Goal: Task Accomplishment & Management: Use online tool/utility

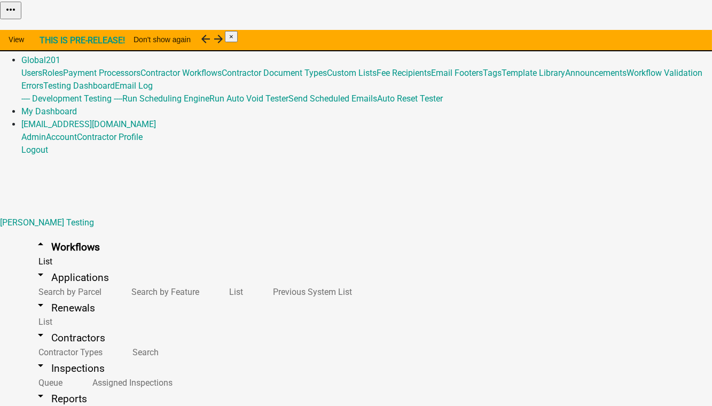
scroll to position [194, 0]
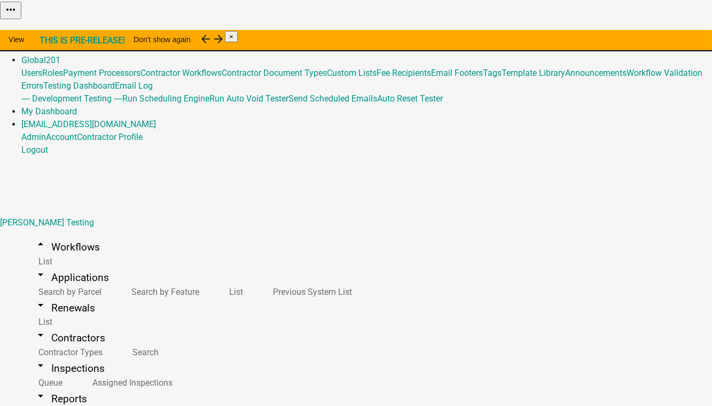
click at [652, 33] on button "Import Workflow" at bounding box center [682, 26] width 60 height 11
type input "Maintenance Report for Subsurface Sewage Treatment Systems (v3 Copy OtterTailCo…"
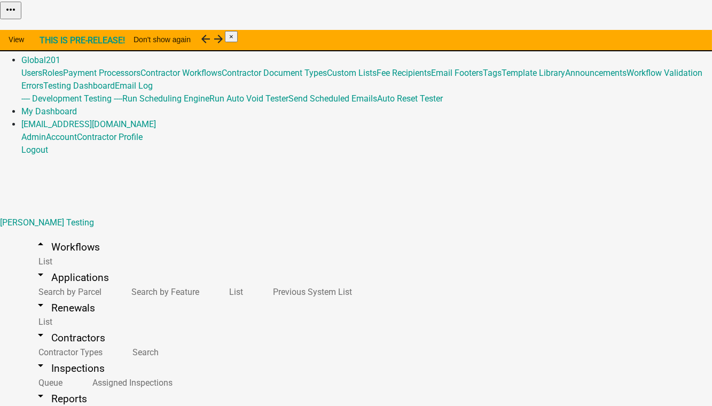
select select
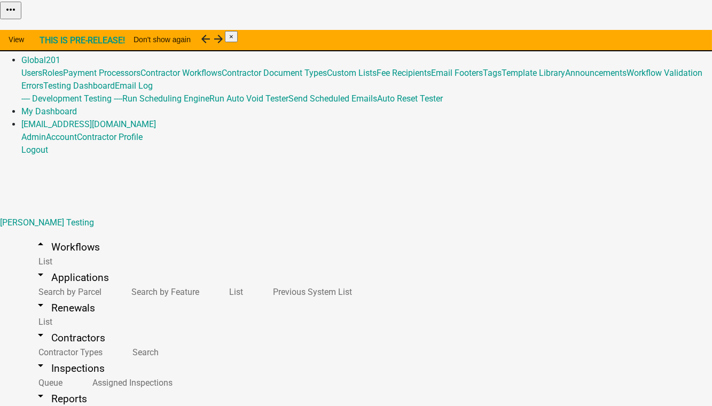
scroll to position [390, 0]
checkbox input "true"
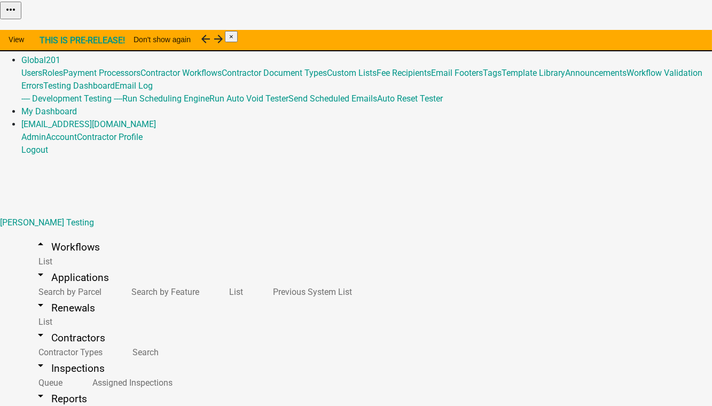
checkbox input "true"
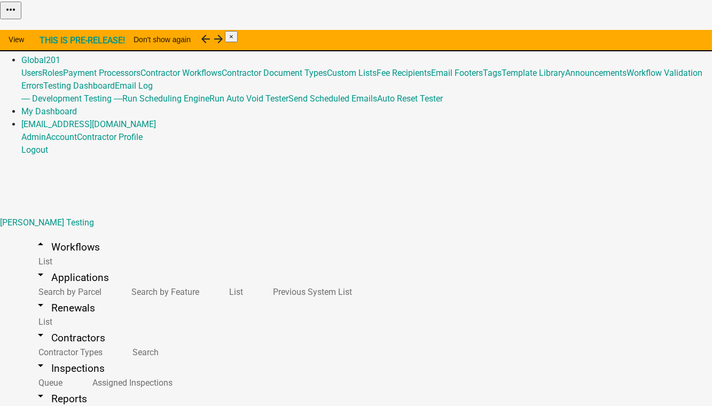
checkbox input "true"
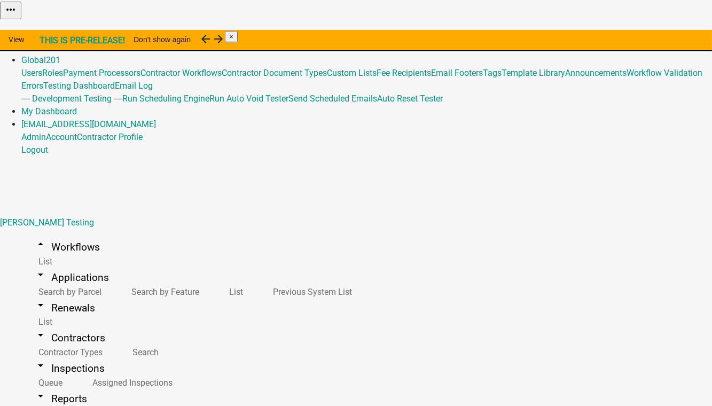
select select "2: 43ab7674-fca4-4392-93ef-01fcc4aab9ae"
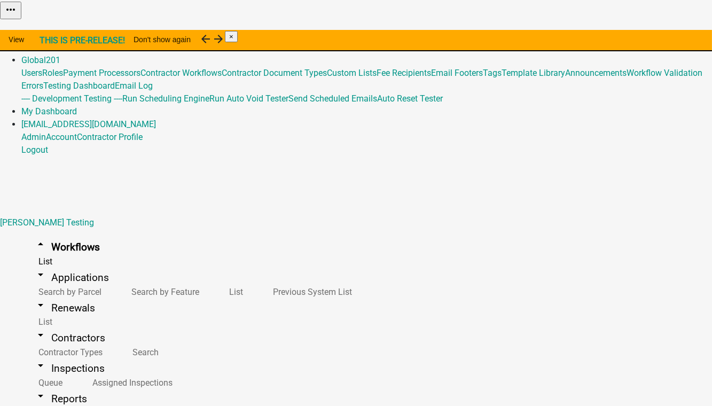
scroll to position [3642, 0]
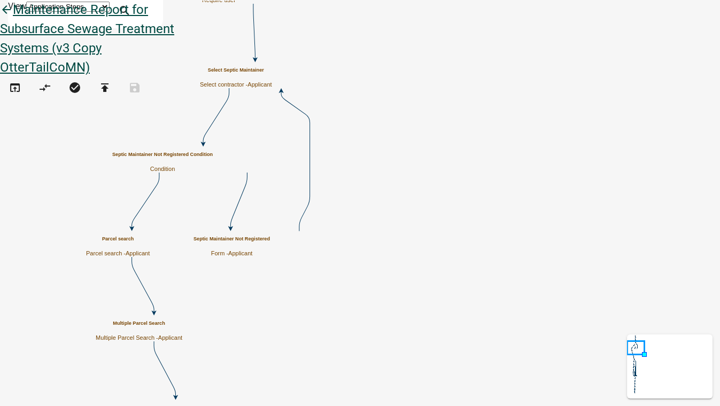
click at [13, 18] on icon "arrow_back" at bounding box center [6, 10] width 13 height 15
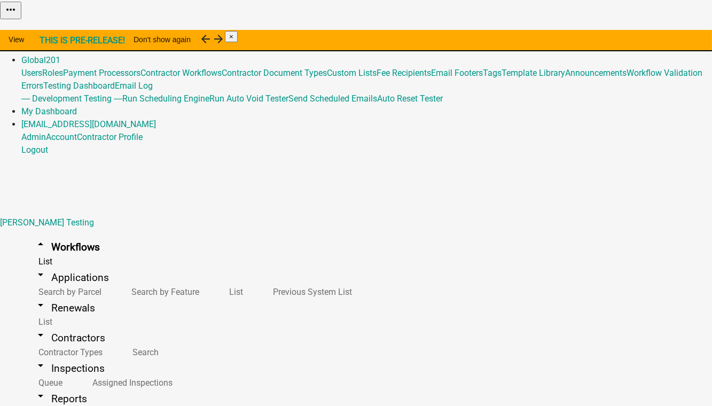
scroll to position [3691, 0]
click at [485, 33] on button "Publish" at bounding box center [468, 26] width 32 height 11
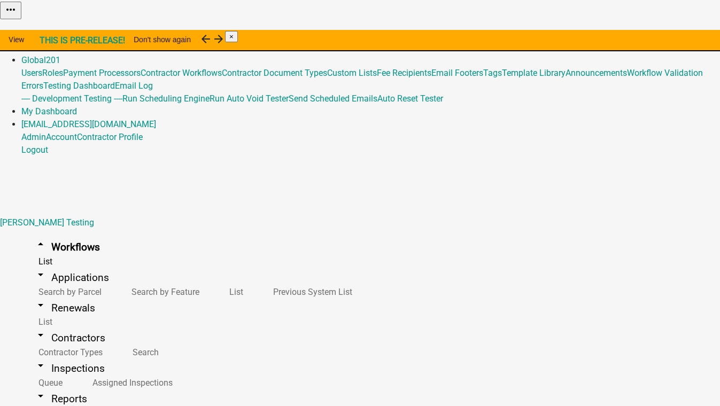
type textarea "test"
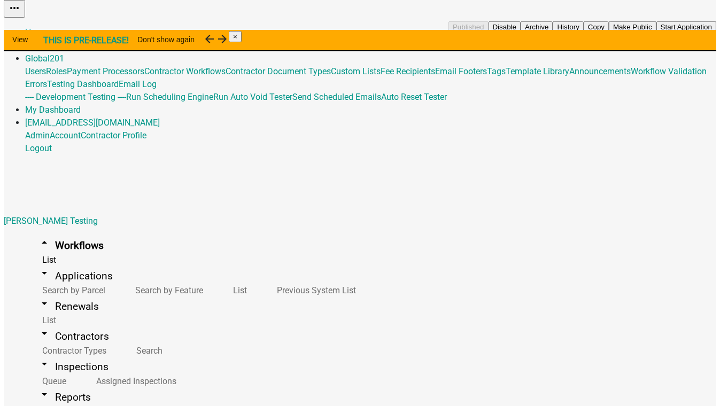
scroll to position [3787, 0]
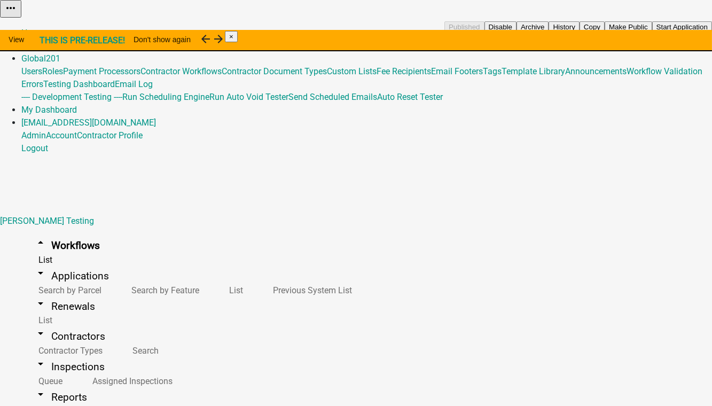
click at [652, 33] on button "Start Application" at bounding box center [682, 26] width 60 height 11
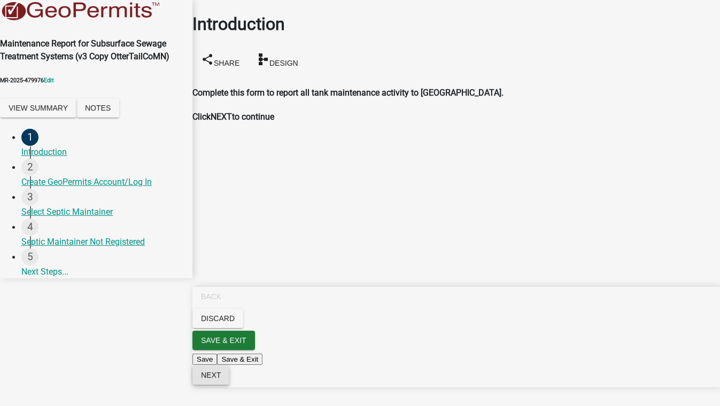
click at [221, 379] on span "Next" at bounding box center [211, 375] width 20 height 9
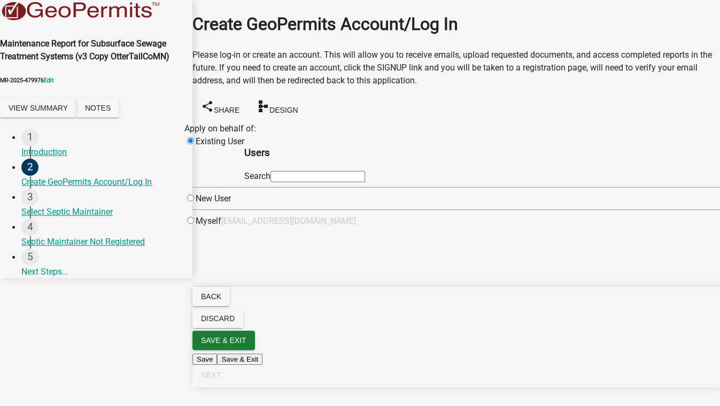
click at [330, 182] on input "text" at bounding box center [317, 176] width 95 height 11
type input "test1"
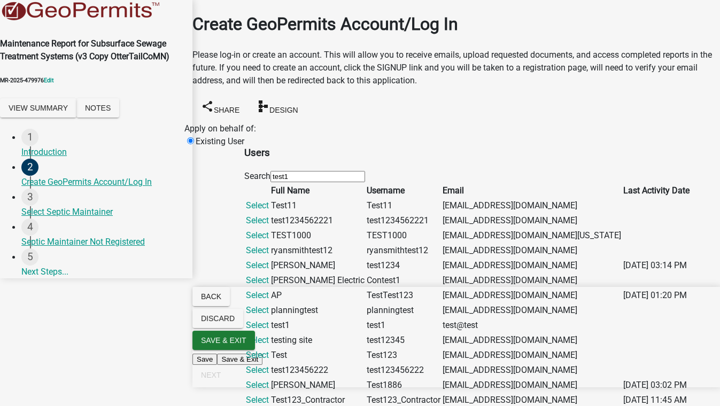
scroll to position [340, 0]
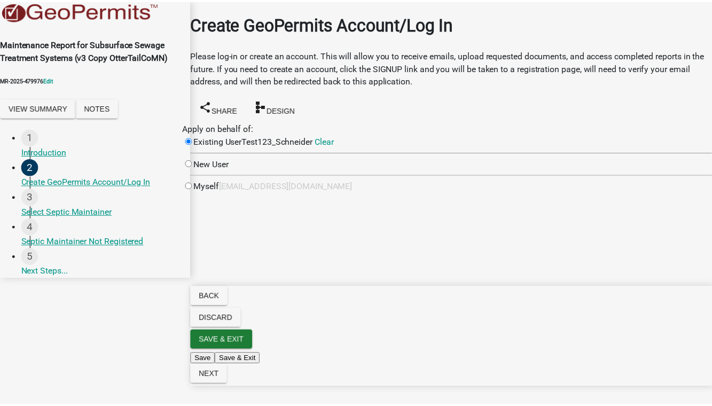
scroll to position [0, 0]
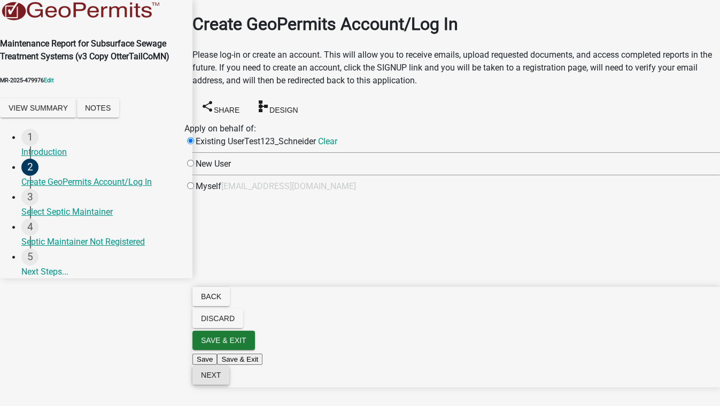
click at [221, 379] on span "Next" at bounding box center [211, 375] width 20 height 9
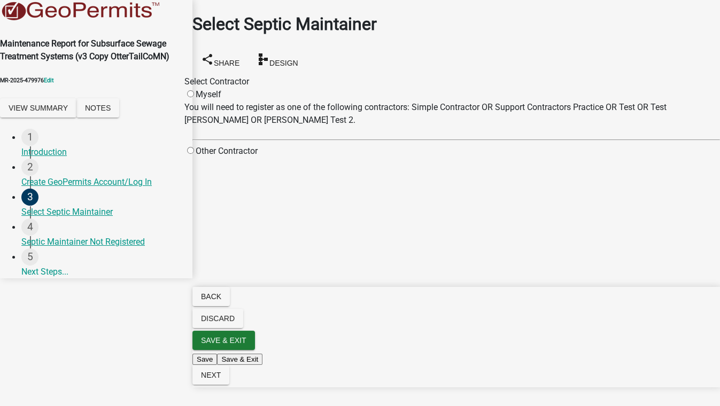
click at [227, 145] on div "Other Contractor" at bounding box center [220, 151] width 73 height 13
click at [194, 147] on input "radio" at bounding box center [190, 150] width 7 height 7
radio input "true"
click at [257, 190] on span at bounding box center [257, 185] width 0 height 10
click at [267, 175] on input "Contractor Not Listed" at bounding box center [263, 171] width 7 height 7
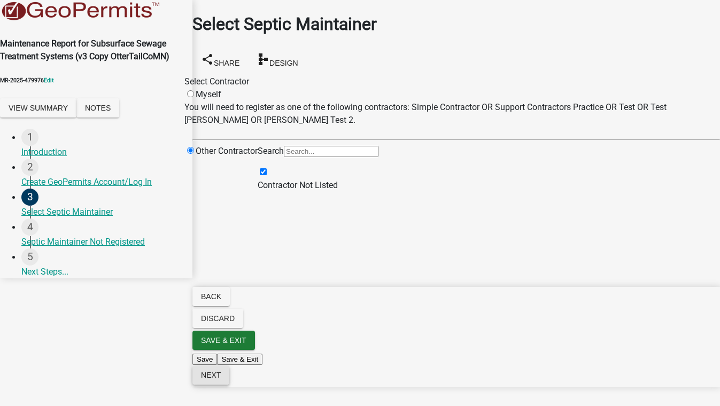
click at [229, 385] on button "Next" at bounding box center [210, 374] width 37 height 19
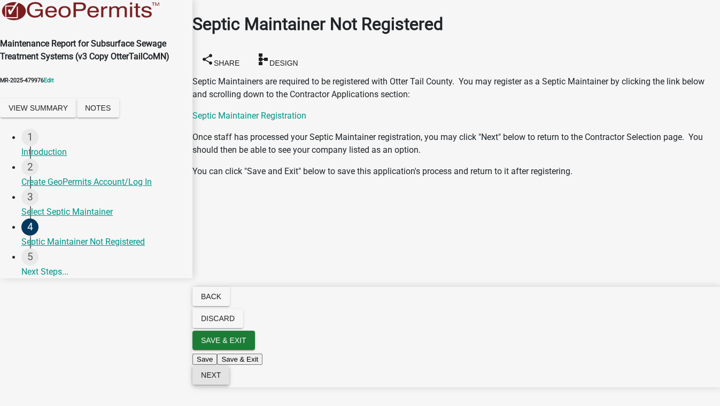
click at [221, 379] on span "Next" at bounding box center [211, 375] width 20 height 9
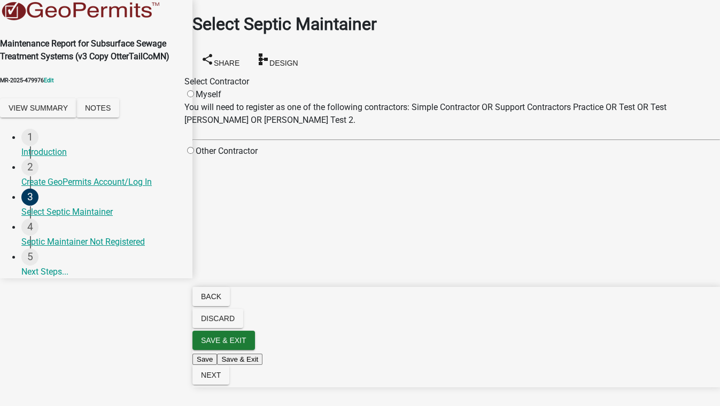
click at [194, 147] on input "radio" at bounding box center [190, 150] width 7 height 7
radio input "true"
click at [348, 177] on label "Contractor Not Listed" at bounding box center [302, 172] width 91 height 10
click at [267, 175] on input "Contractor Not Listed" at bounding box center [263, 171] width 7 height 7
click at [221, 379] on span "Next" at bounding box center [211, 375] width 20 height 9
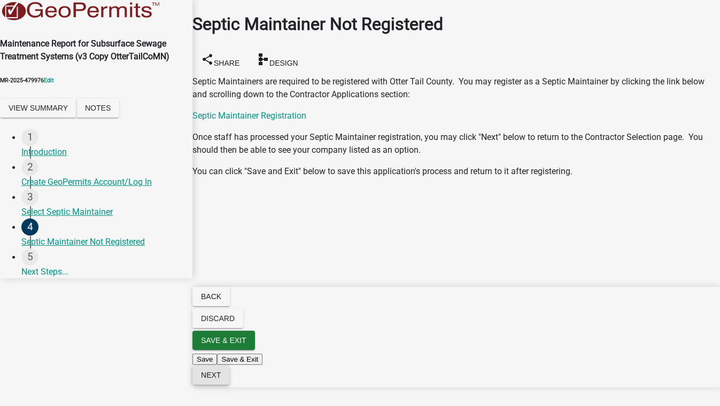
click at [221, 379] on span "Next" at bounding box center [211, 375] width 20 height 9
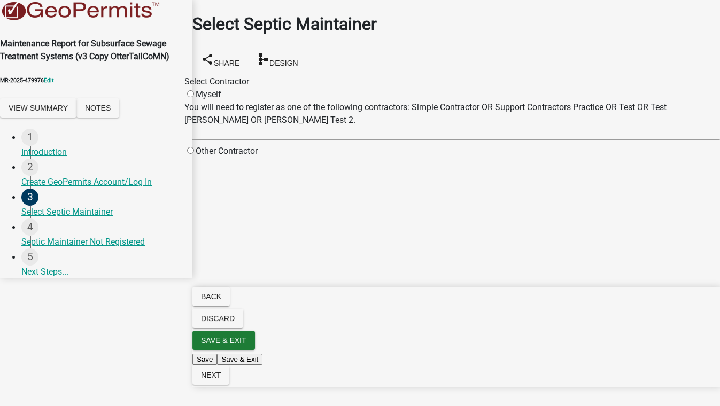
click at [194, 147] on input "radio" at bounding box center [190, 150] width 7 height 7
radio input "true"
click at [257, 190] on span at bounding box center [257, 185] width 0 height 10
click at [267, 175] on input "Contractor Not Listed" at bounding box center [263, 171] width 7 height 7
click at [221, 379] on span "Next" at bounding box center [211, 375] width 20 height 9
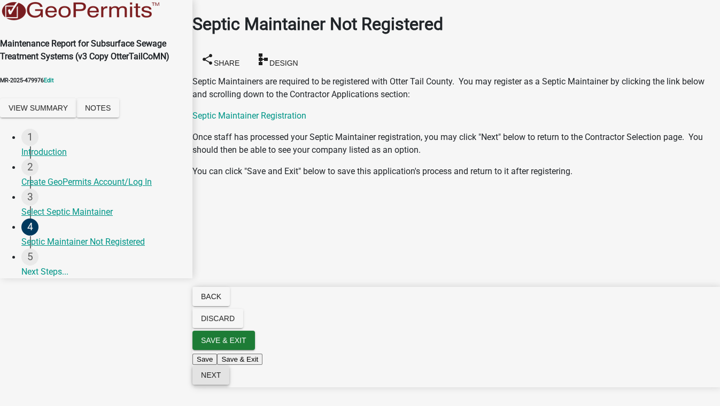
click at [221, 379] on span "Next" at bounding box center [211, 375] width 20 height 9
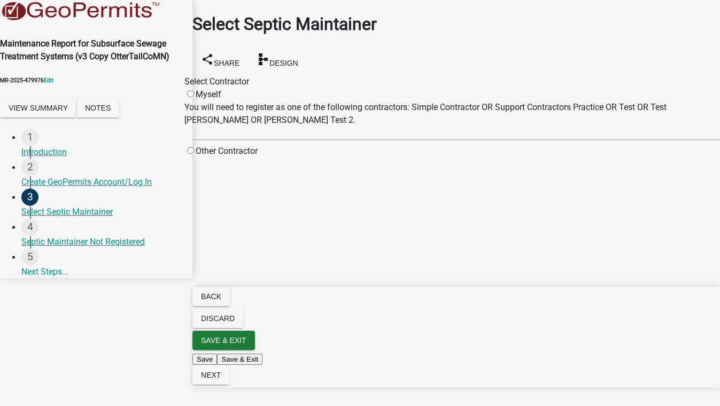
click at [257, 145] on div "Other Contractor" at bounding box center [220, 151] width 73 height 13
click at [194, 147] on input "radio" at bounding box center [190, 150] width 7 height 7
radio input "true"
click at [372, 157] on input "Search" at bounding box center [331, 151] width 95 height 11
click at [268, 177] on span at bounding box center [268, 172] width 0 height 10
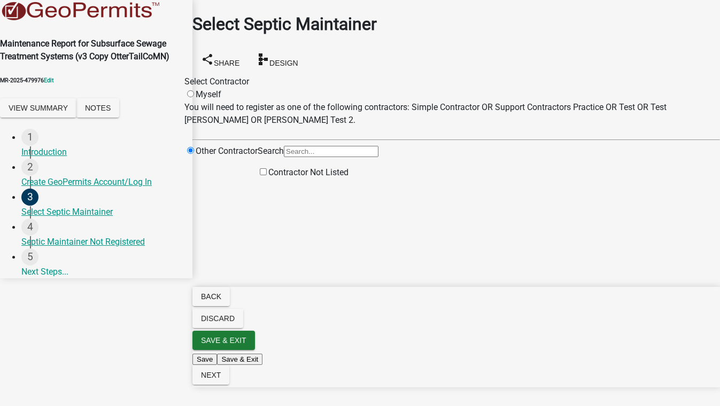
click at [267, 175] on input "Contractor Not Listed" at bounding box center [263, 171] width 7 height 7
click at [221, 379] on span "Next" at bounding box center [211, 375] width 20 height 9
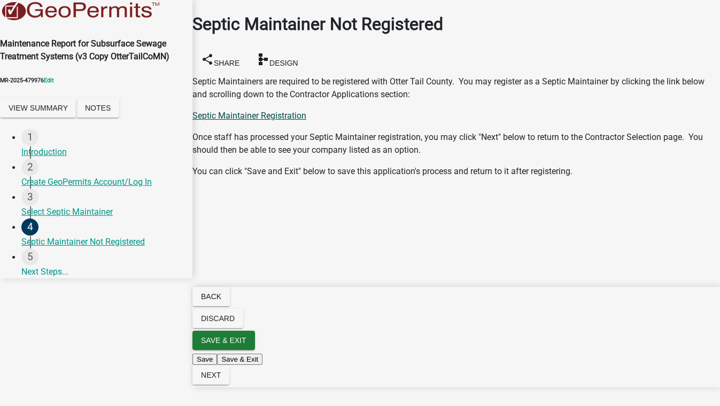
click at [265, 111] on link "Septic Maintainer Registration" at bounding box center [249, 116] width 114 height 10
click at [296, 111] on link "Septic Maintainer Registration" at bounding box center [249, 116] width 114 height 10
click at [221, 379] on span "Next" at bounding box center [211, 375] width 20 height 9
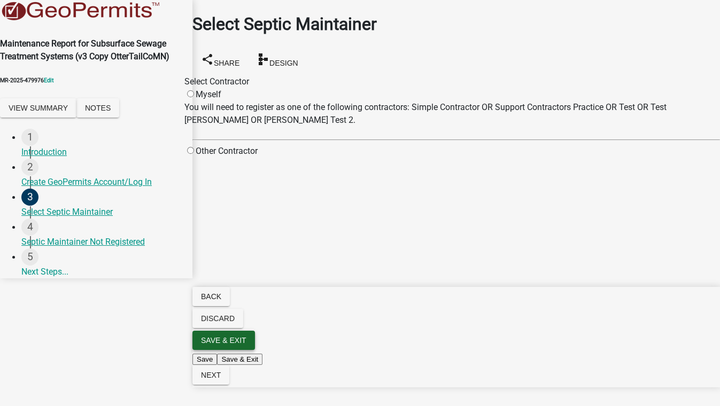
click at [246, 345] on span "Save & Exit" at bounding box center [223, 340] width 45 height 9
click at [674, 374] on button "Save & Exit" at bounding box center [696, 379] width 45 height 11
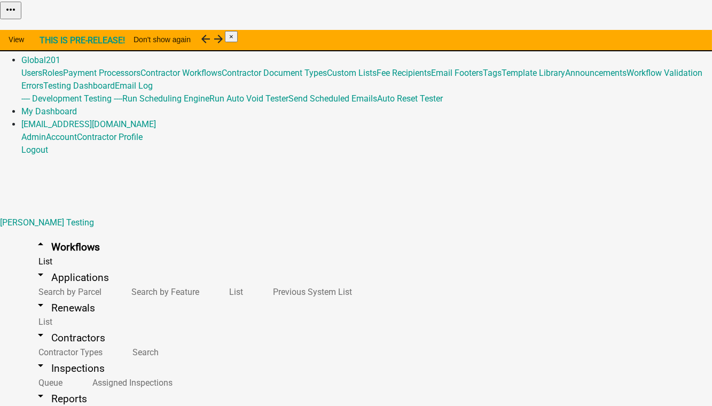
click at [205, 28] on div "Home Admin Global 201 Users Roles Payment Processors Contractor Workflows Contr…" at bounding box center [356, 92] width 712 height 128
click at [60, 55] on link "Global 201" at bounding box center [40, 60] width 39 height 10
click at [57, 325] on link "arrow_drop_down Contractors" at bounding box center [69, 337] width 97 height 25
drag, startPoint x: 262, startPoint y: 125, endPoint x: 214, endPoint y: 183, distance: 75.4
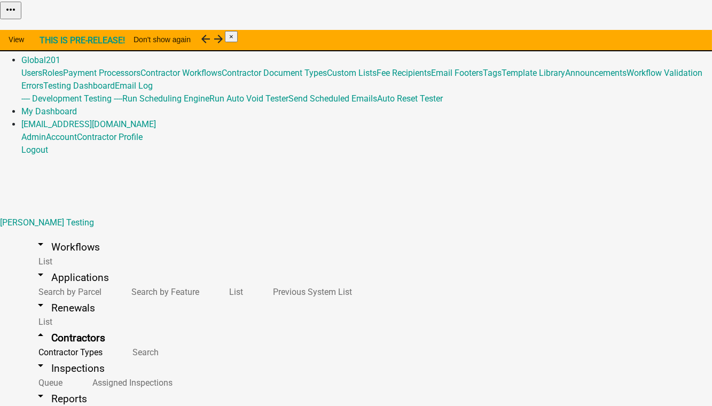
scroll to position [915, 0]
click at [44, 29] on link "Home" at bounding box center [32, 34] width 22 height 10
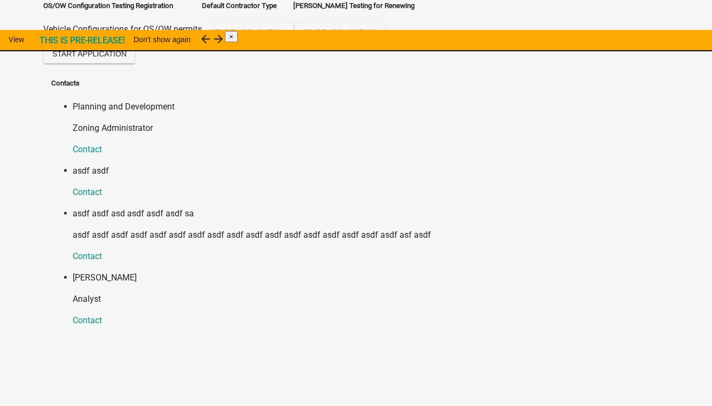
scroll to position [5106, 0]
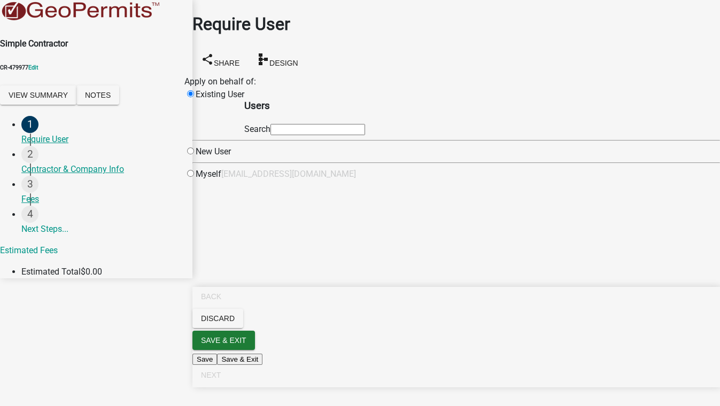
click at [194, 177] on input "radio" at bounding box center [190, 173] width 7 height 7
radio input "true"
radio input "false"
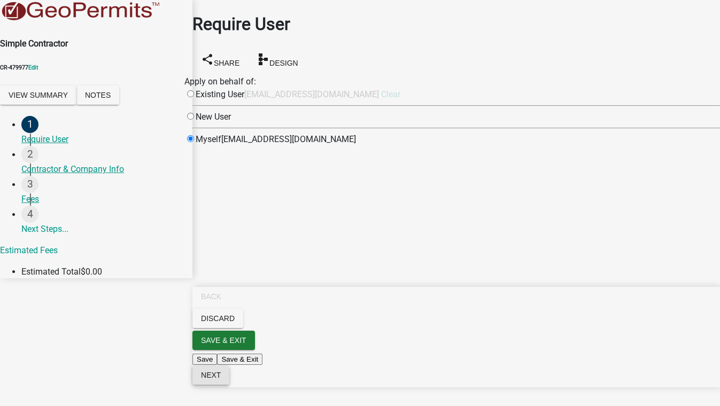
click at [221, 379] on span "Next" at bounding box center [211, 375] width 20 height 9
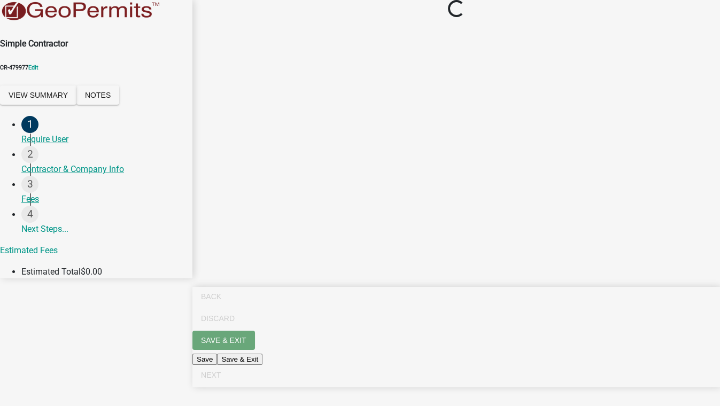
select select "IN"
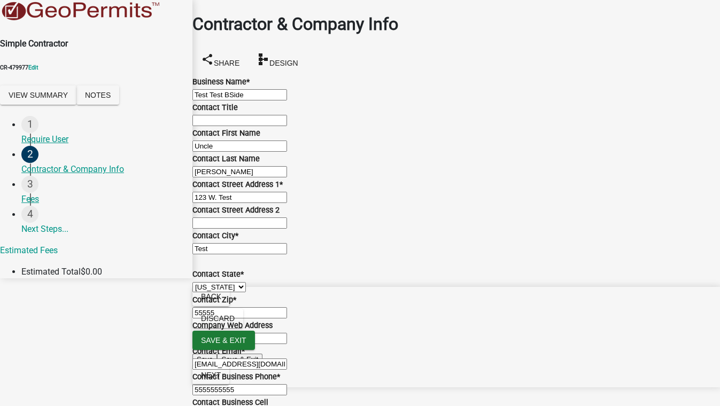
scroll to position [556, 0]
click at [221, 379] on span "Next" at bounding box center [211, 375] width 20 height 9
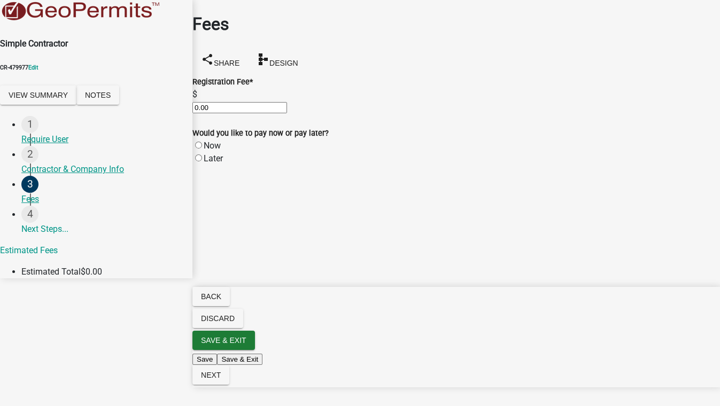
drag, startPoint x: 210, startPoint y: 99, endPoint x: 237, endPoint y: 98, distance: 26.2
click at [235, 102] on input "0.00" at bounding box center [239, 107] width 95 height 11
type input "2"
click at [215, 163] on div "Later" at bounding box center [455, 158] width 527 height 13
click at [210, 150] on label "Now" at bounding box center [212, 145] width 17 height 10
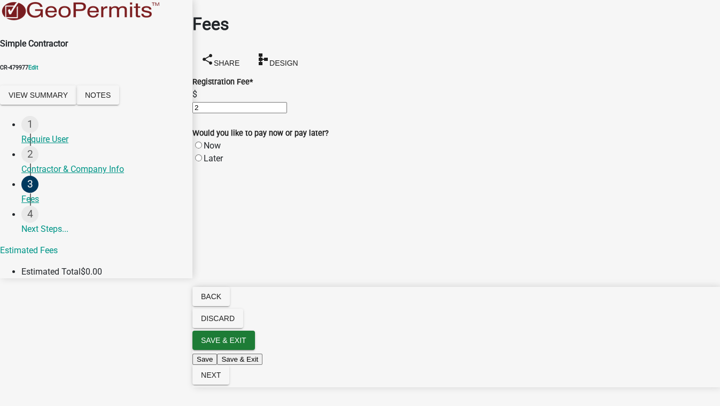
click at [202, 149] on input "Now" at bounding box center [198, 145] width 7 height 7
radio input "true"
click at [221, 379] on span "Next" at bounding box center [211, 375] width 20 height 9
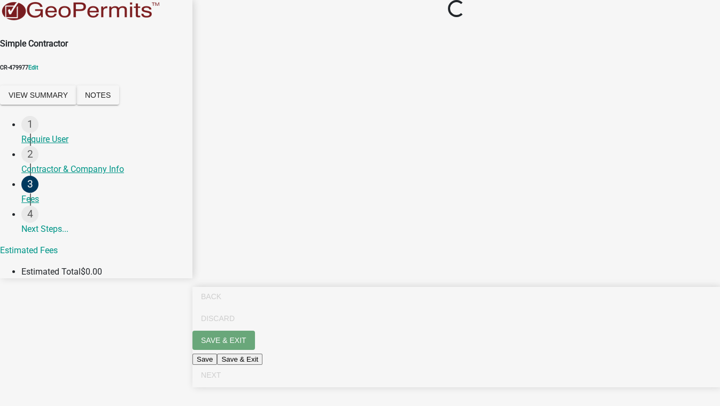
select select "2: 1"
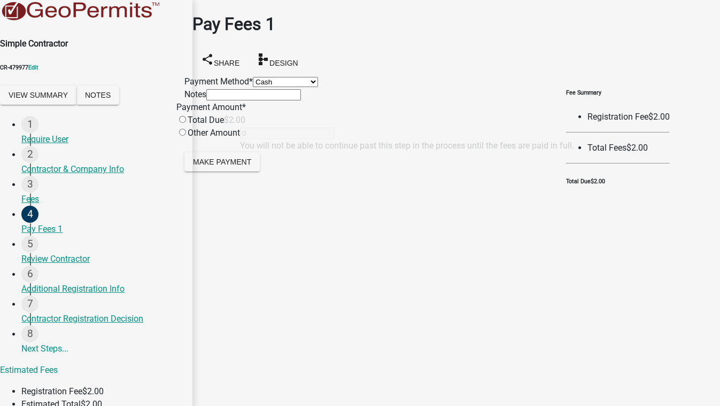
click at [186, 123] on input "radio" at bounding box center [182, 119] width 7 height 7
radio input "true"
type input "2"
click at [248, 166] on span "Make Payment" at bounding box center [222, 161] width 58 height 9
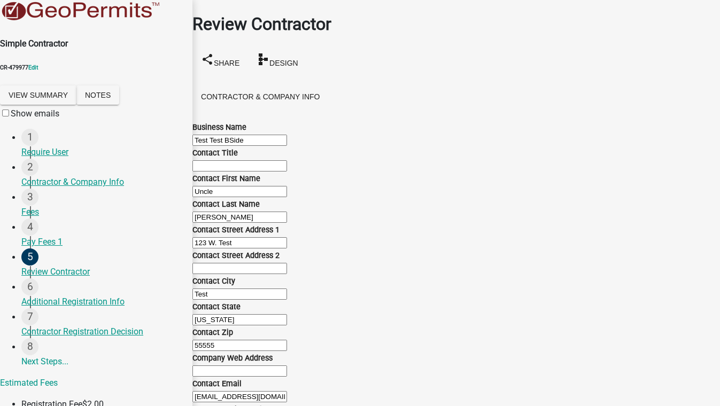
scroll to position [1064, 0]
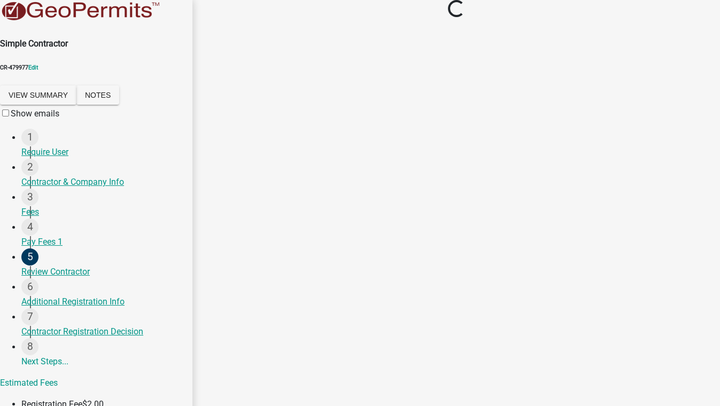
scroll to position [0, 0]
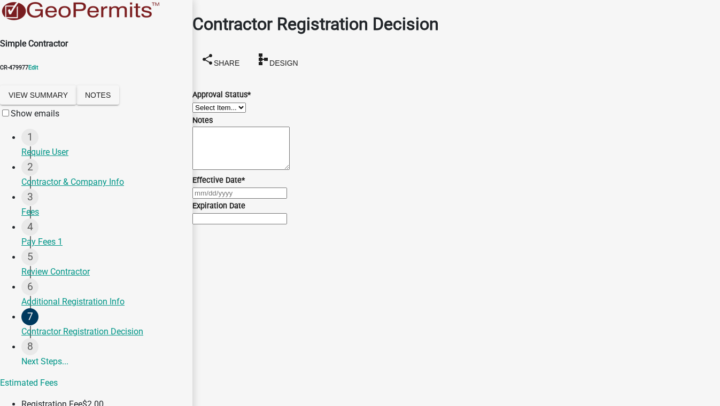
click at [246, 106] on select "Select Item... Approved Denied" at bounding box center [218, 108] width 53 height 10
click at [205, 103] on select "Select Item... Approved Denied" at bounding box center [218, 108] width 53 height 10
select select "4b86b809-39dd-4c68-9f3d-fdb3e7050482"
select select "10"
select select "2025"
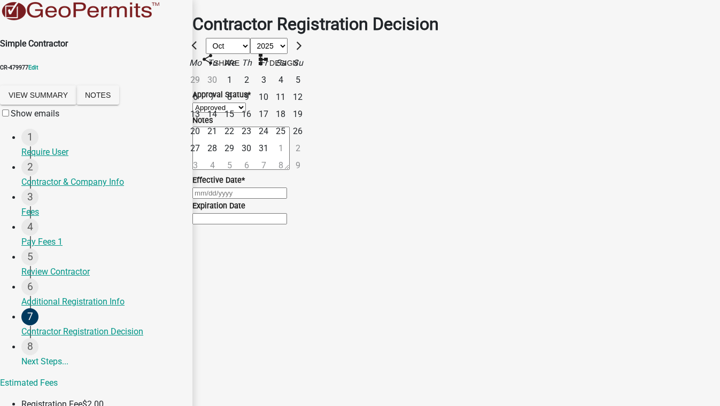
click at [254, 199] on div "Jan Feb Mar Apr May Jun Jul Aug Sep Oct Nov Dec 1525 1526 1527 1528 1529 1530 1…" at bounding box center [455, 192] width 527 height 13
click at [238, 89] on div "1" at bounding box center [229, 80] width 17 height 17
type input "10/01/2025"
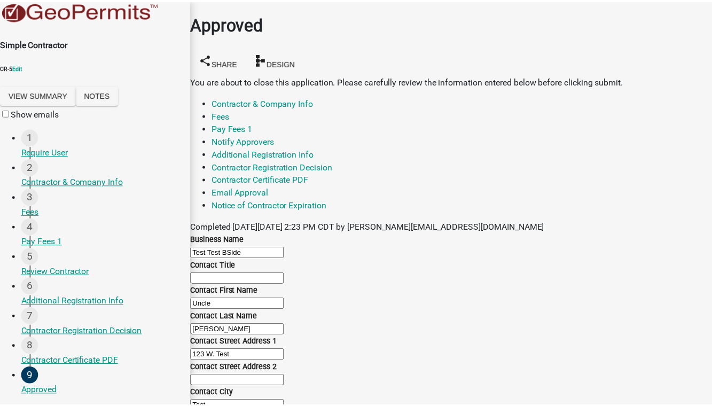
scroll to position [101, 0]
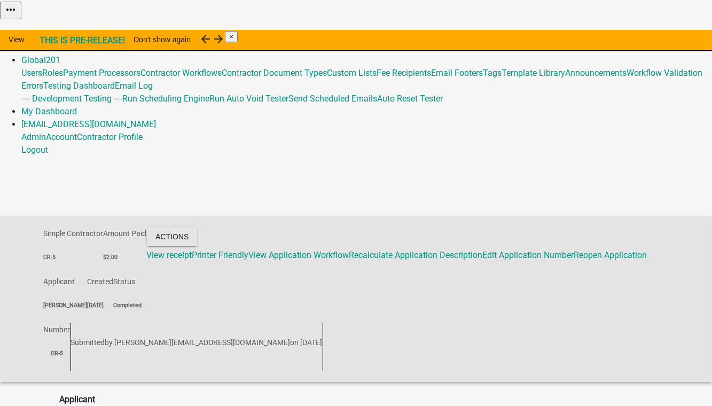
click at [46, 42] on link "Admin" at bounding box center [33, 47] width 25 height 10
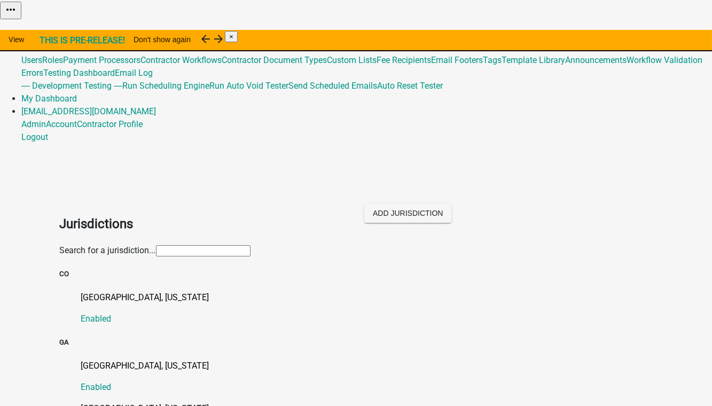
click at [156, 245] on input "text" at bounding box center [203, 250] width 95 height 11
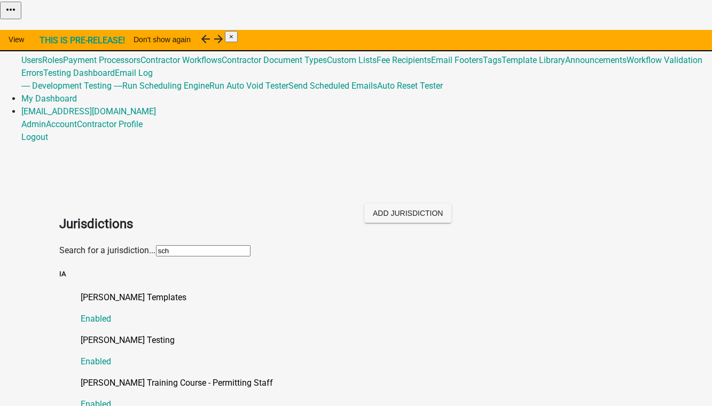
type input "Schneider"
click at [103, 334] on p "[PERSON_NAME] Testing" at bounding box center [367, 340] width 572 height 13
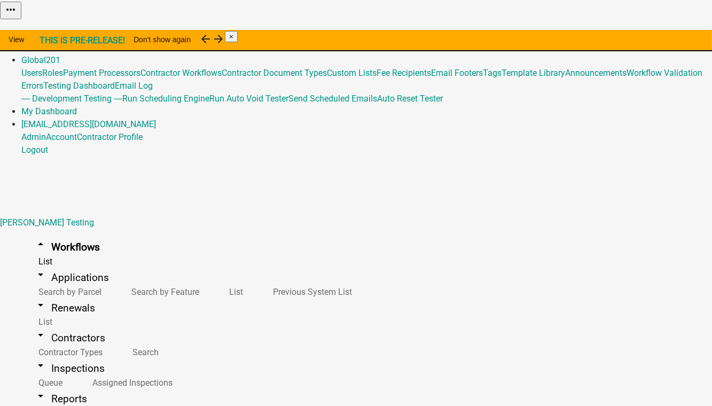
scroll to position [3728, 0]
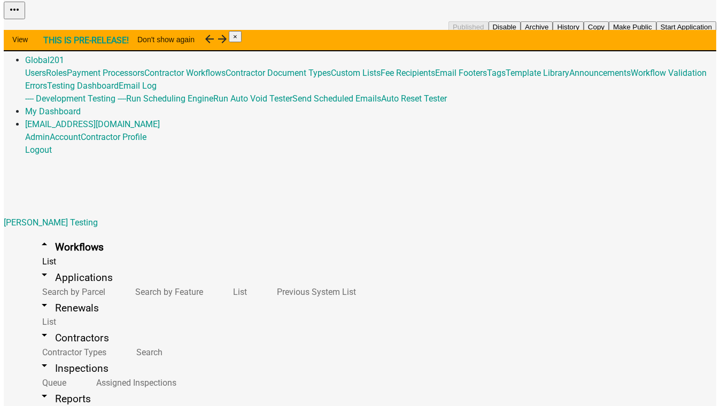
scroll to position [3873, 0]
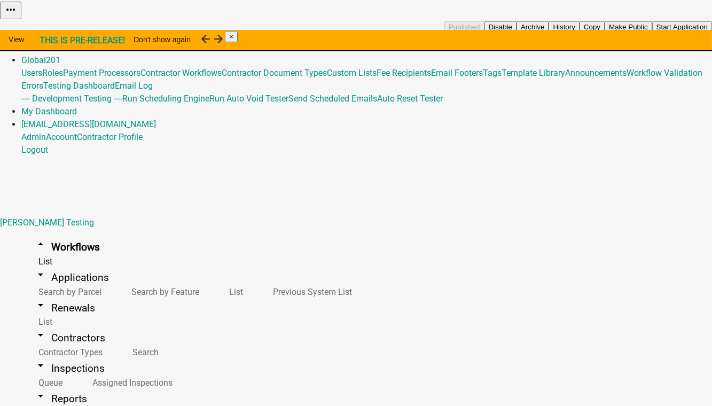
click at [652, 33] on button "Start Application" at bounding box center [682, 26] width 60 height 11
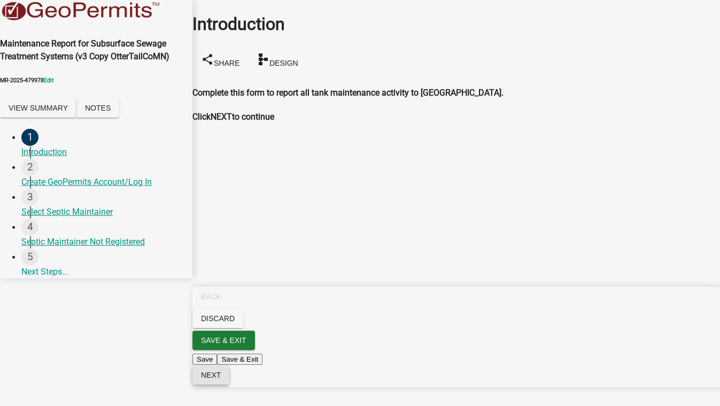
click at [221, 379] on span "Next" at bounding box center [211, 375] width 20 height 9
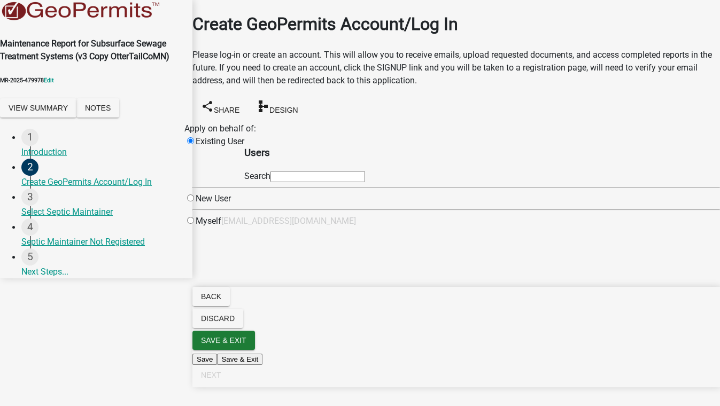
click at [194, 224] on input "radio" at bounding box center [190, 220] width 7 height 7
radio input "true"
radio input "false"
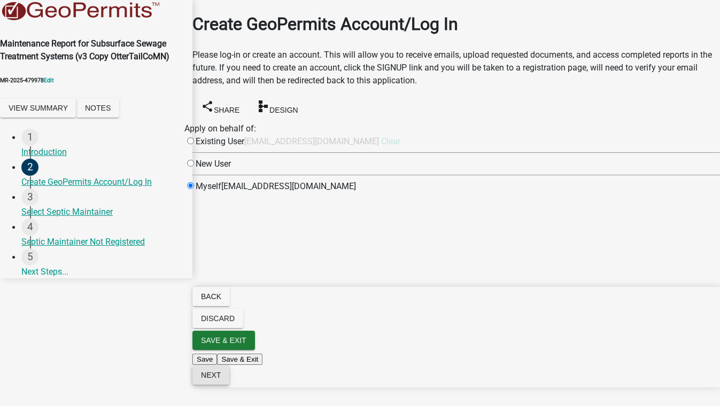
click at [229, 385] on button "Next" at bounding box center [210, 374] width 37 height 19
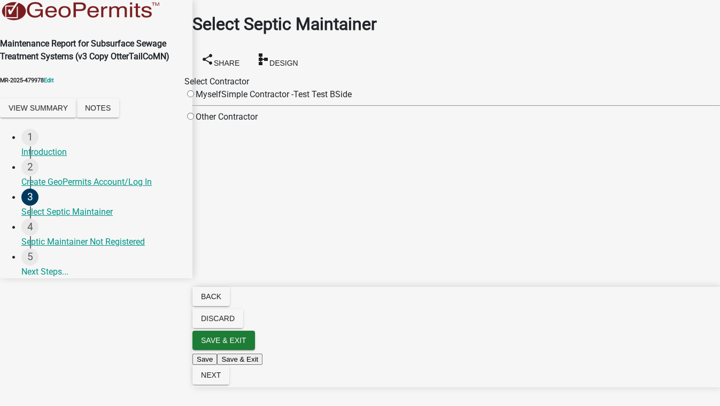
click at [221, 90] on div "Myself" at bounding box center [202, 94] width 37 height 13
click at [194, 90] on input "radio" at bounding box center [190, 93] width 7 height 7
radio input "true"
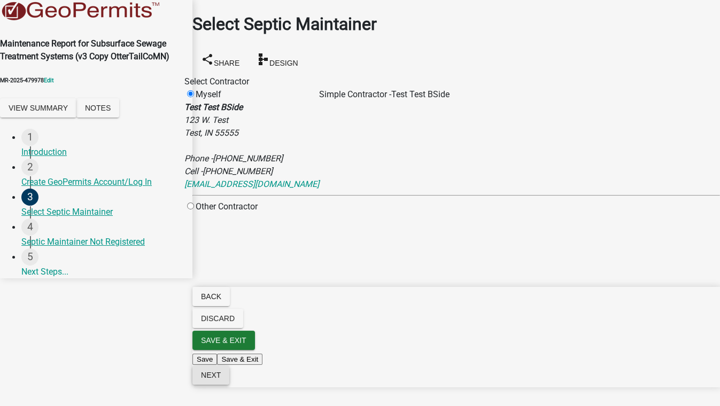
click at [221, 379] on span "Next" at bounding box center [211, 375] width 20 height 9
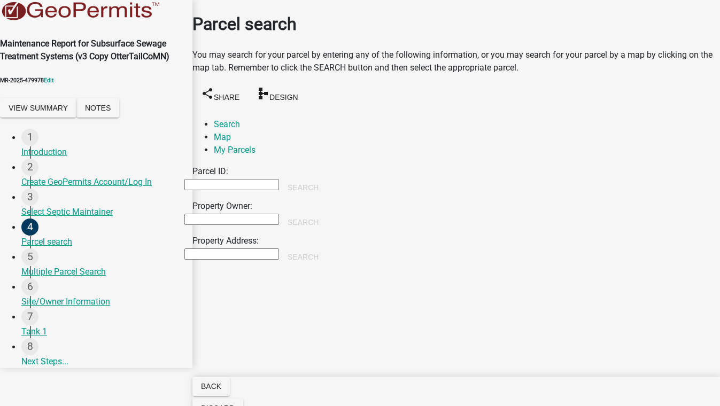
click at [217, 214] on input "Property Owner:" at bounding box center [231, 219] width 95 height 11
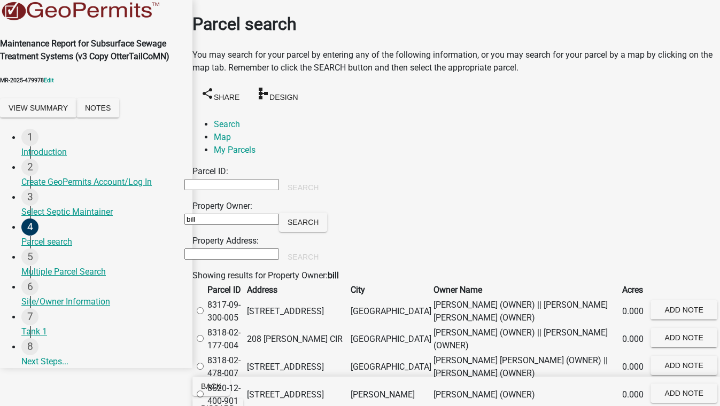
scroll to position [48, 0]
type input "bill"
click at [327, 213] on button "Search" at bounding box center [303, 222] width 48 height 19
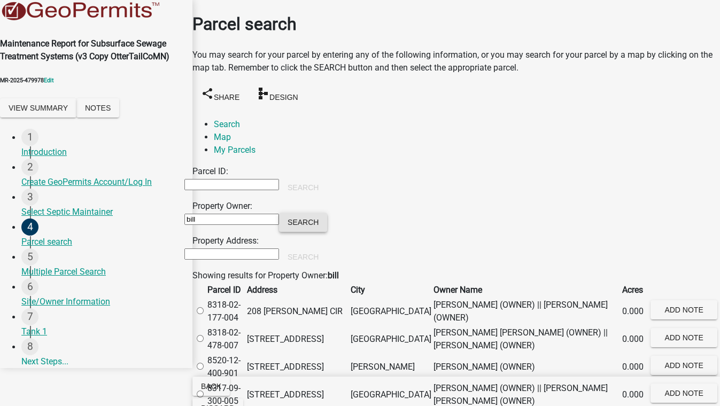
scroll to position [194, 0]
click at [205, 362] on label at bounding box center [205, 367] width 0 height 10
click at [204, 363] on input "radio" at bounding box center [200, 366] width 7 height 7
radio input "true"
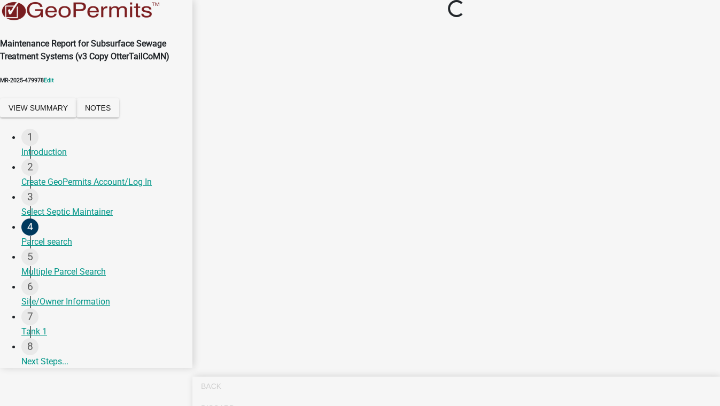
scroll to position [0, 0]
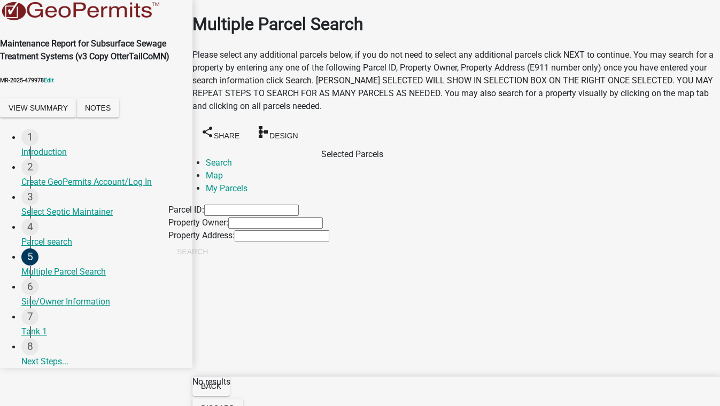
click at [295, 229] on input "Property Owner:" at bounding box center [275, 222] width 95 height 11
type input "smith"
drag, startPoint x: 225, startPoint y: 330, endPoint x: 233, endPoint y: 331, distance: 7.5
click at [216, 261] on button "Search" at bounding box center [192, 251] width 48 height 19
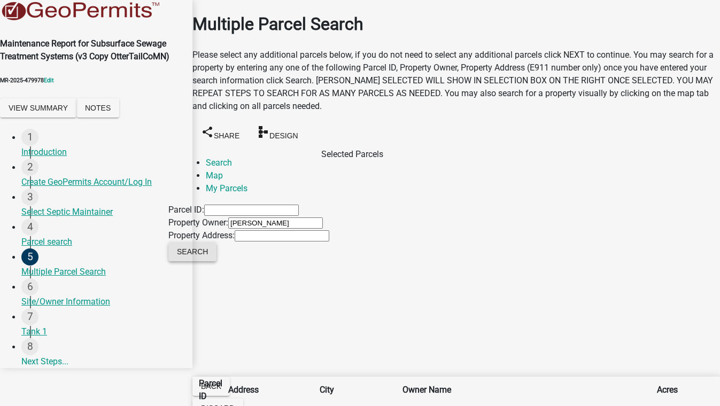
scroll to position [534, 0]
checkbox input "true"
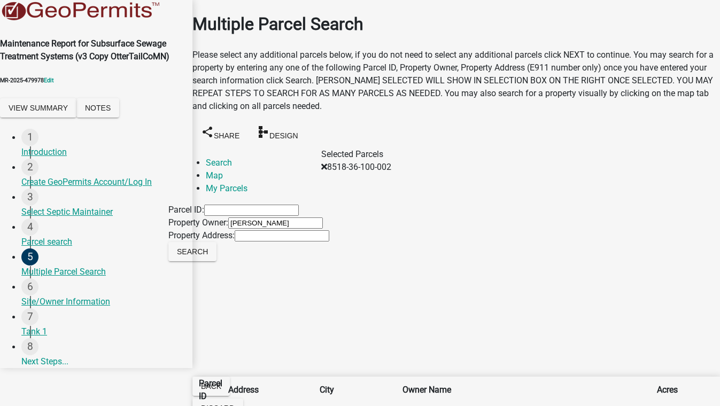
checkbox input "true"
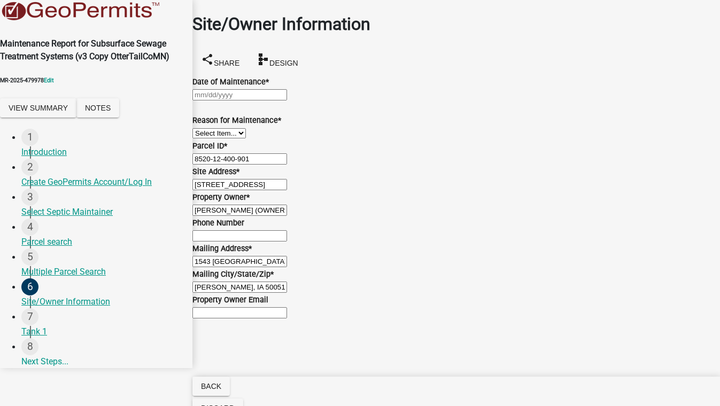
click at [241, 101] on wm-data-entity-input "Date of Maintenance *" at bounding box center [455, 88] width 527 height 26
select select "10"
select select "2025"
click at [245, 101] on div "Jan Feb Mar Apr May Jun Jul Aug Sep Oct Nov Dec 1525 1526 1527 1528 1529 1530 1…" at bounding box center [455, 94] width 527 height 13
click at [238, 162] on div "1" at bounding box center [229, 170] width 17 height 17
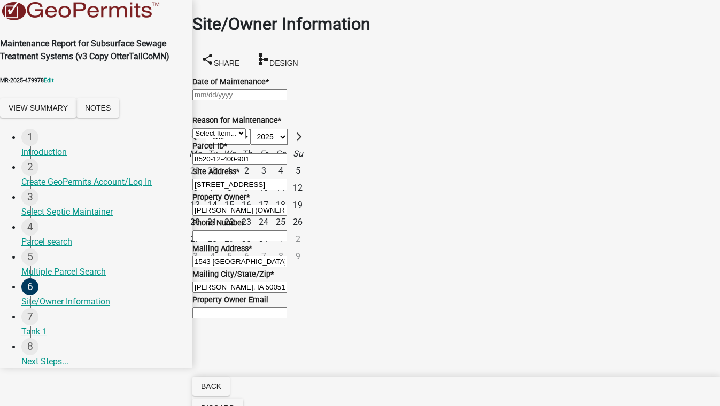
type input "10/01/2025"
click at [246, 138] on select "Select Item... Called Routine Other" at bounding box center [218, 133] width 53 height 10
click at [205, 138] on select "Select Item... Called Routine Other" at bounding box center [218, 133] width 53 height 10
select select "78493fc6-8c9b-4d4c-b322-7064476e595b"
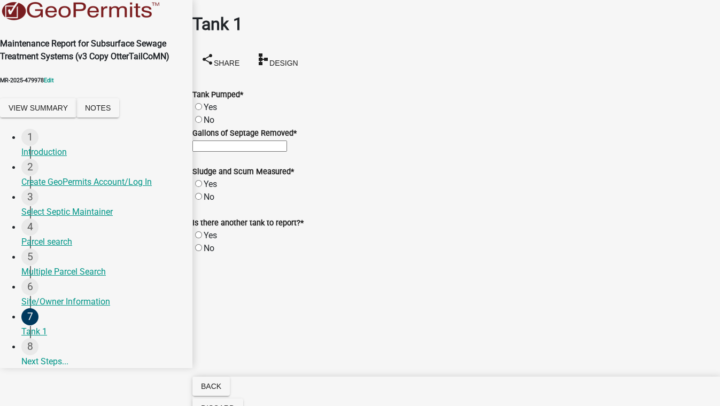
click at [208, 102] on label "Yes" at bounding box center [210, 107] width 13 height 10
click at [202, 103] on input "Yes" at bounding box center [198, 106] width 7 height 7
radio input "true"
click at [238, 152] on input "Gallons of Septage Removed *" at bounding box center [239, 145] width 95 height 11
type input "500"
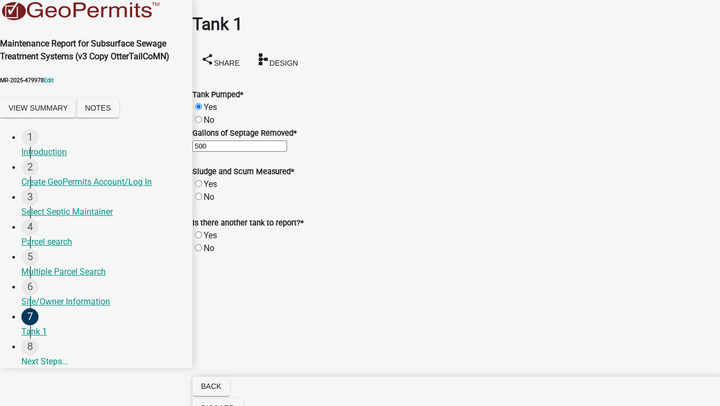
click at [208, 189] on label "Yes" at bounding box center [210, 184] width 13 height 10
click at [202, 187] on input "Yes" at bounding box center [198, 183] width 7 height 7
radio input "true"
click at [208, 253] on label "No" at bounding box center [209, 248] width 11 height 10
click at [202, 251] on input "No" at bounding box center [198, 247] width 7 height 7
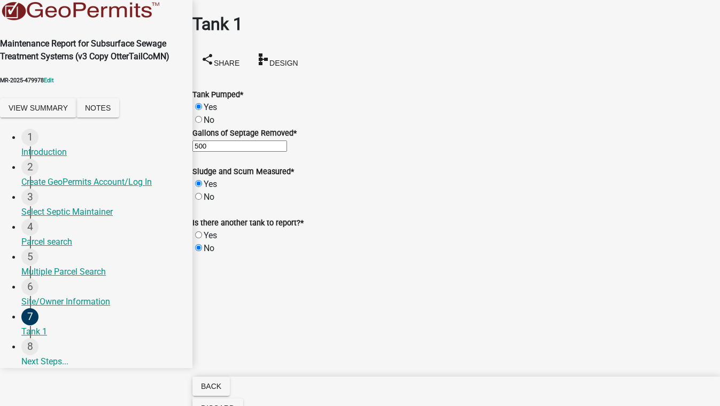
radio input "true"
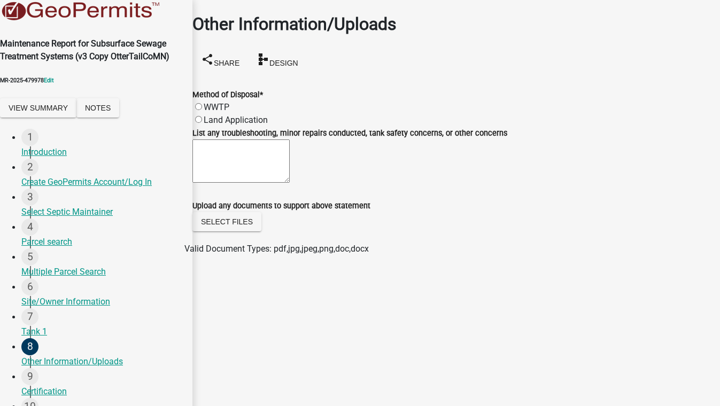
click at [224, 102] on label "WWTP" at bounding box center [217, 107] width 26 height 10
click at [202, 103] on input "WWTP" at bounding box center [198, 106] width 7 height 7
radio input "true"
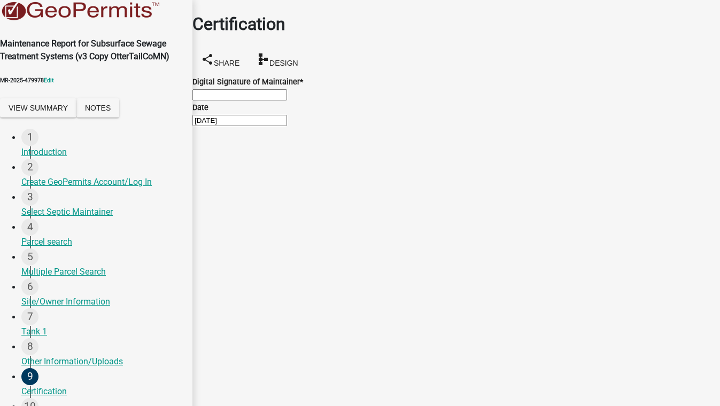
click at [278, 99] on input "Digital Signature of Maintainer *" at bounding box center [239, 94] width 95 height 11
type input "sadfghm"
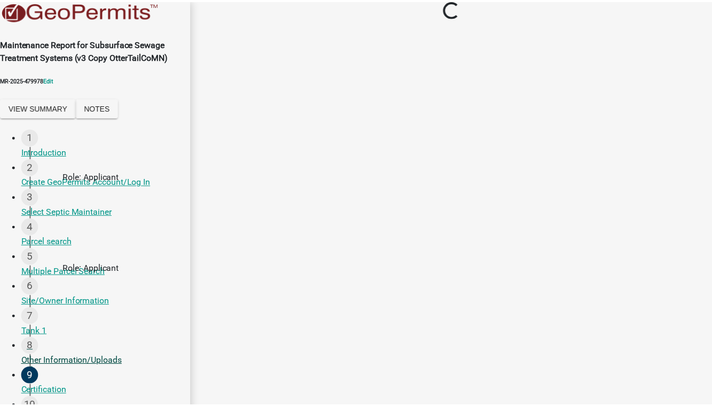
scroll to position [92, 0]
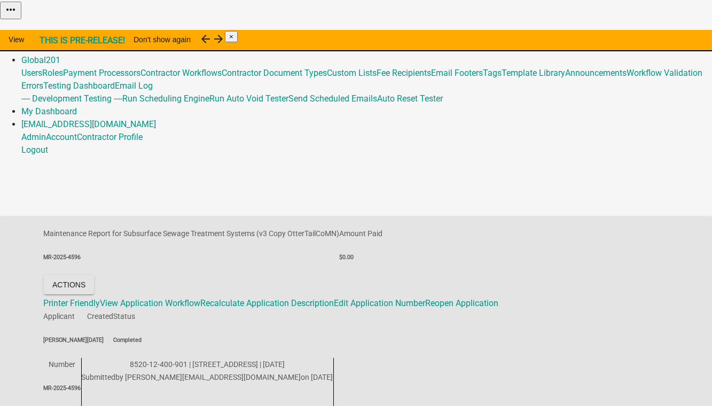
click at [46, 42] on link "Admin" at bounding box center [33, 47] width 25 height 10
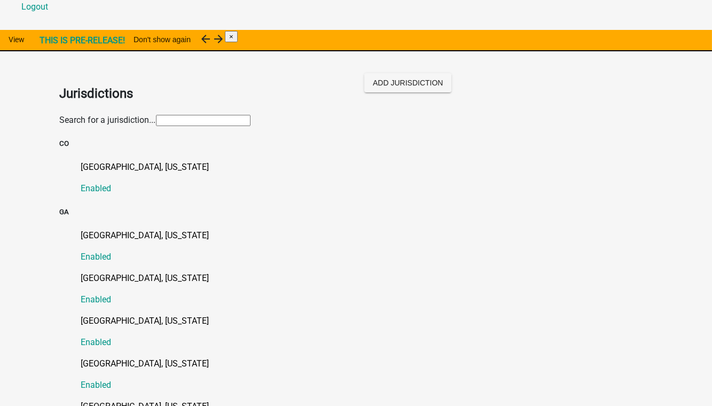
scroll to position [145, 0]
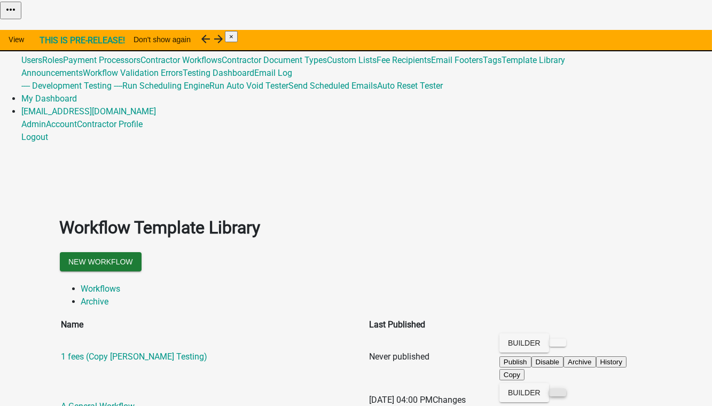
click at [566, 388] on button at bounding box center [557, 392] width 17 height 8
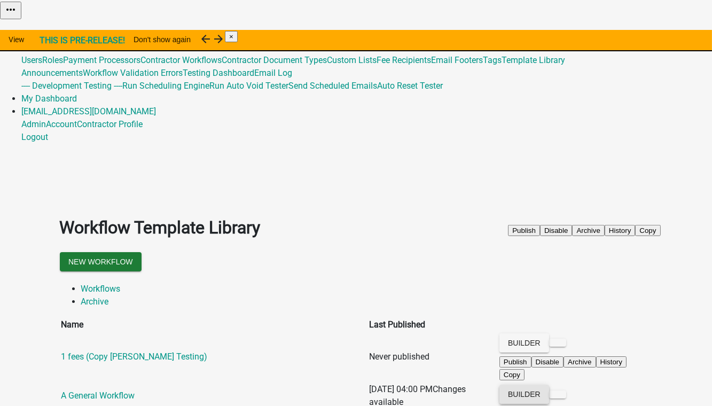
click at [549, 385] on button "Builder" at bounding box center [524, 394] width 50 height 19
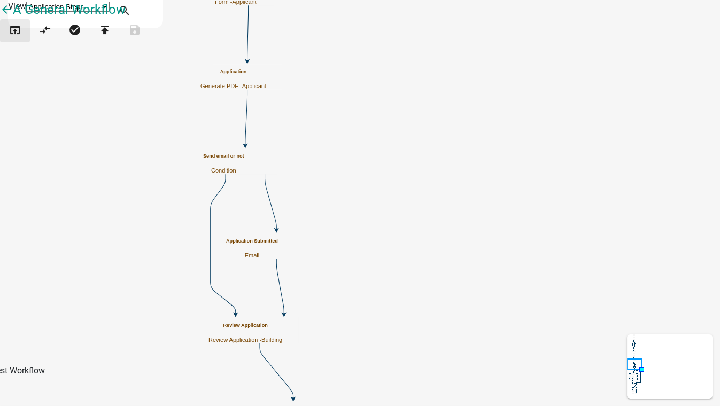
click at [20, 38] on icon "open_in_browser" at bounding box center [15, 31] width 13 height 15
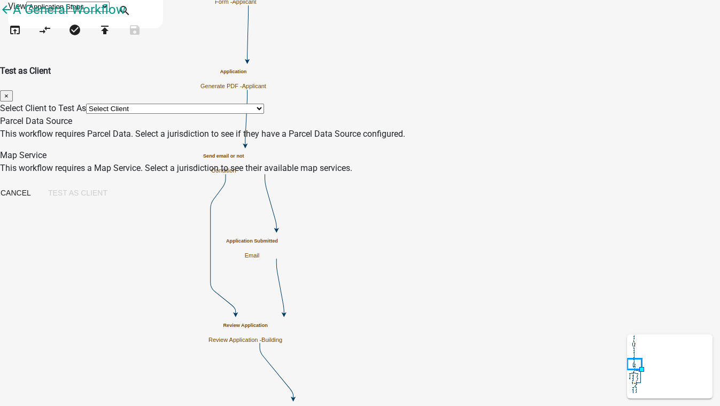
click at [205, 104] on select "Select Client Abbeville County, South Carolina AllPaid (Formerly Gov Pay) Payme…" at bounding box center [175, 109] width 178 height 10
click at [159, 104] on select "Select Client Abbeville County, South Carolina AllPaid (Formerly Gov Pay) Payme…" at bounding box center [175, 109] width 178 height 10
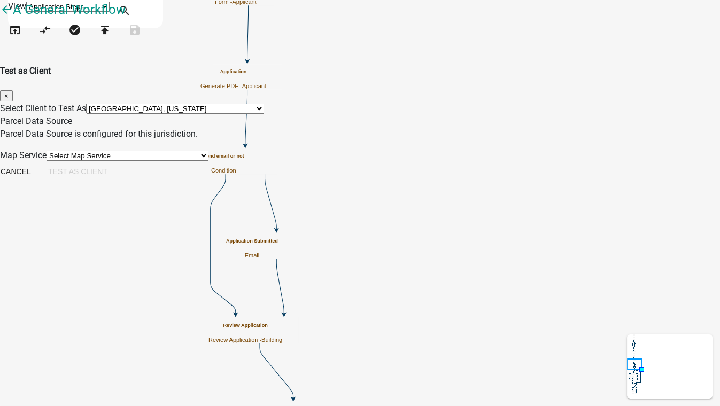
click at [208, 161] on select "Select Map Service BooneCountyIA_Nonincorp Boone County Iowa Permitting BooneCo…" at bounding box center [127, 156] width 162 height 10
drag, startPoint x: 225, startPoint y: 71, endPoint x: 225, endPoint y: 77, distance: 5.9
click at [225, 102] on div "Select Client to Test As Select Client Abbeville County, South Carolina AllPaid…" at bounding box center [360, 108] width 720 height 13
click at [228, 104] on select "Select Client Abbeville County, South Carolina AllPaid (Formerly Gov Pay) Payme…" at bounding box center [175, 109] width 178 height 10
select select "b1d7721d-e6a5-4c46-9151-6da8fefec7d8"
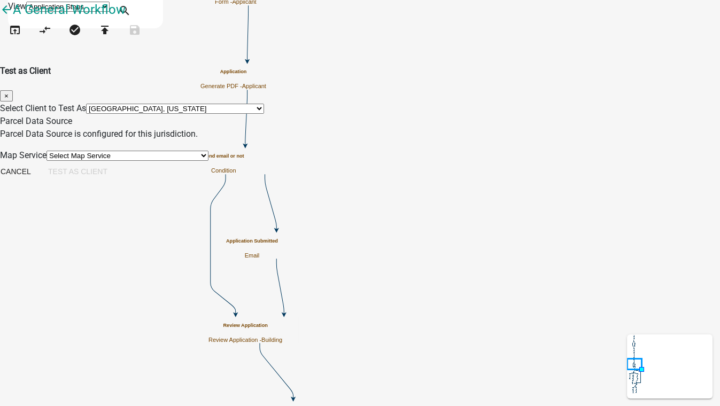
click at [159, 104] on select "Select Client Abbeville County, South Carolina AllPaid (Formerly Gov Pay) Payme…" at bounding box center [175, 109] width 178 height 10
select select "6eb4853d-9c1a-42a3-8119-a093a09d2c20"
click at [116, 181] on button "Test as Client" at bounding box center [78, 171] width 76 height 19
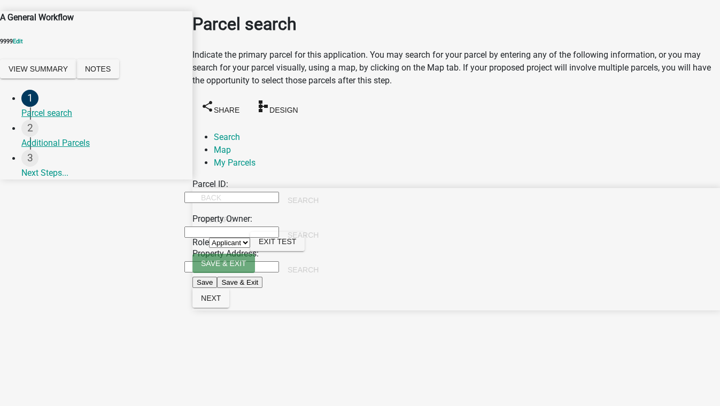
click at [232, 226] on input "Property Owner:" at bounding box center [231, 231] width 95 height 11
type input "smith"
click at [327, 225] on button "Search" at bounding box center [303, 234] width 48 height 19
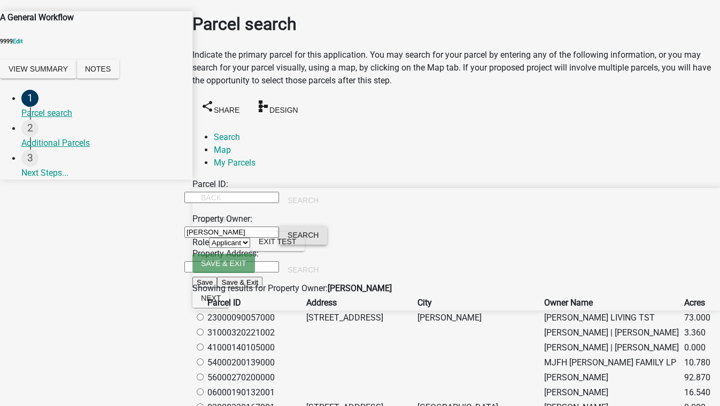
scroll to position [48, 0]
click at [205, 313] on label at bounding box center [205, 318] width 0 height 10
click at [204, 314] on input "radio" at bounding box center [200, 317] width 7 height 7
radio input "true"
click at [229, 308] on button "Next" at bounding box center [210, 297] width 37 height 19
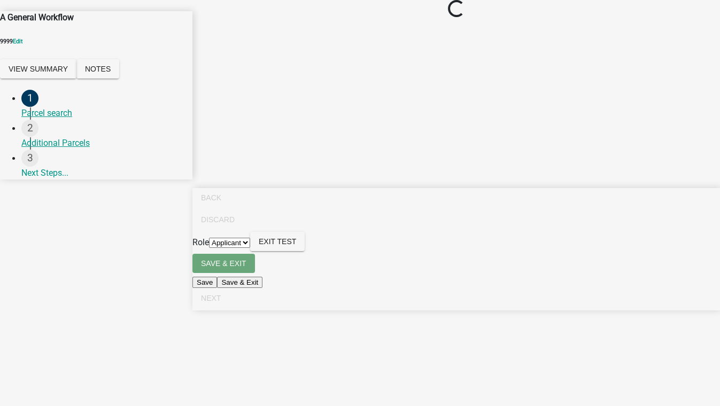
scroll to position [0, 0]
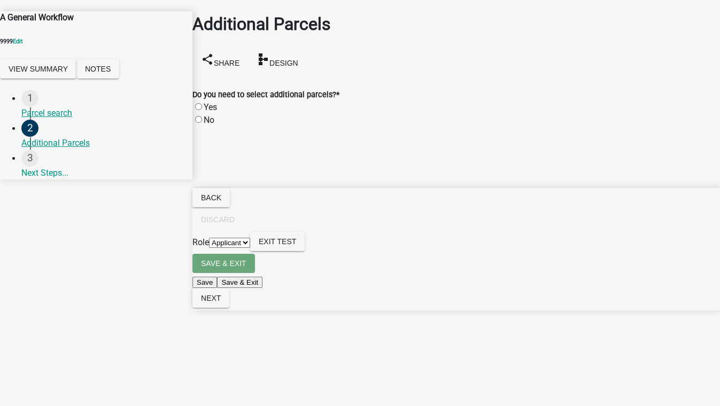
click at [208, 114] on div "No" at bounding box center [455, 120] width 527 height 13
click at [209, 115] on label "No" at bounding box center [209, 120] width 11 height 10
click at [202, 116] on input "No" at bounding box center [198, 119] width 7 height 7
radio input "true"
click at [221, 302] on span "Next" at bounding box center [211, 298] width 20 height 9
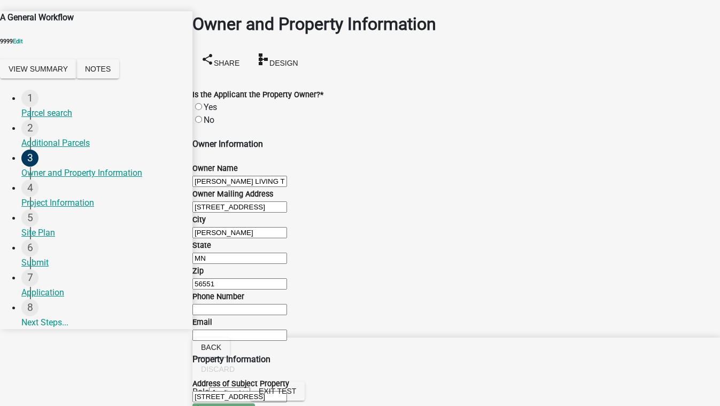
click at [211, 115] on label "No" at bounding box center [209, 120] width 11 height 10
click at [202, 116] on input "No" at bounding box center [198, 119] width 7 height 7
radio input "true"
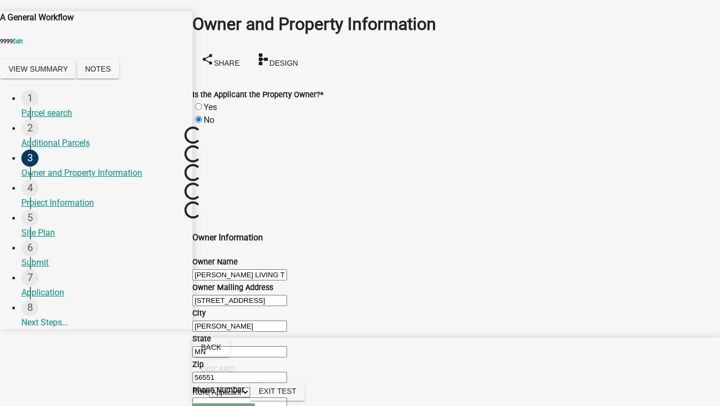
click at [207, 102] on label "Yes" at bounding box center [210, 107] width 13 height 10
click at [202, 103] on input "Yes" at bounding box center [198, 106] width 7 height 7
radio input "true"
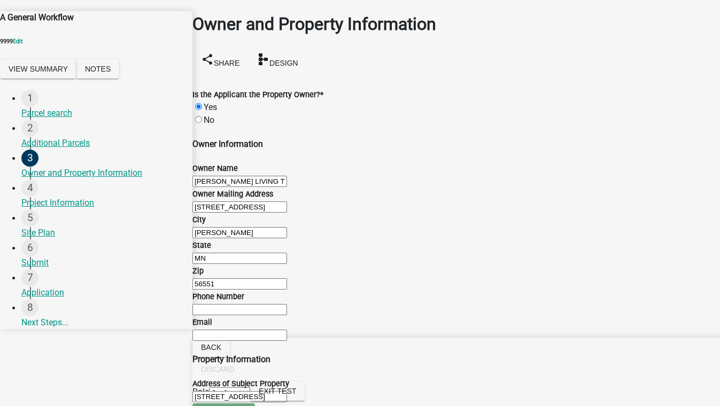
scroll to position [652, 0]
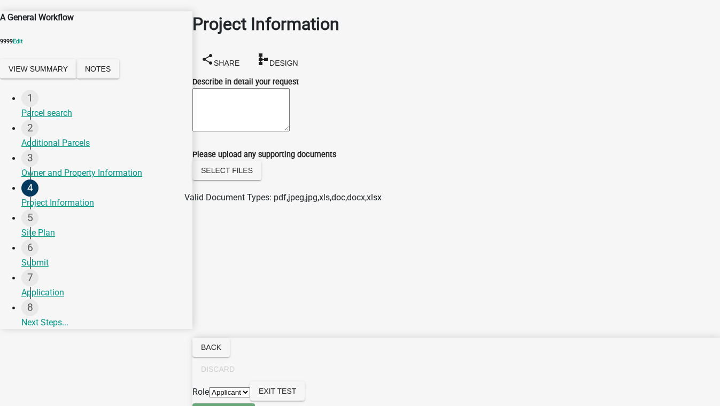
click at [213, 101] on textarea "Describe in detail your request" at bounding box center [240, 109] width 97 height 43
type textarea "rdyguioj"
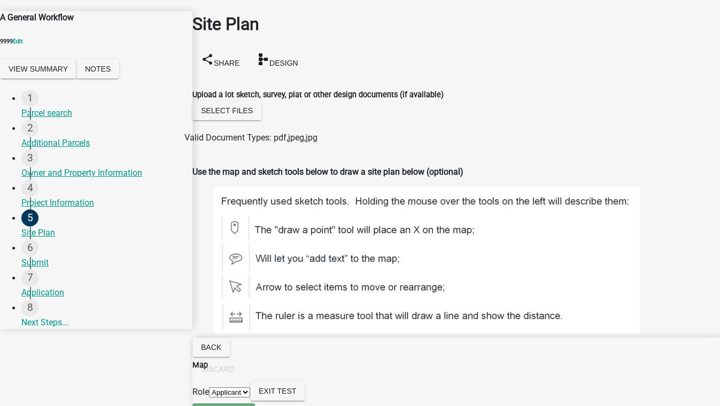
scroll to position [243, 0]
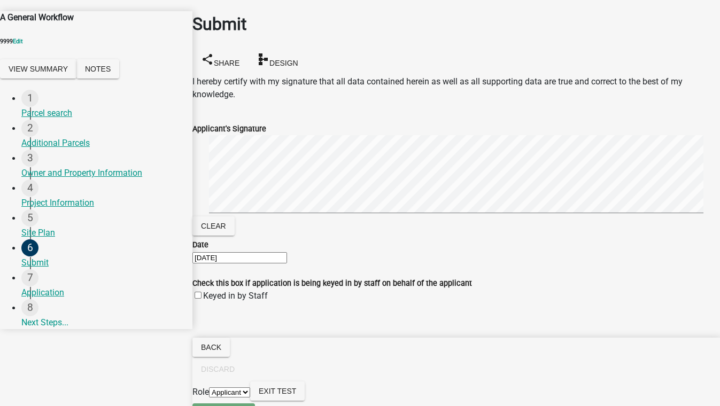
scroll to position [3, 0]
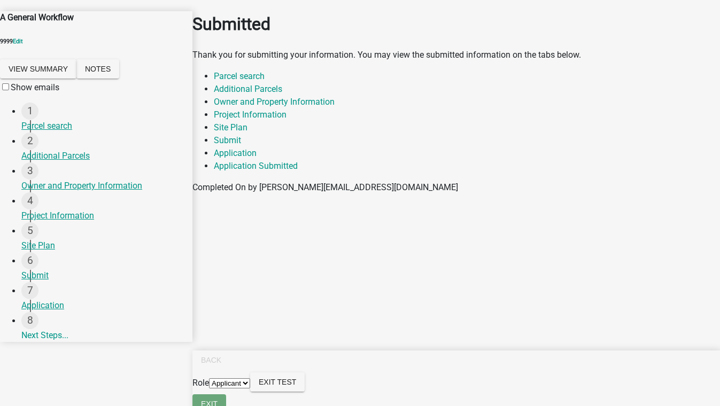
scroll to position [169, 0]
click at [250, 388] on select "Applicant Admin Building" at bounding box center [229, 383] width 41 height 10
select select "5b5348d1-155d-4f33-9d39-d95d5769bf3a"
click at [250, 380] on select "Applicant Admin Building" at bounding box center [229, 383] width 41 height 10
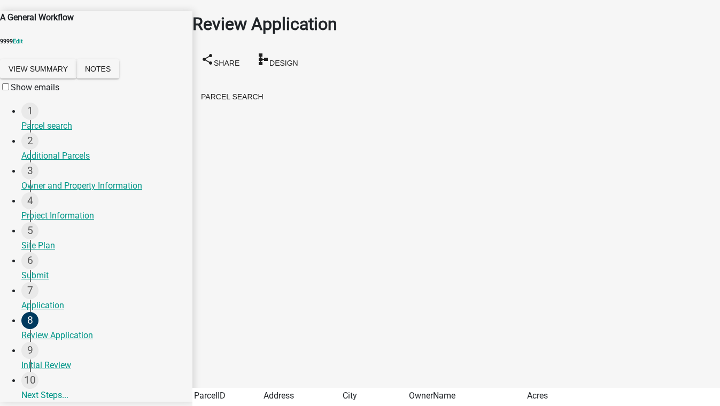
scroll to position [388, 0]
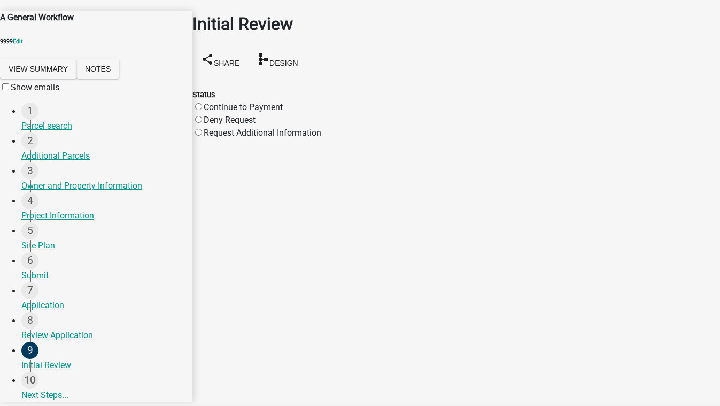
click at [206, 102] on label "Continue to Payment" at bounding box center [243, 107] width 79 height 10
click at [202, 103] on input "Continue to Payment" at bounding box center [198, 106] width 7 height 7
radio input "true"
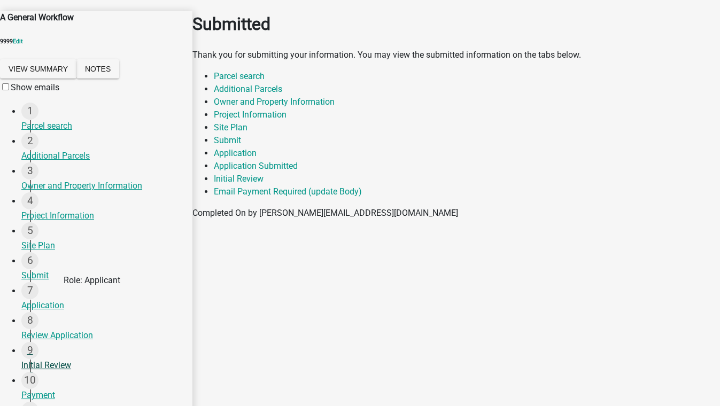
scroll to position [73, 0]
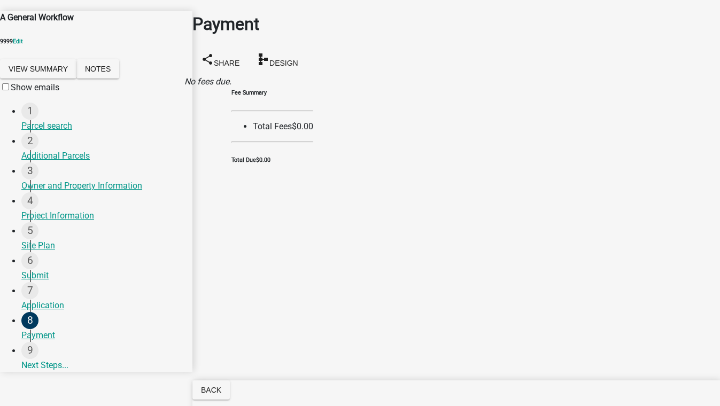
scroll to position [0, 0]
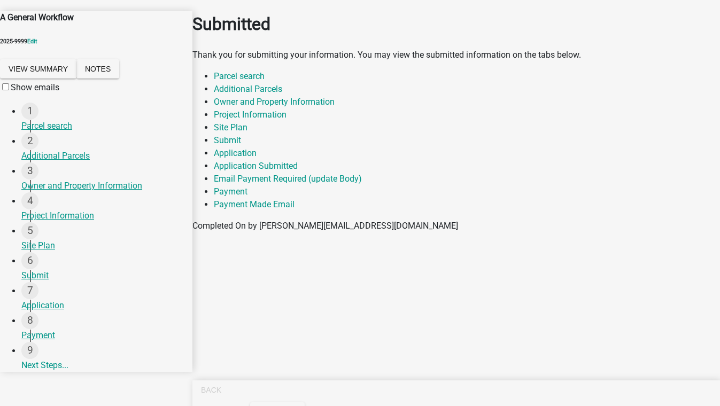
click at [250, 405] on select "Applicant Admin Building" at bounding box center [229, 413] width 41 height 10
select select "5b5348d1-155d-4f33-9d39-d95d5769bf3a"
click at [250, 405] on select "Applicant Admin Building" at bounding box center [229, 413] width 41 height 10
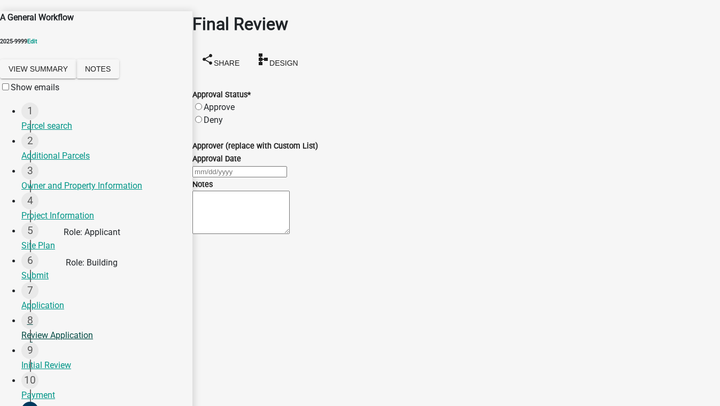
scroll to position [73, 0]
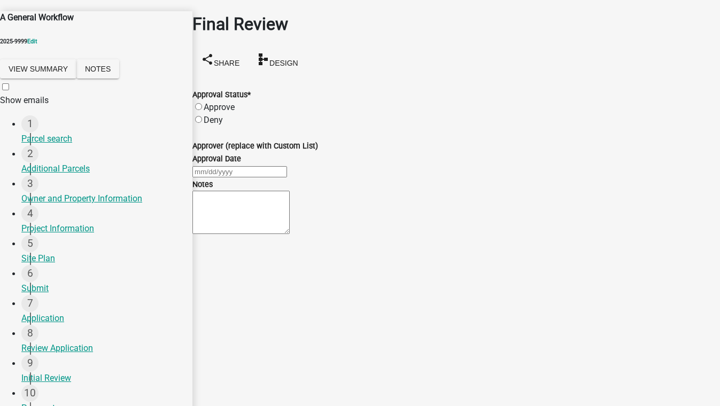
click at [0, 95] on span at bounding box center [0, 100] width 0 height 10
click at [9, 83] on input "Show emails" at bounding box center [5, 86] width 7 height 7
click at [210, 102] on label "Approve" at bounding box center [219, 107] width 31 height 10
click at [202, 103] on input "Approve" at bounding box center [198, 106] width 7 height 7
radio input "true"
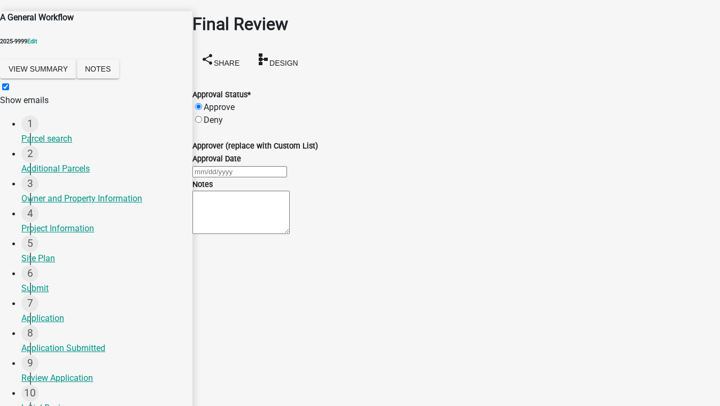
click at [240, 178] on div at bounding box center [455, 171] width 527 height 13
select select "10"
select select "2025"
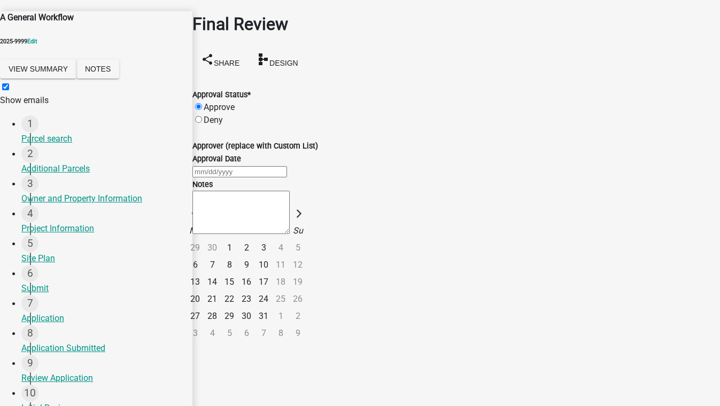
click at [238, 252] on div "1" at bounding box center [229, 247] width 17 height 17
type input "10/01/2025"
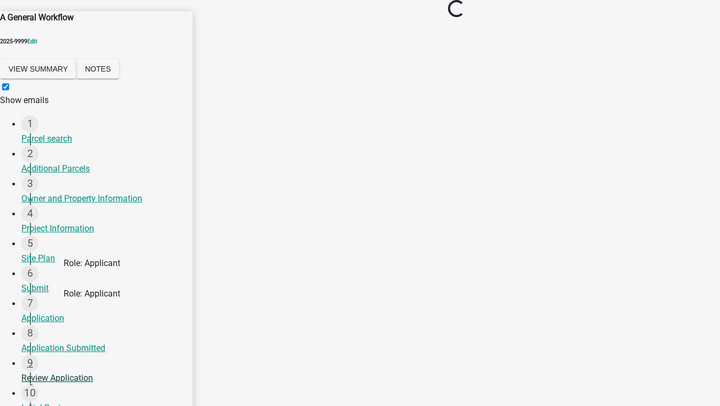
scroll to position [116, 0]
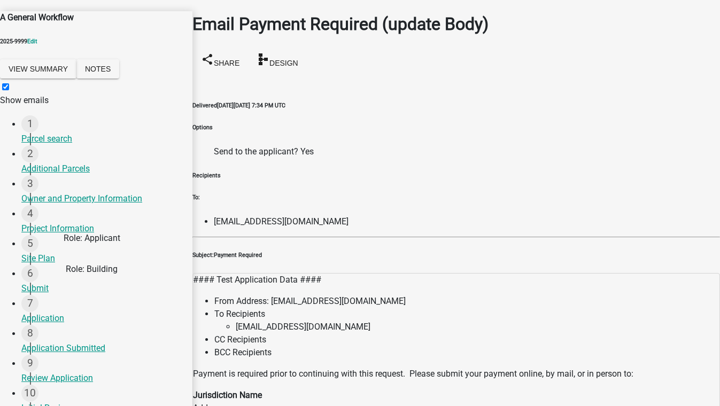
scroll to position [226, 0]
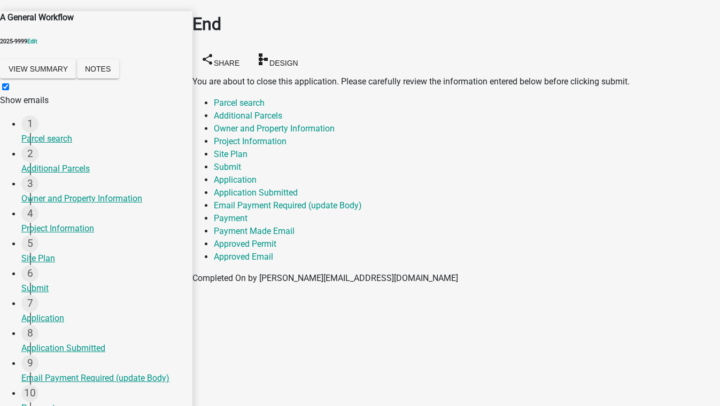
scroll to position [135, 0]
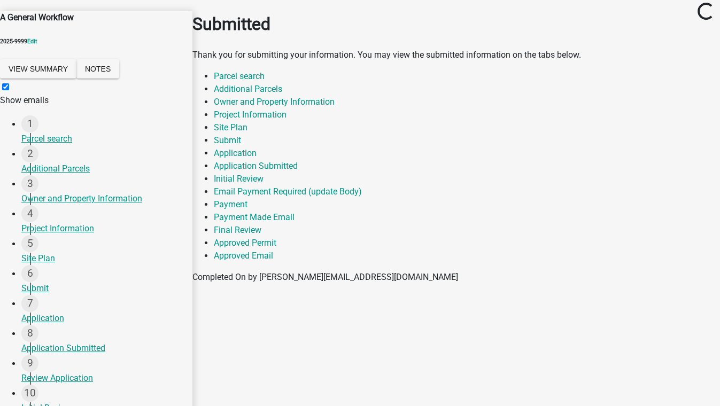
scroll to position [226, 0]
select select "46f061d0-ca05-4526-87ad-bae6256f3e47"
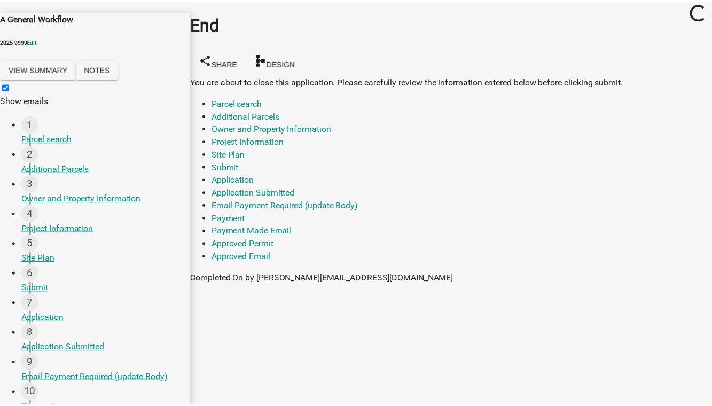
scroll to position [135, 0]
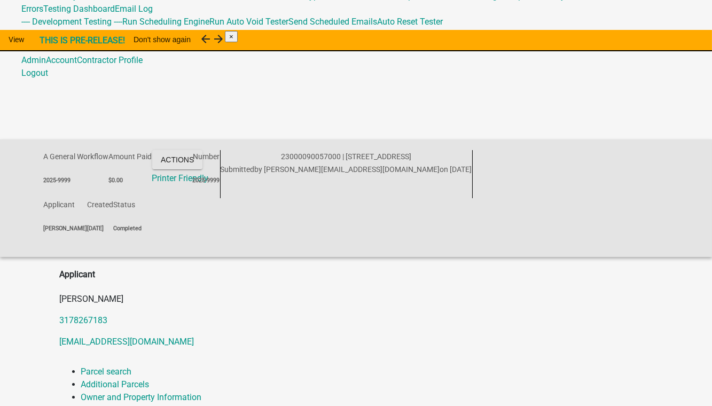
scroll to position [194, 0]
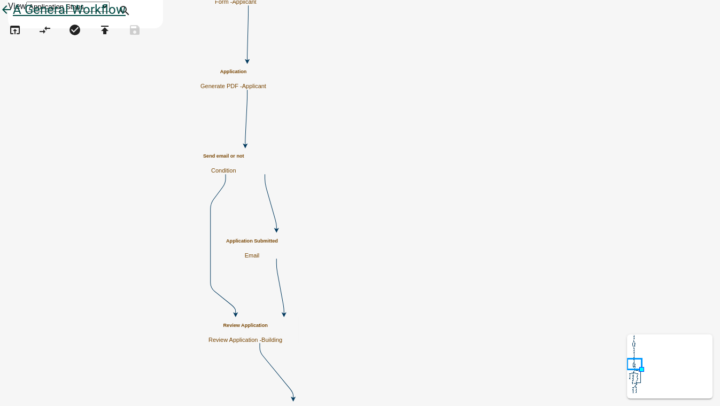
click at [13, 18] on icon "arrow_back" at bounding box center [6, 10] width 13 height 15
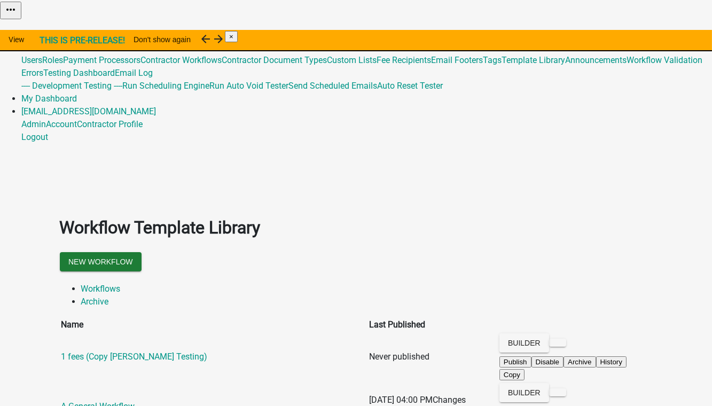
click at [60, 42] on link "Global 201" at bounding box center [40, 47] width 39 height 10
click at [639, 283] on ul "Workflows Archive" at bounding box center [356, 296] width 593 height 26
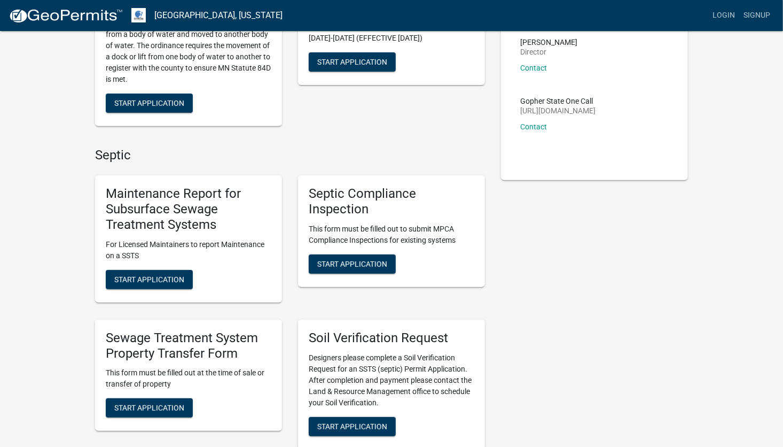
scroll to position [160, 0]
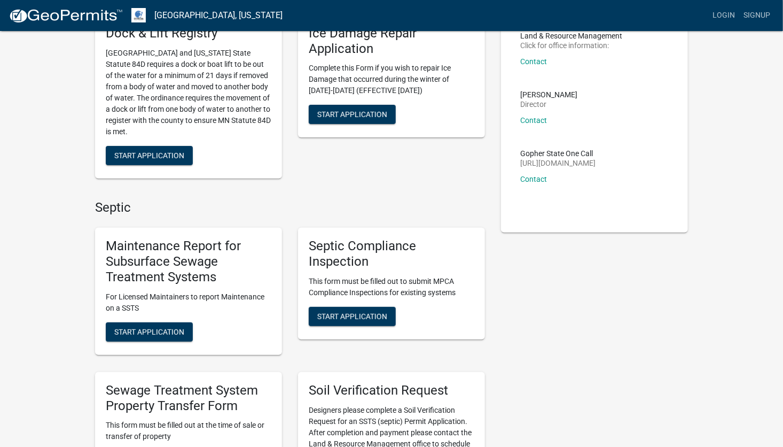
scroll to position [0, 0]
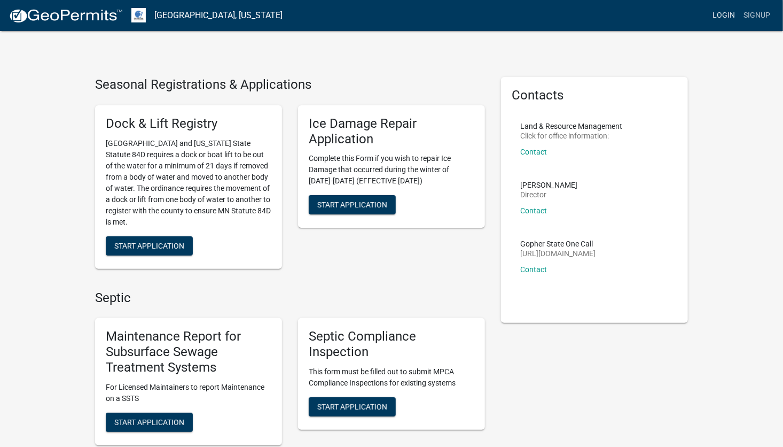
click at [723, 10] on link "Login" at bounding box center [723, 15] width 31 height 20
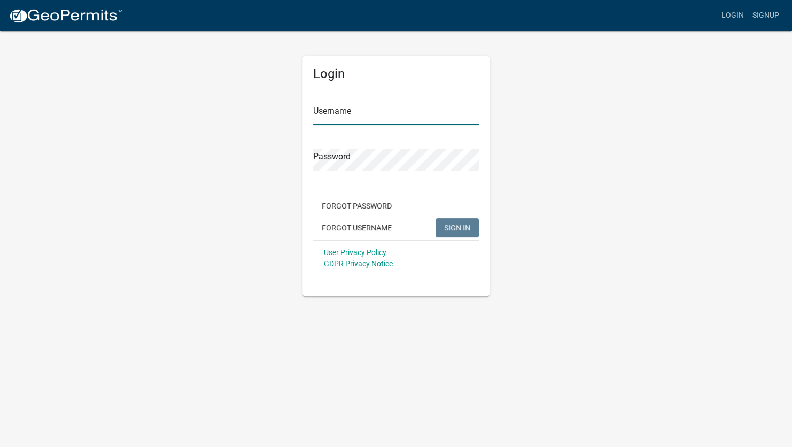
type input "[EMAIL_ADDRESS][DOMAIN_NAME]"
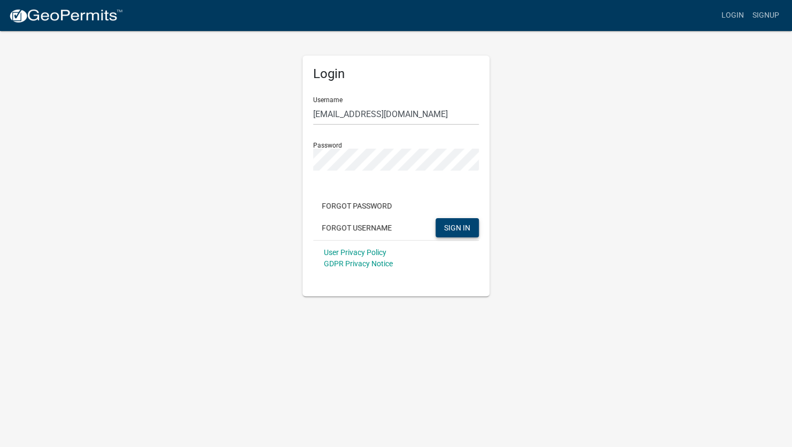
click at [456, 225] on span "SIGN IN" at bounding box center [457, 227] width 26 height 9
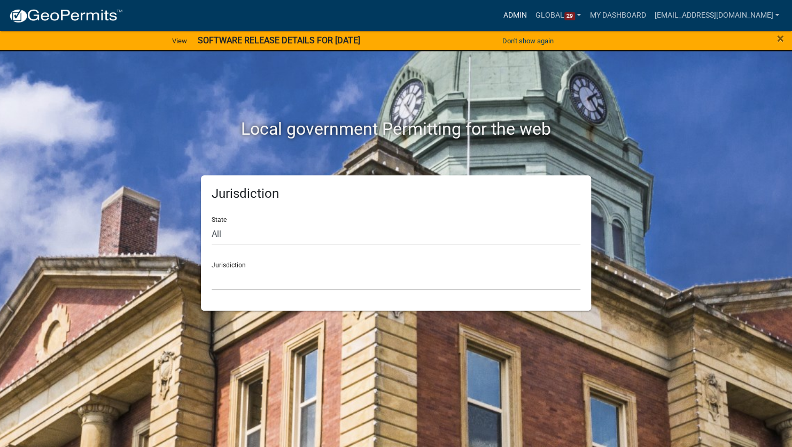
click at [509, 16] on link "Admin" at bounding box center [515, 15] width 32 height 20
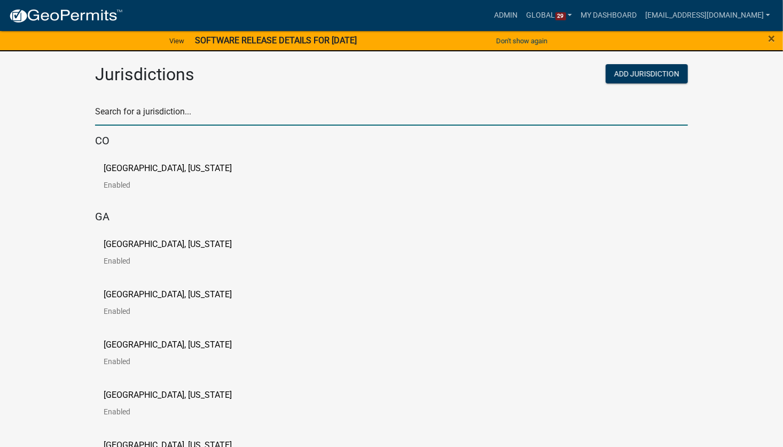
click at [190, 110] on input "text" at bounding box center [391, 115] width 593 height 22
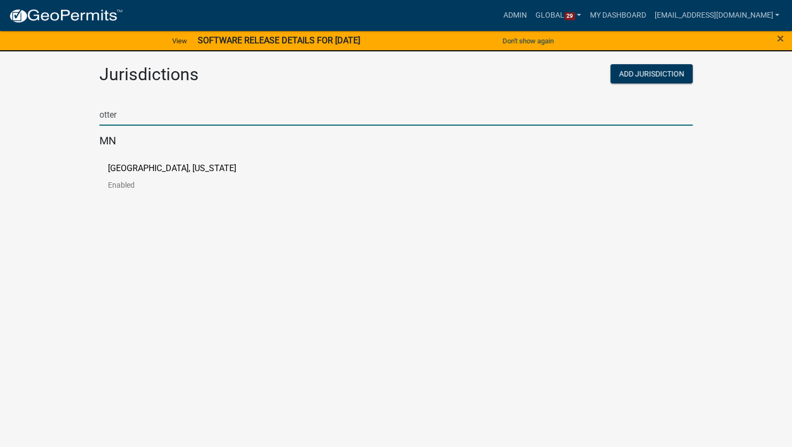
type input "otter tai"
click at [163, 169] on p "[GEOGRAPHIC_DATA], [US_STATE]" at bounding box center [172, 168] width 128 height 9
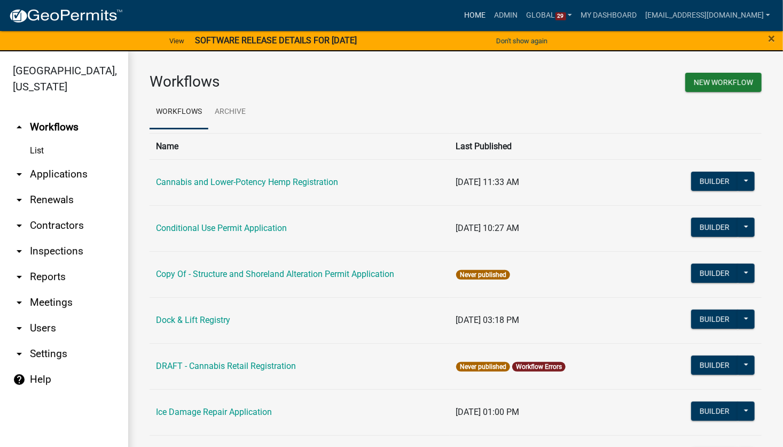
click at [473, 13] on link "Home" at bounding box center [475, 15] width 30 height 20
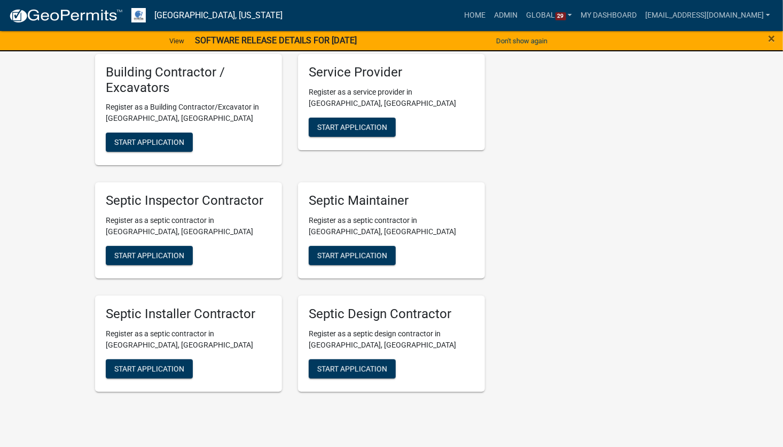
scroll to position [2000, 0]
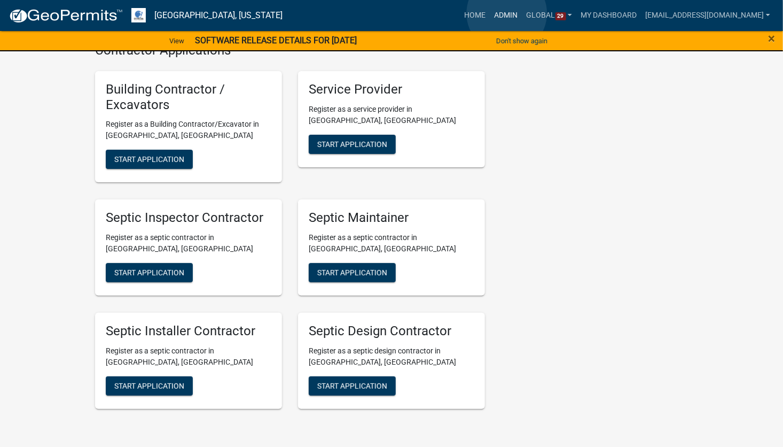
click at [507, 13] on link "Admin" at bounding box center [506, 15] width 32 height 20
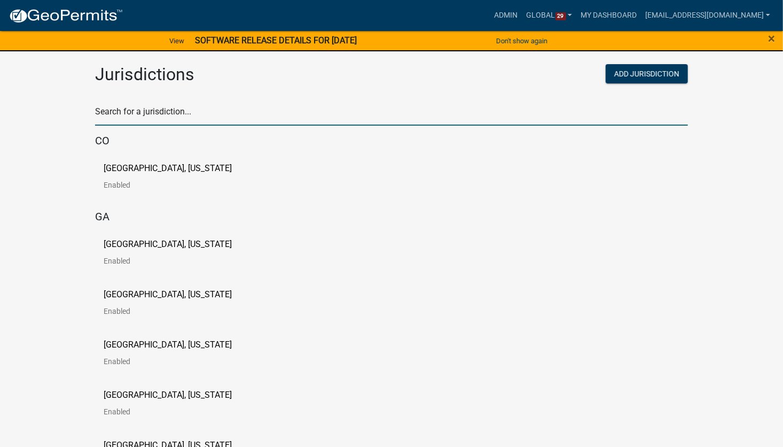
click at [186, 113] on input "text" at bounding box center [391, 115] width 593 height 22
type input "otter tai"
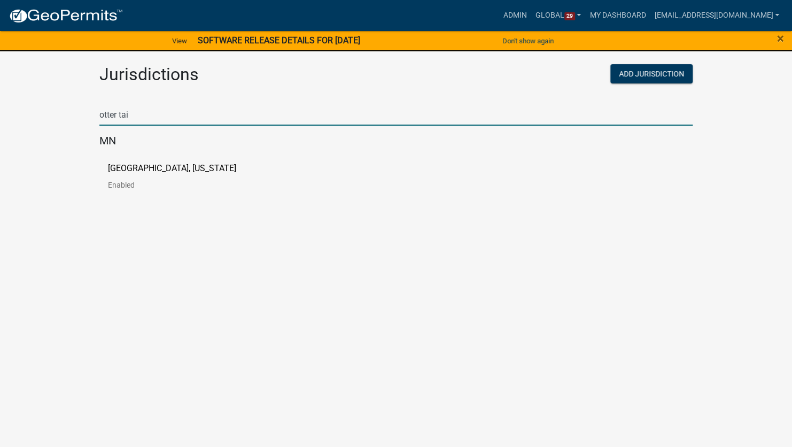
click at [146, 170] on p "[GEOGRAPHIC_DATA], [US_STATE]" at bounding box center [172, 168] width 128 height 9
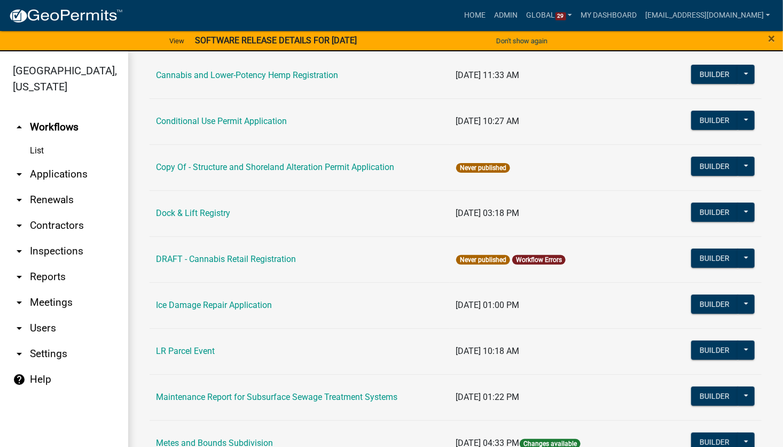
scroll to position [481, 0]
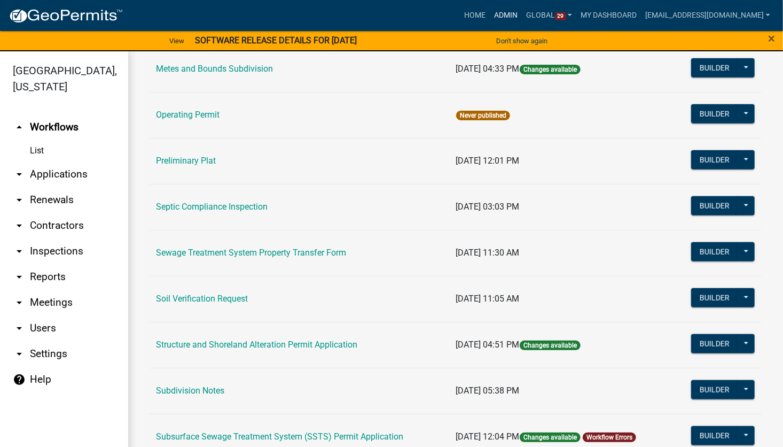
click at [506, 17] on link "Admin" at bounding box center [506, 15] width 32 height 20
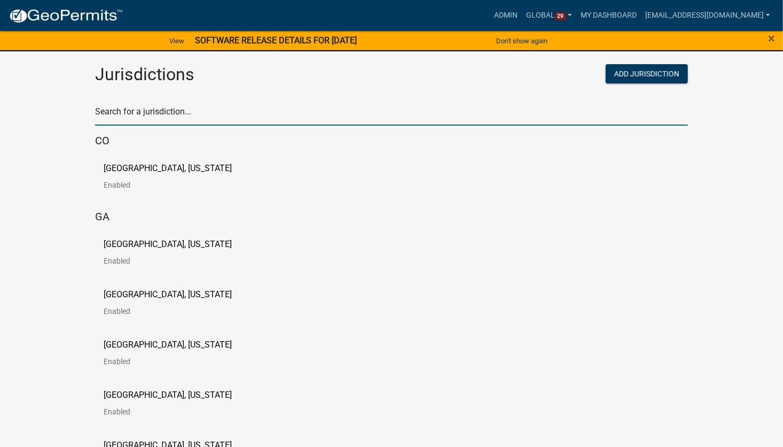
click at [243, 119] on input "text" at bounding box center [391, 115] width 593 height 22
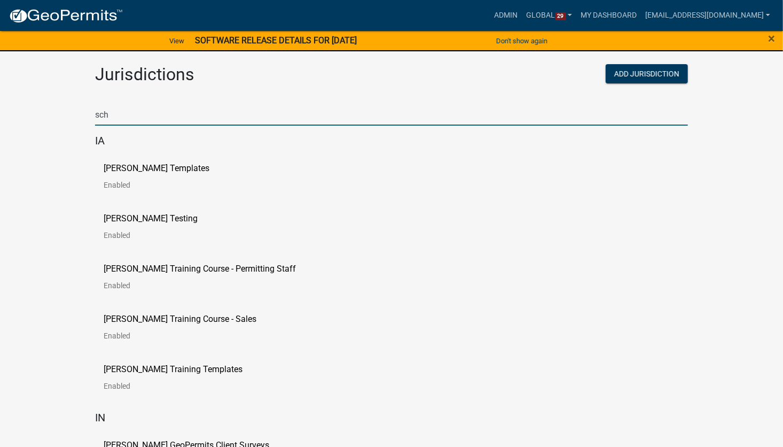
type input "Schneider"
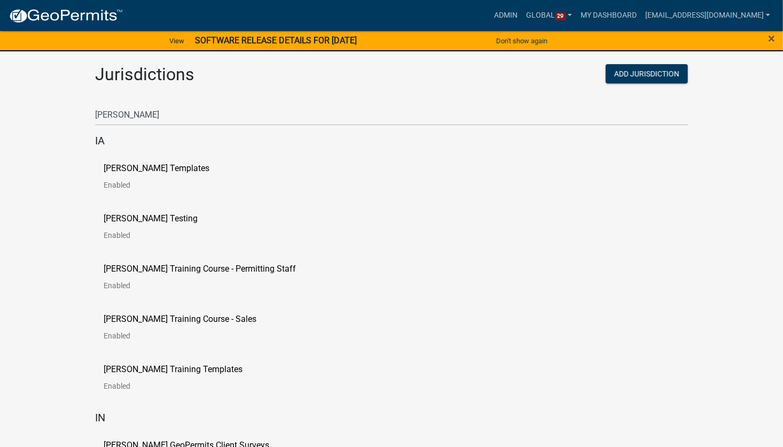
click at [142, 220] on p "Schneider Testing" at bounding box center [151, 218] width 94 height 9
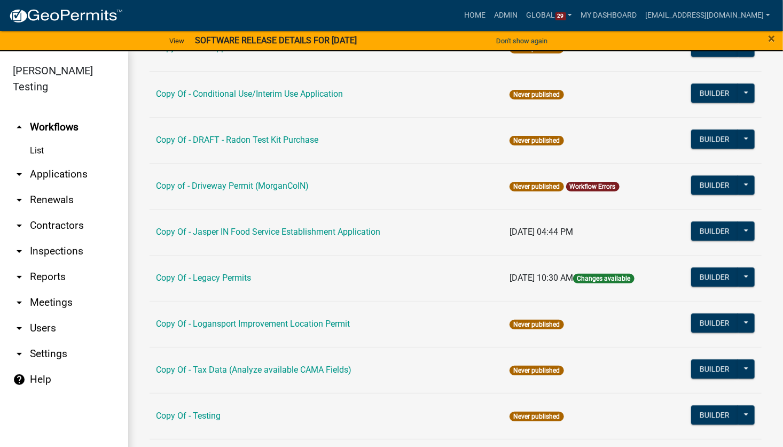
scroll to position [1335, 0]
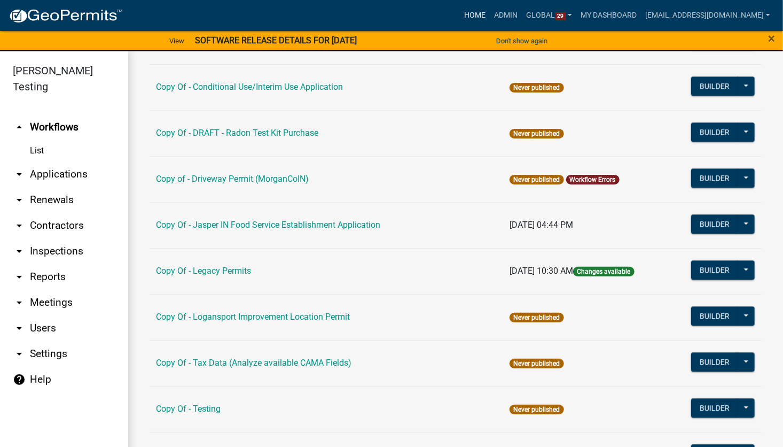
click at [468, 17] on link "Home" at bounding box center [475, 15] width 30 height 20
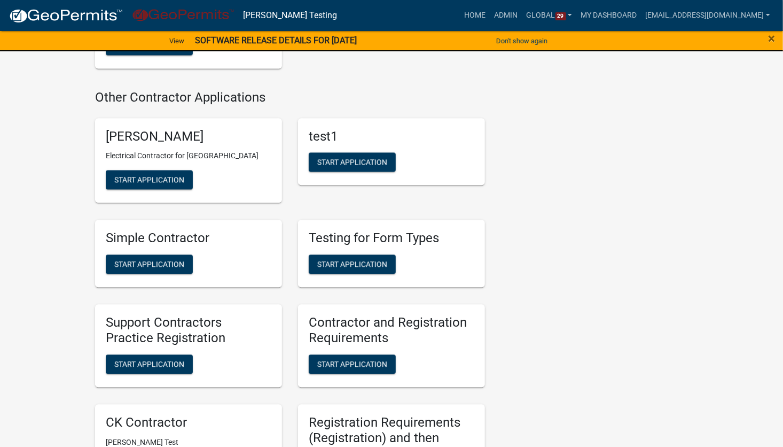
scroll to position [5021, 0]
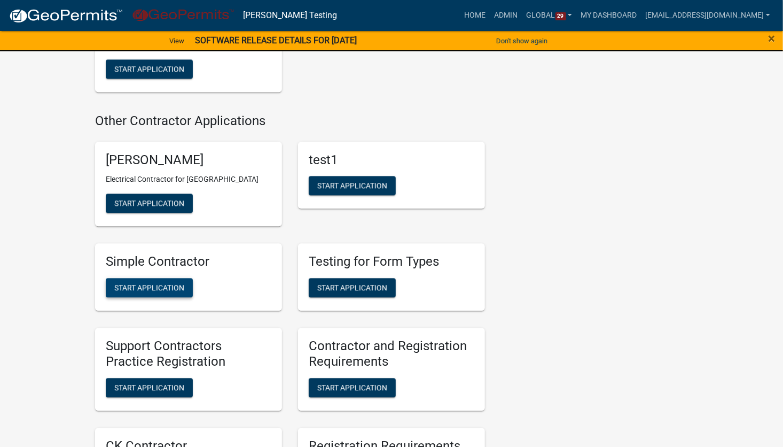
click at [159, 283] on span "Start Application" at bounding box center [149, 287] width 70 height 9
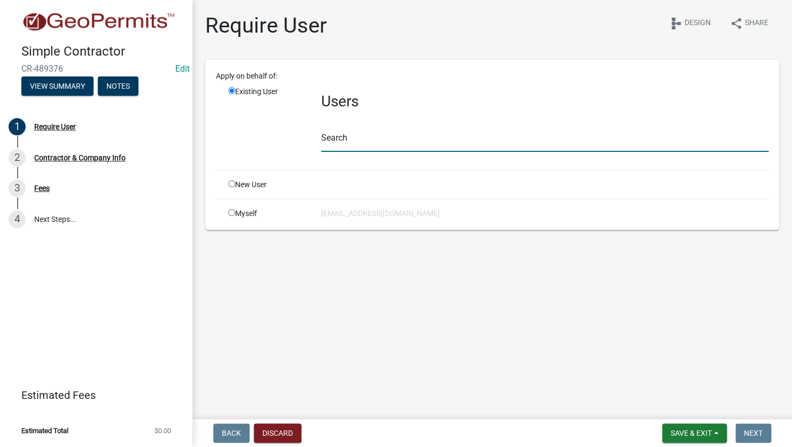
click at [347, 136] on input "text" at bounding box center [544, 141] width 447 height 22
click at [242, 216] on div "Myself" at bounding box center [266, 213] width 93 height 11
click at [231, 215] on input "radio" at bounding box center [231, 212] width 7 height 7
radio input "true"
radio input "false"
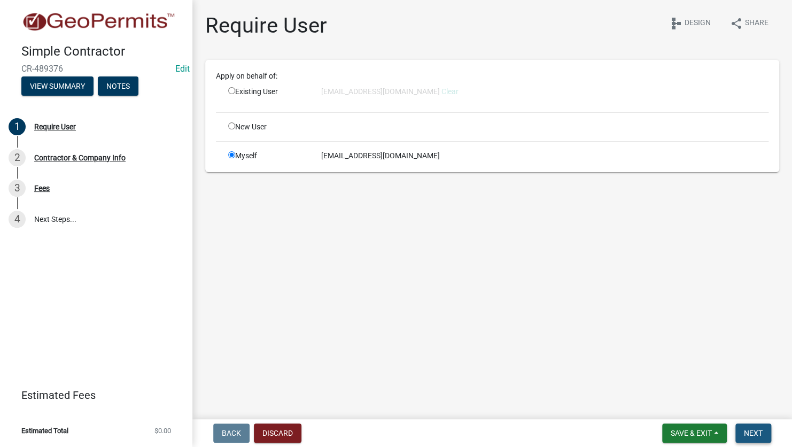
click at [758, 432] on span "Next" at bounding box center [753, 432] width 19 height 9
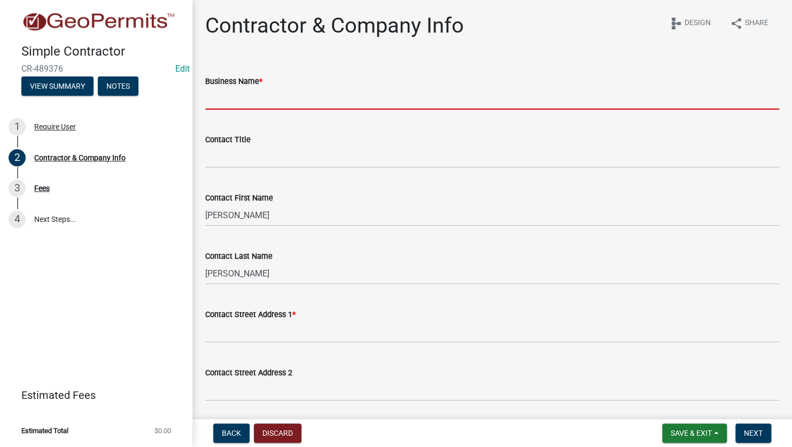
click at [271, 103] on input "Business Name *" at bounding box center [492, 99] width 574 height 22
type input "Test Test BSide"
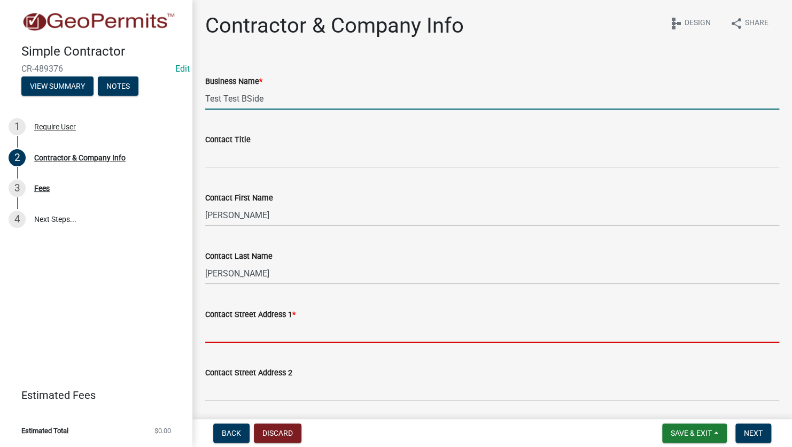
type input "8901 Otis Avenue, Suite 300"
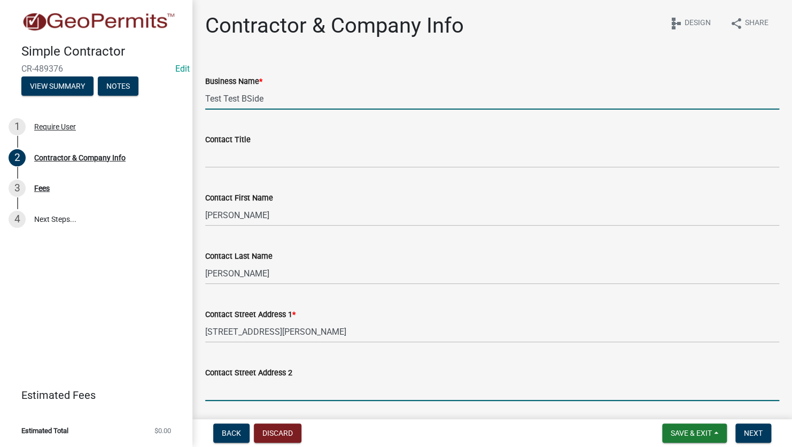
type input "test, zx 55555"
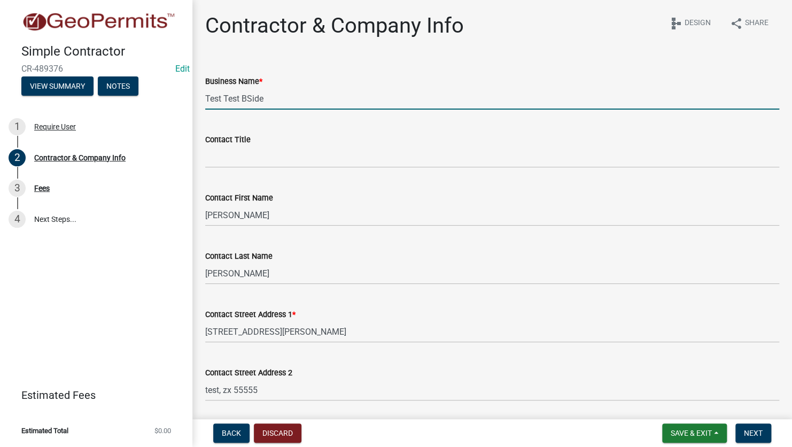
type input "MN"
select select "MN"
type input "55555"
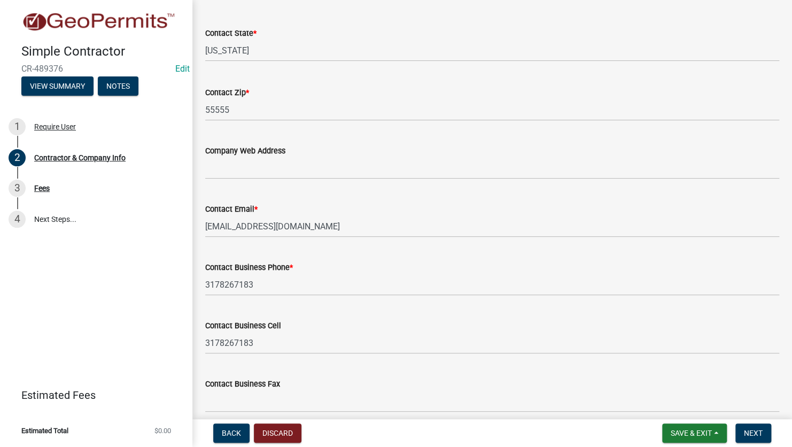
scroll to position [481, 0]
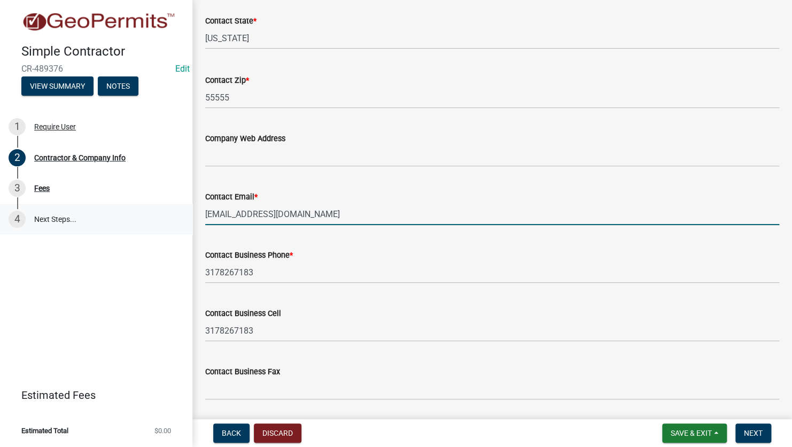
drag, startPoint x: 242, startPoint y: 215, endPoint x: 161, endPoint y: 219, distance: 81.3
click at [161, 219] on div "Simple Contractor CR-489376 Edit View Summary Notes 1 Require User 2 Contractor…" at bounding box center [396, 223] width 792 height 447
type input "test@schneidergis.com"
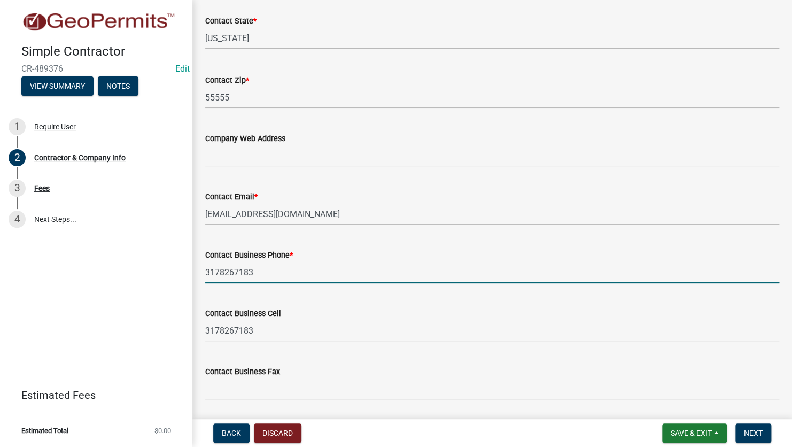
drag, startPoint x: 268, startPoint y: 276, endPoint x: 34, endPoint y: 271, distance: 234.6
click at [38, 271] on div "Simple Contractor CR-489376 Edit View Summary Notes 1 Require User 2 Contractor…" at bounding box center [396, 223] width 792 height 447
type input "5555555555"
click at [135, 324] on div "Simple Contractor CR-489376 Edit View Summary Notes 1 Require User 2 Contractor…" at bounding box center [396, 223] width 792 height 447
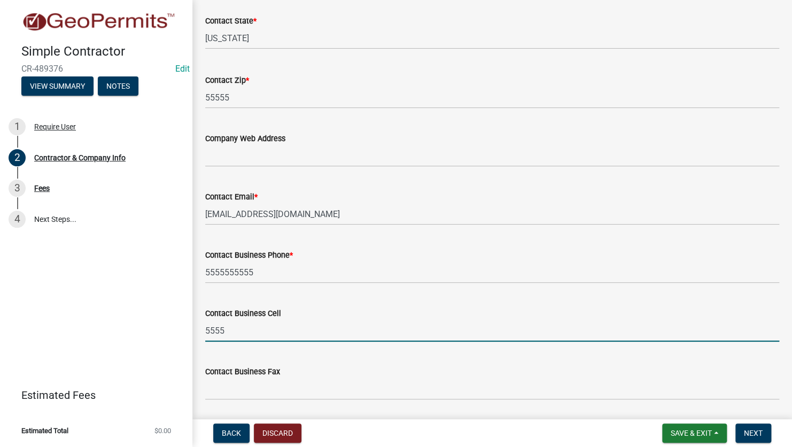
type input "5555555555"
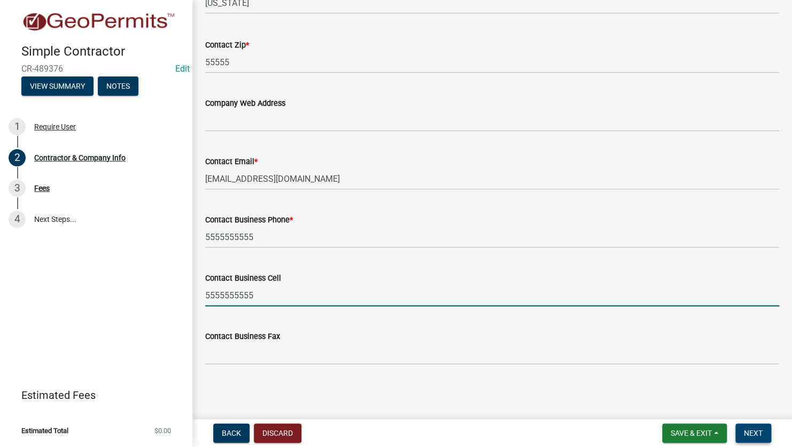
click at [768, 428] on button "Next" at bounding box center [753, 432] width 36 height 19
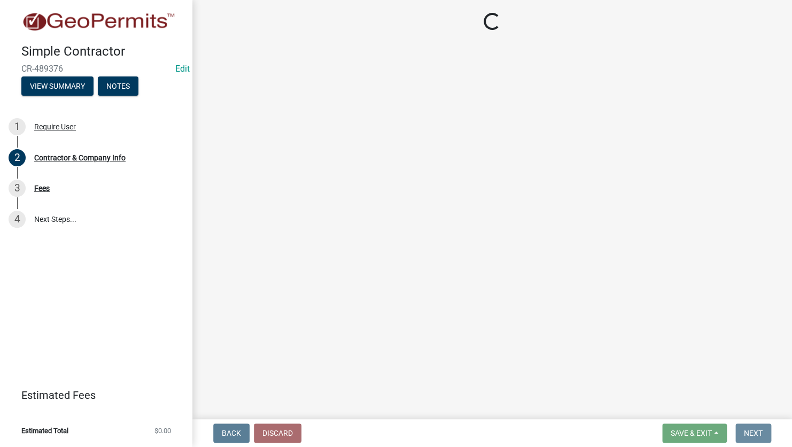
scroll to position [0, 0]
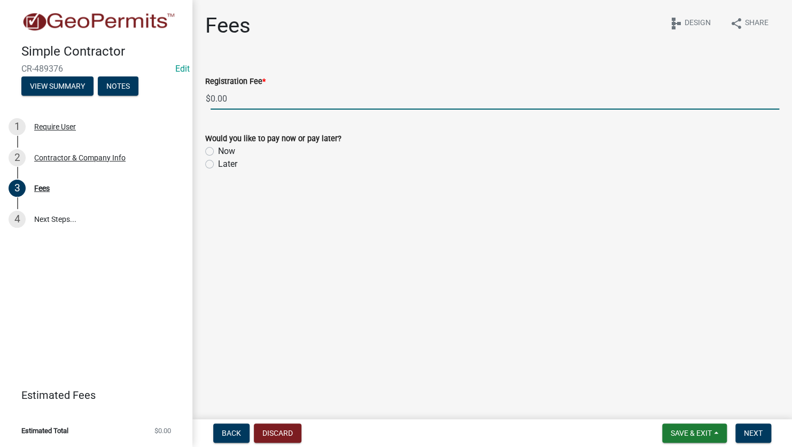
drag, startPoint x: 244, startPoint y: 101, endPoint x: 106, endPoint y: 102, distance: 137.8
click at [106, 102] on div "Simple Contractor CR-489376 Edit View Summary Notes 1 Require User 2 Contractor…" at bounding box center [396, 223] width 792 height 447
type input "2"
click at [218, 152] on label "Now" at bounding box center [226, 151] width 17 height 13
click at [218, 152] on input "Now" at bounding box center [221, 148] width 7 height 7
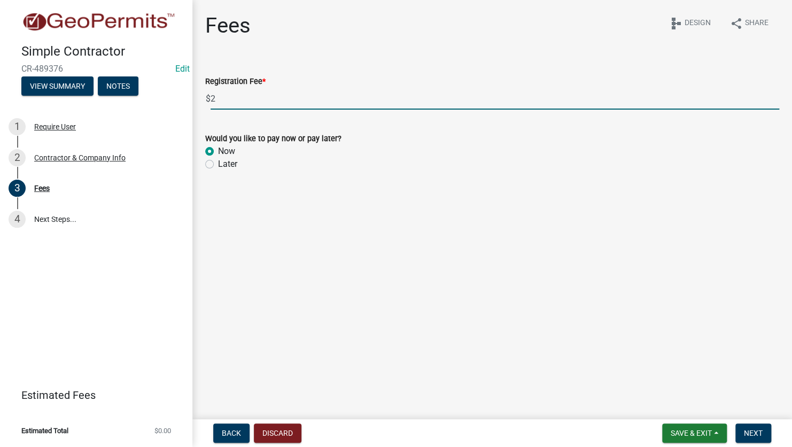
radio input "true"
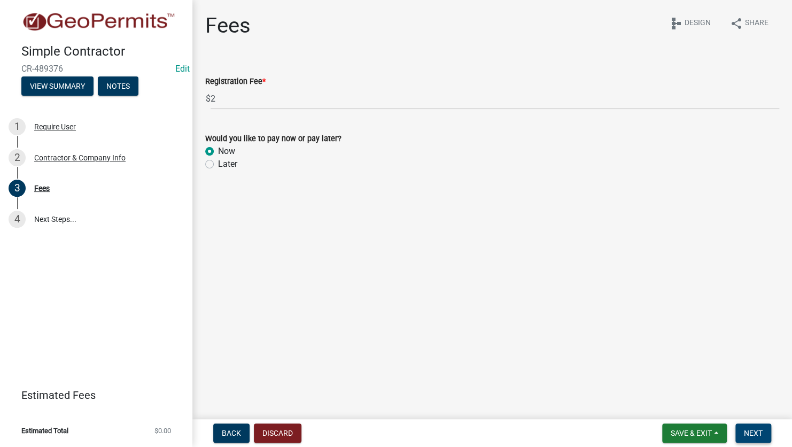
click at [762, 434] on button "Next" at bounding box center [753, 432] width 36 height 19
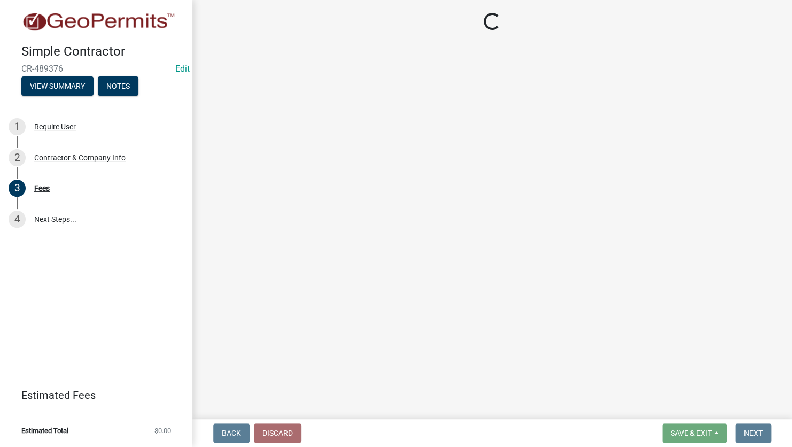
select select "2: 1"
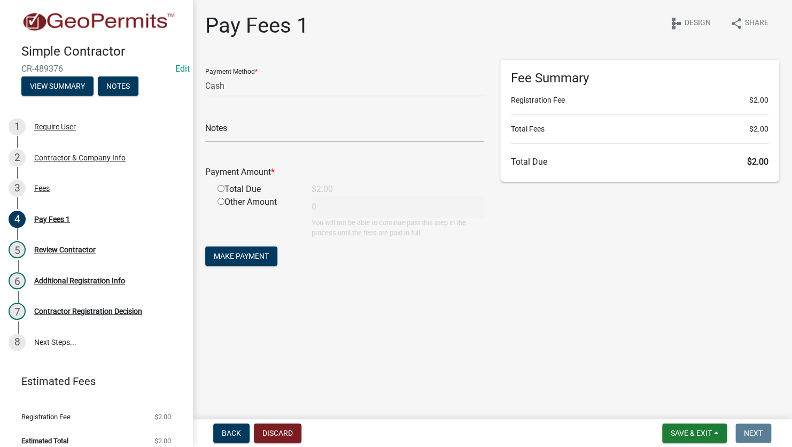
click at [221, 189] on input "radio" at bounding box center [220, 188] width 7 height 7
radio input "true"
type input "2"
click at [253, 254] on span "Make Payment" at bounding box center [241, 256] width 55 height 9
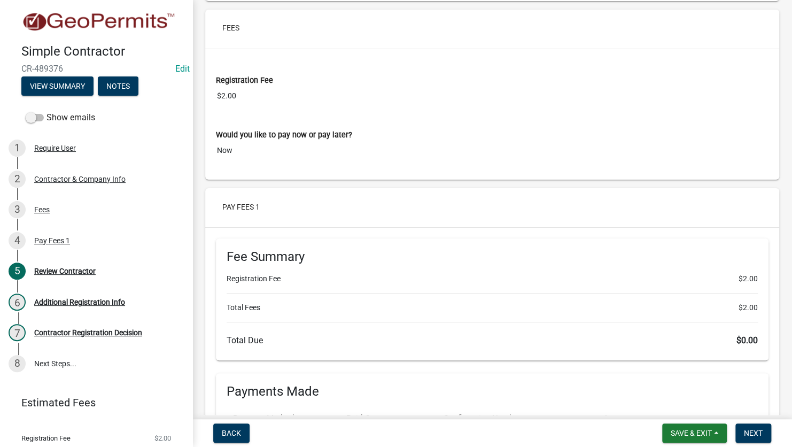
scroll to position [908, 0]
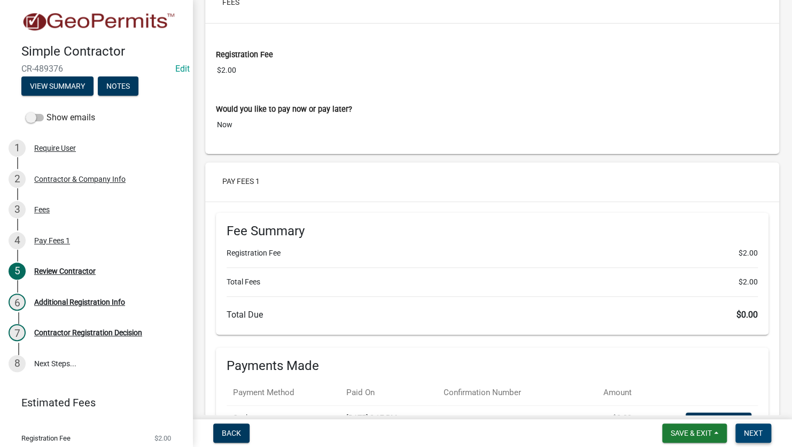
click at [761, 434] on span "Next" at bounding box center [753, 432] width 19 height 9
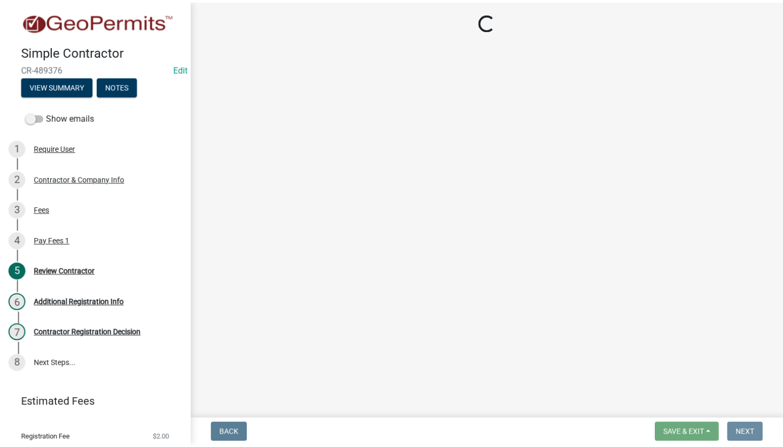
scroll to position [0, 0]
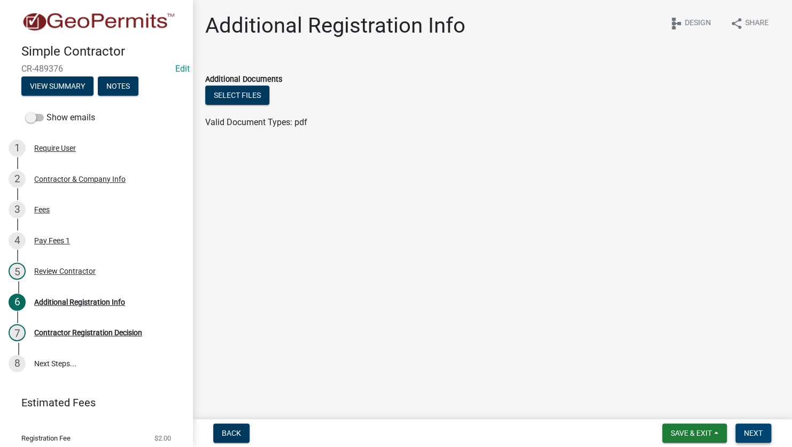
click at [759, 429] on span "Next" at bounding box center [753, 432] width 19 height 9
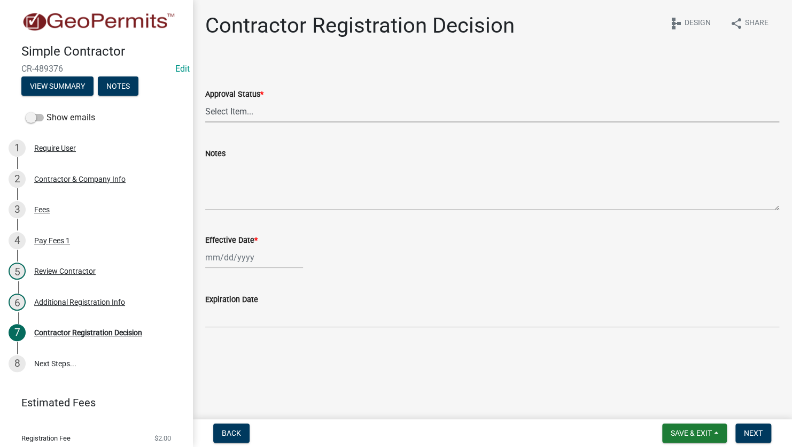
click at [225, 113] on select "Select Item... Approved Denied" at bounding box center [492, 111] width 574 height 22
click at [205, 100] on select "Select Item... Approved Denied" at bounding box center [492, 111] width 574 height 22
select select "4b86b809-39dd-4c68-9f3d-fdb3e7050482"
click at [254, 260] on div at bounding box center [254, 257] width 98 height 22
select select "10"
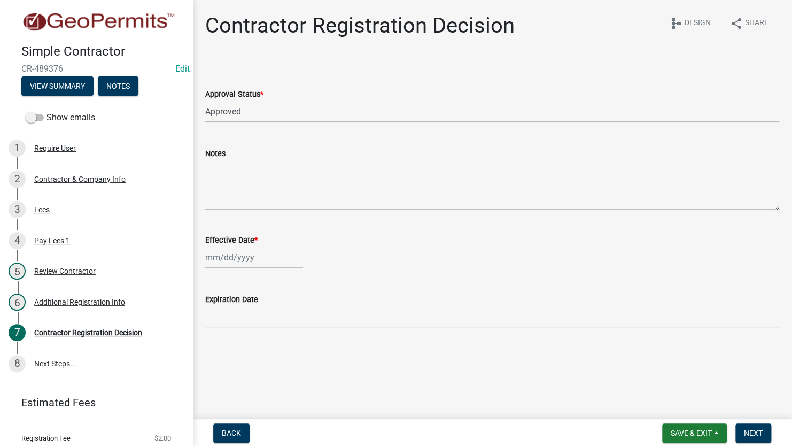
select select "2025"
click at [235, 329] on div "7" at bounding box center [232, 331] width 17 height 17
type input "10/07/2025"
select select "10"
select select "2025"
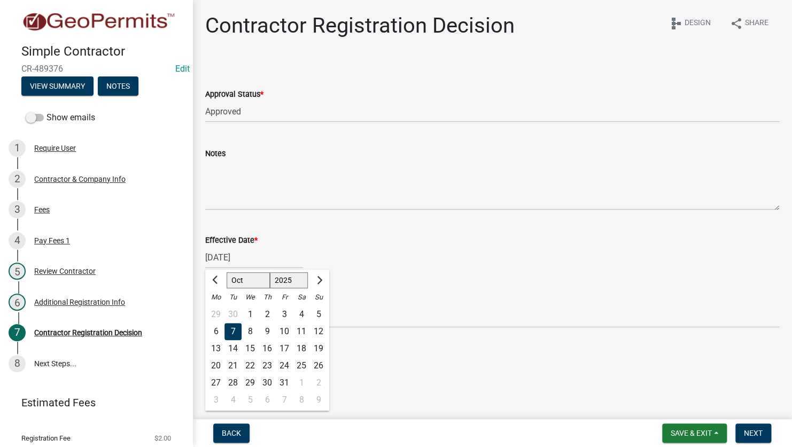
click at [246, 261] on div "10/07/2025 Jan Feb Mar Apr May Jun Jul Aug Sep Oct Nov Dec 1525 1526 1527 1528 …" at bounding box center [254, 257] width 98 height 22
click at [247, 311] on div "1" at bounding box center [249, 314] width 17 height 17
type input "10/01/2025"
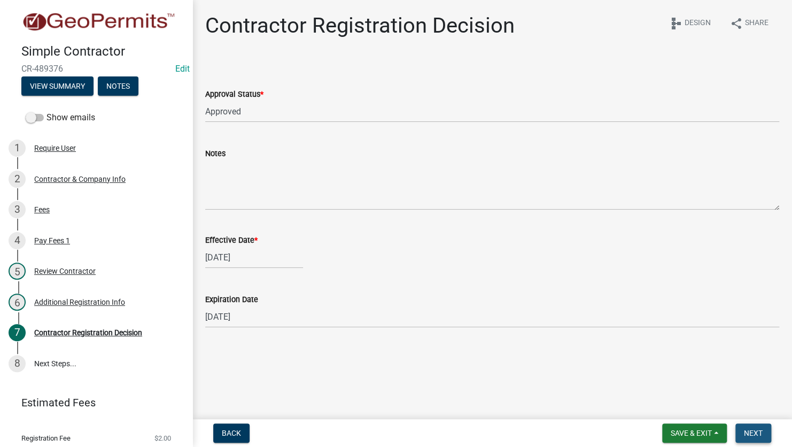
click at [755, 438] on button "Next" at bounding box center [753, 432] width 36 height 19
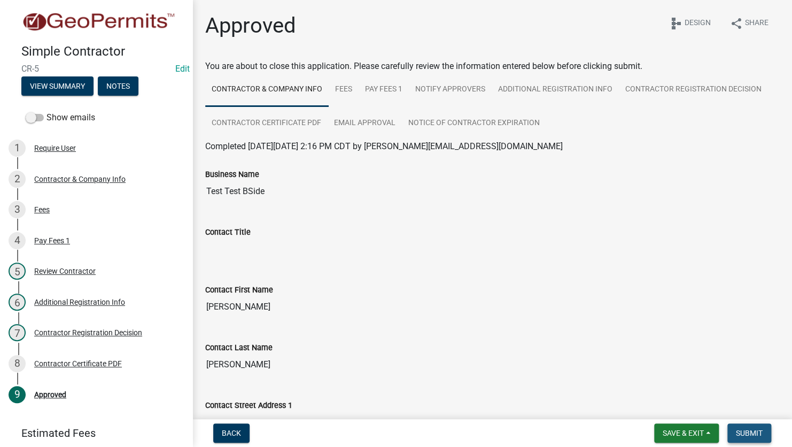
click at [742, 435] on span "Submit" at bounding box center [749, 432] width 27 height 9
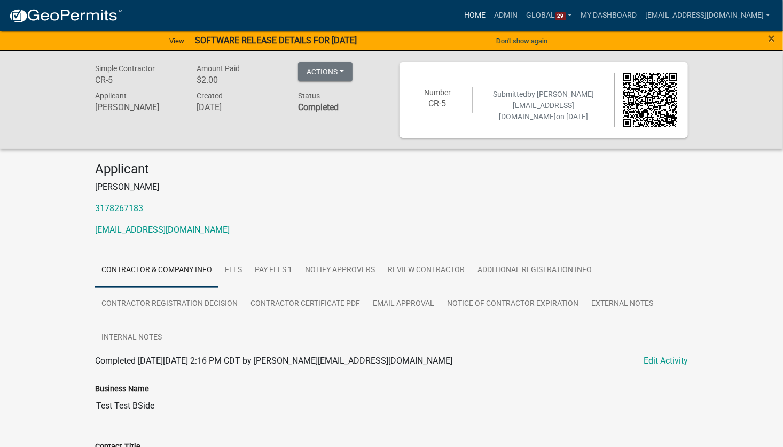
click at [471, 13] on link "Home" at bounding box center [475, 15] width 30 height 20
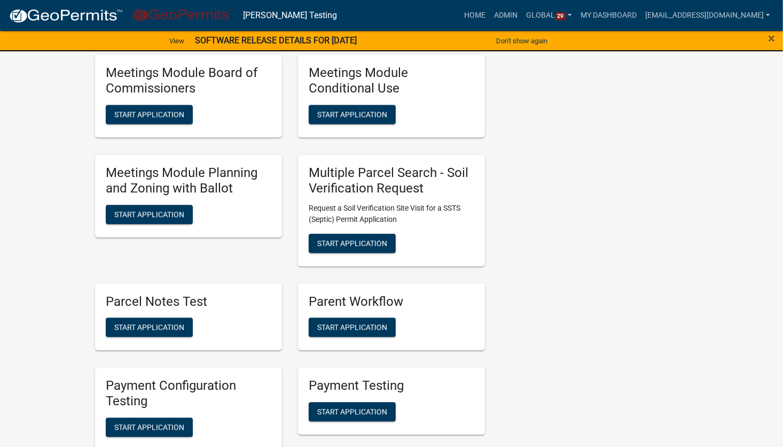
scroll to position [3259, 0]
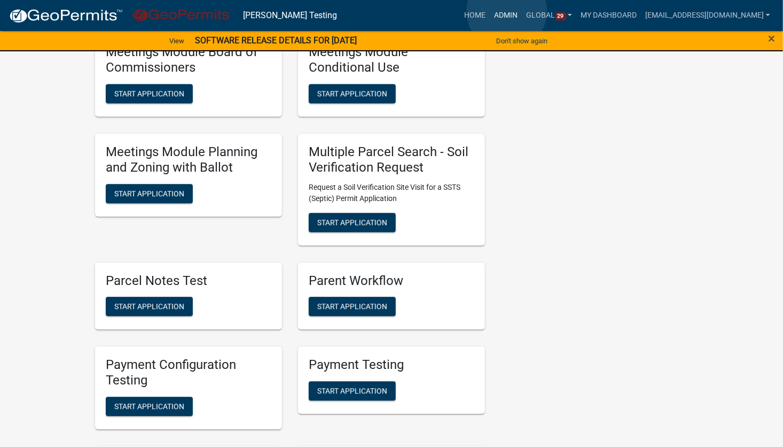
click at [507, 11] on link "Admin" at bounding box center [506, 15] width 32 height 20
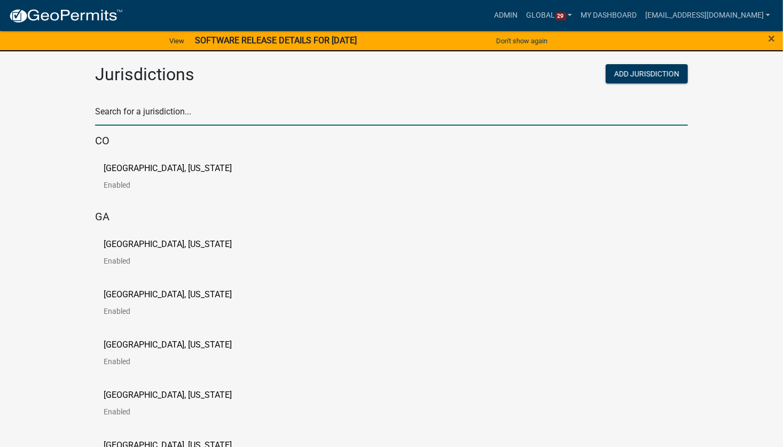
click at [165, 119] on input "text" at bounding box center [391, 115] width 593 height 22
type input "Schneider"
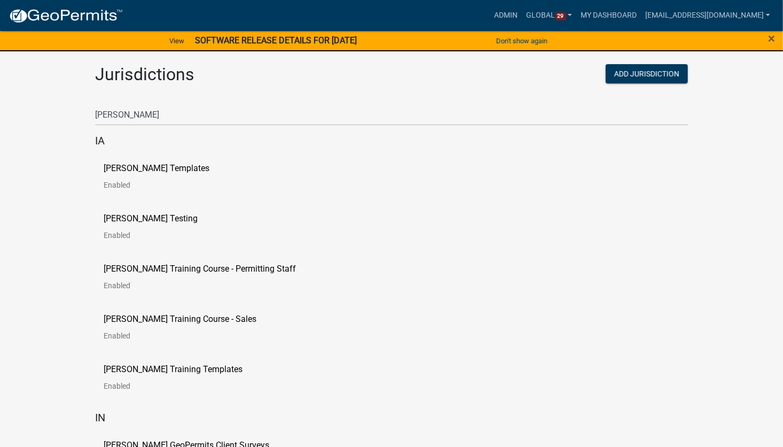
click at [154, 224] on link "Schneider Testing Enabled" at bounding box center [159, 230] width 111 height 33
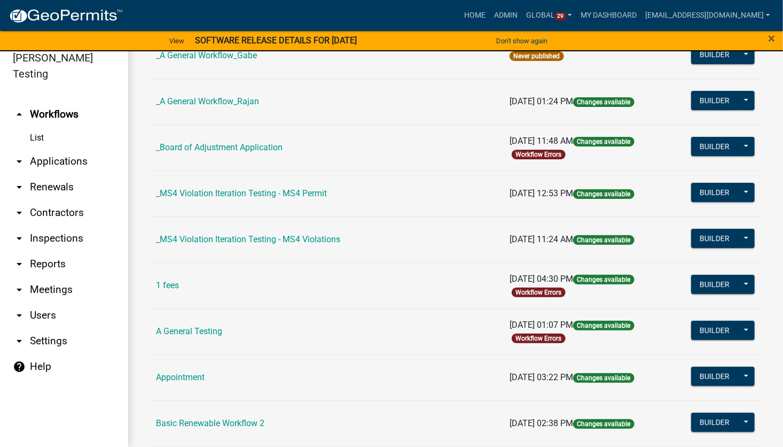
scroll to position [103, 0]
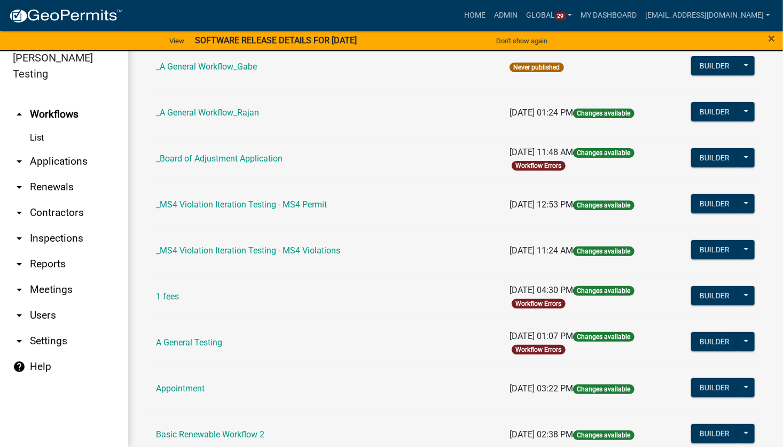
click at [321, 283] on td "1 fees" at bounding box center [327, 297] width 354 height 46
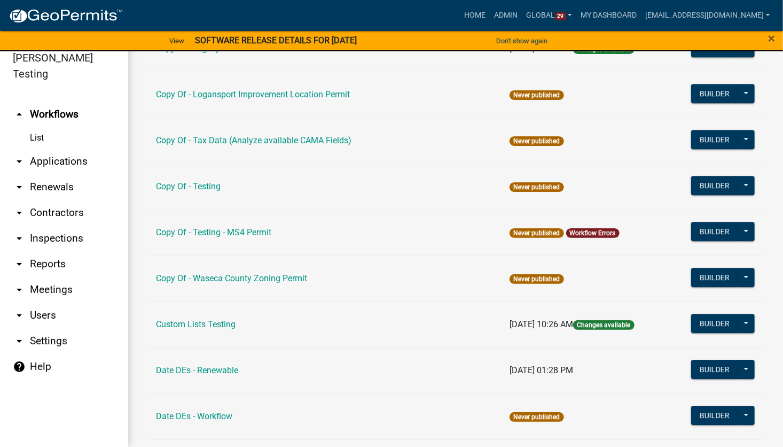
scroll to position [150, 0]
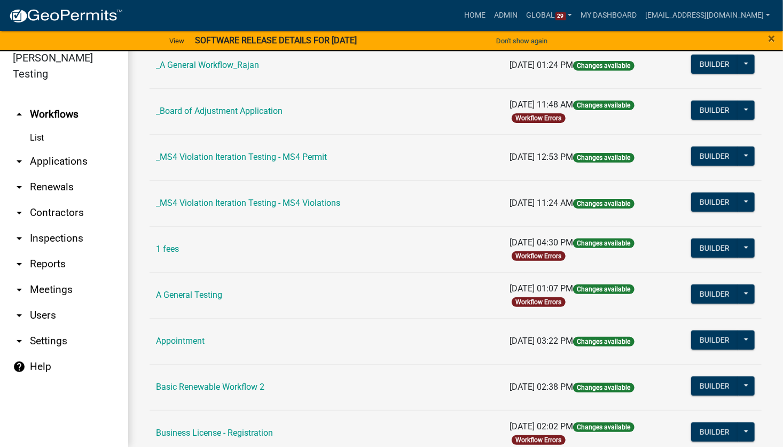
click at [476, 152] on td "_MS4 Violation Iteration Testing - MS4 Permit" at bounding box center [327, 157] width 354 height 46
click at [461, 22] on link "Home" at bounding box center [475, 15] width 30 height 20
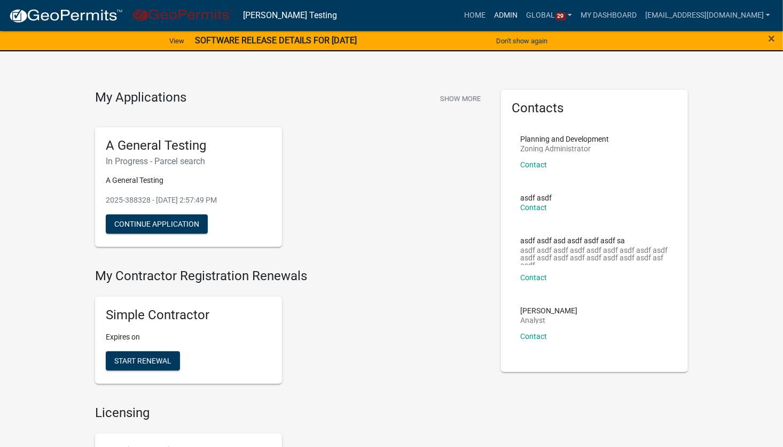
click at [509, 14] on link "Admin" at bounding box center [506, 15] width 32 height 20
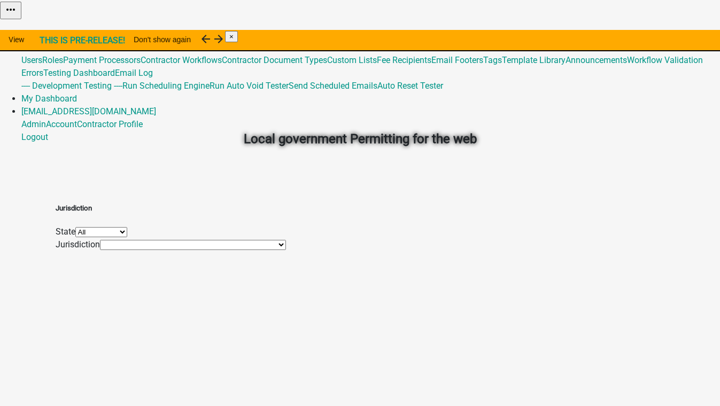
click at [46, 29] on link "Admin" at bounding box center [33, 34] width 25 height 10
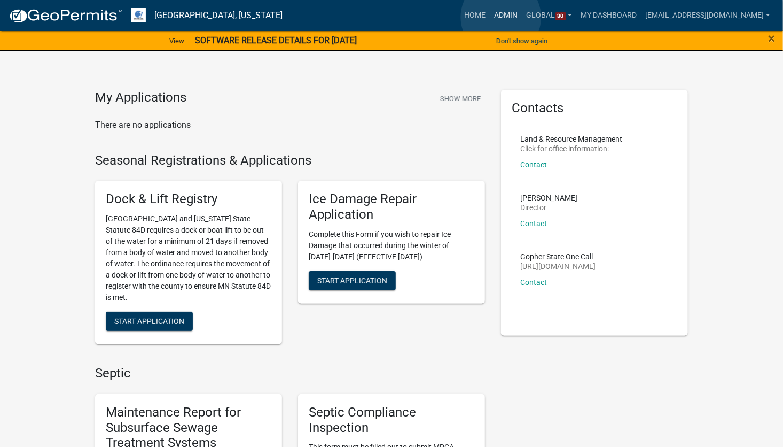
click at [502, 17] on link "Admin" at bounding box center [506, 15] width 32 height 20
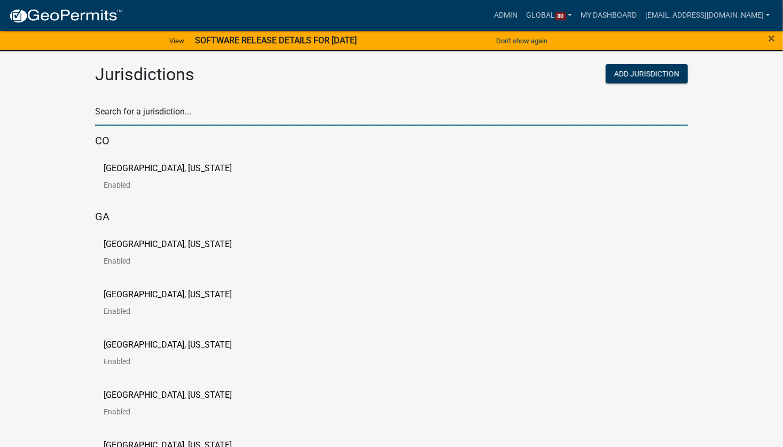
click at [133, 117] on input "text" at bounding box center [391, 115] width 593 height 22
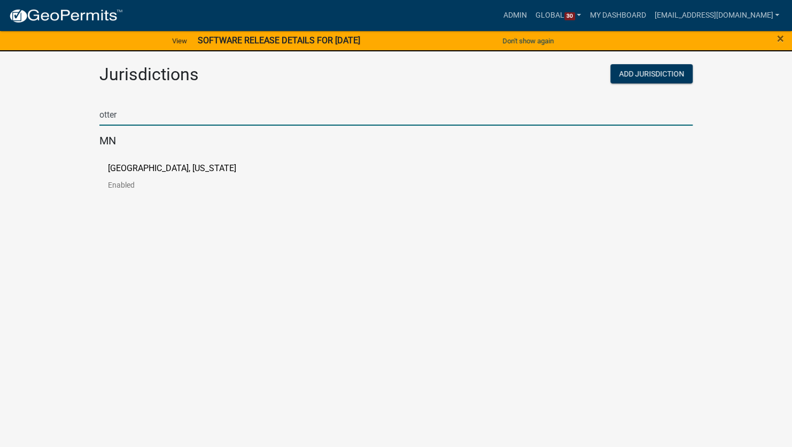
type input "otter"
click at [110, 164] on p "[GEOGRAPHIC_DATA], [US_STATE]" at bounding box center [172, 168] width 128 height 9
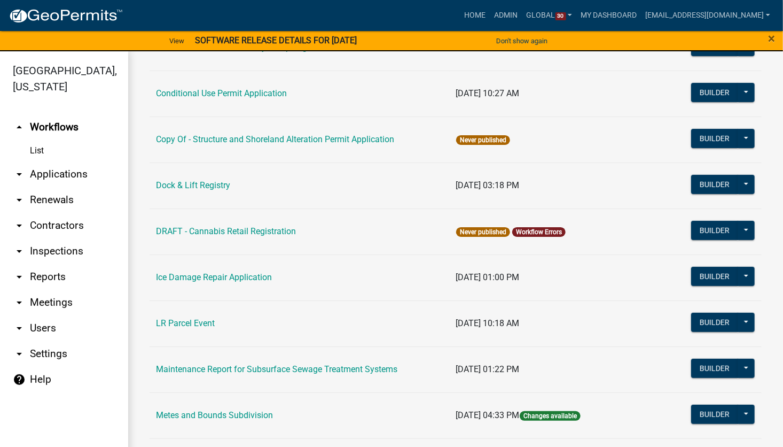
scroll to position [160, 0]
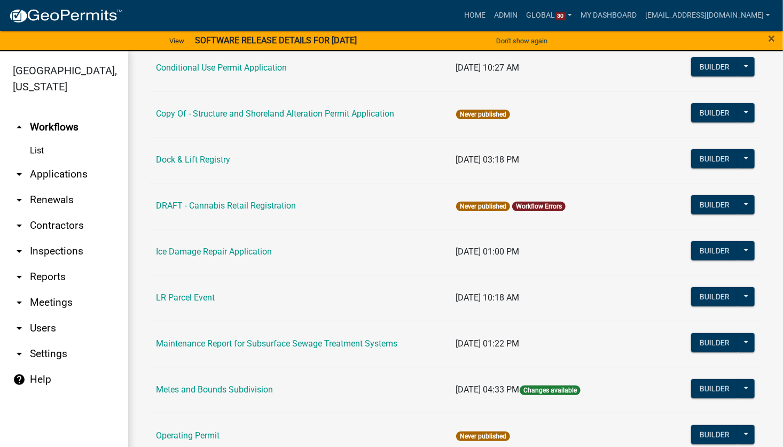
click at [52, 222] on link "arrow_drop_down Contractors" at bounding box center [64, 226] width 128 height 26
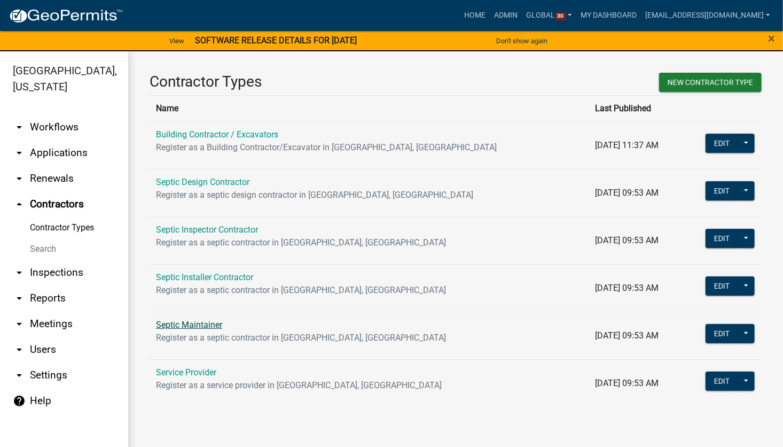
click at [216, 322] on link "Septic Maintainer" at bounding box center [189, 324] width 66 height 10
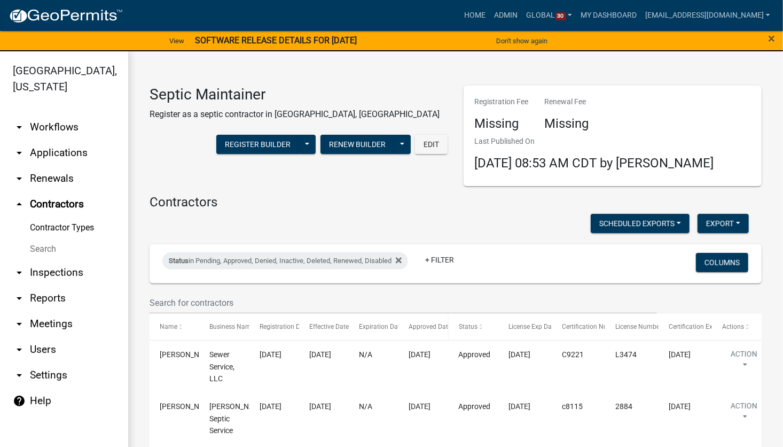
click at [426, 328] on span "Approved Date" at bounding box center [430, 326] width 43 height 7
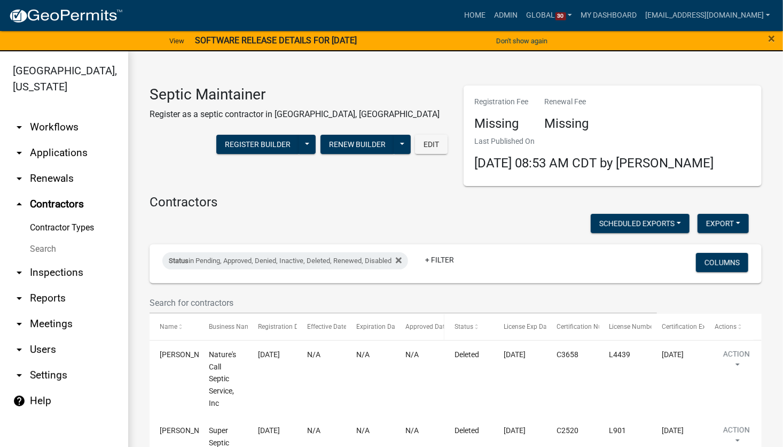
click at [426, 328] on span "Approved Date" at bounding box center [426, 326] width 43 height 7
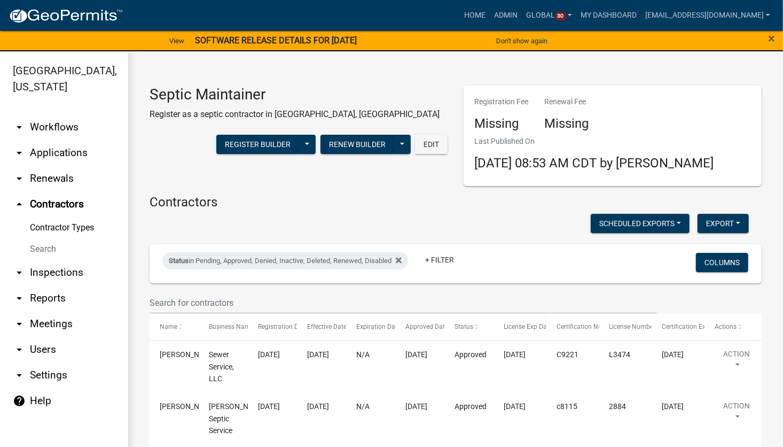
click at [527, 326] on span "License Exp Date" at bounding box center [528, 326] width 49 height 7
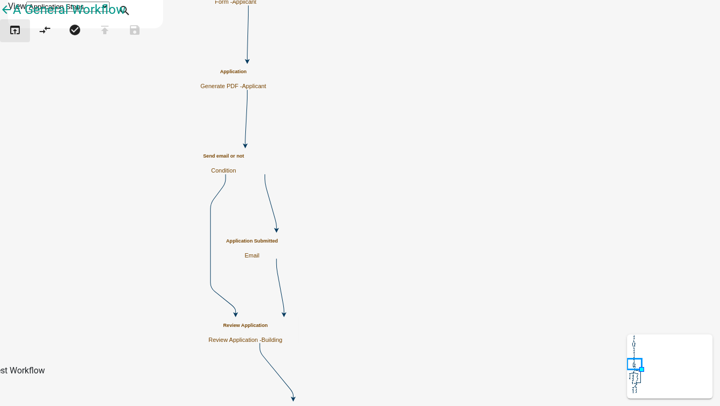
click at [19, 38] on icon "open_in_browser" at bounding box center [15, 31] width 13 height 15
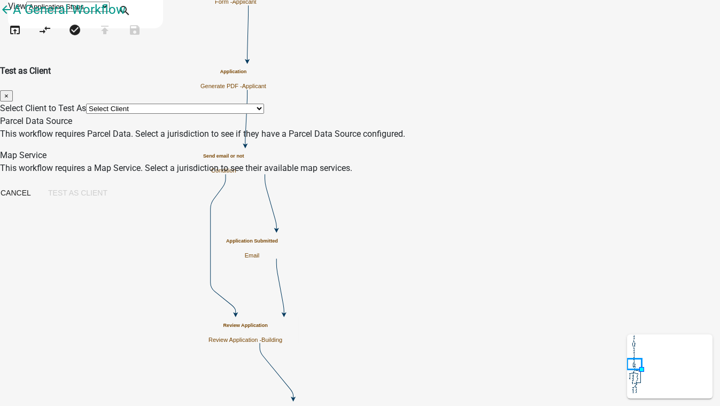
click at [220, 104] on select "Select Client [GEOGRAPHIC_DATA], [US_STATE] AllPaid (Formerly Gov Pay) Payment …" at bounding box center [175, 109] width 178 height 10
click at [9, 92] on span "×" at bounding box center [6, 96] width 4 height 8
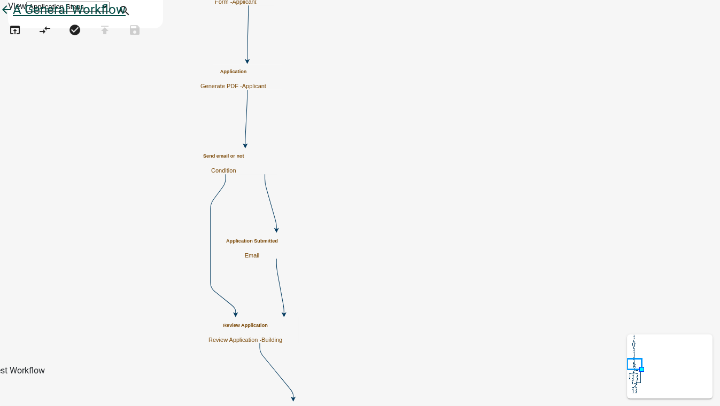
click at [13, 18] on icon "arrow_back" at bounding box center [6, 10] width 13 height 15
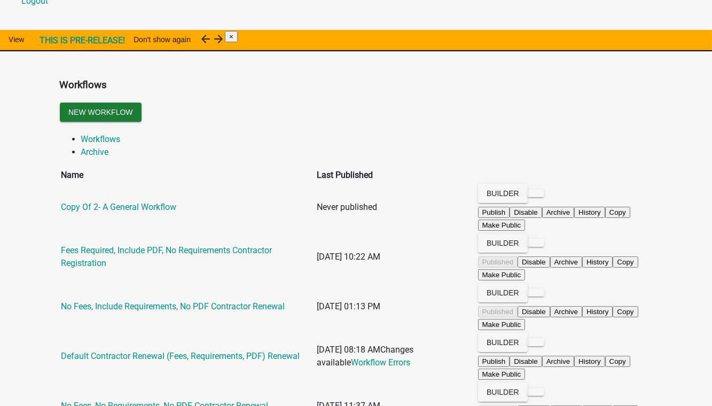
scroll to position [145, 0]
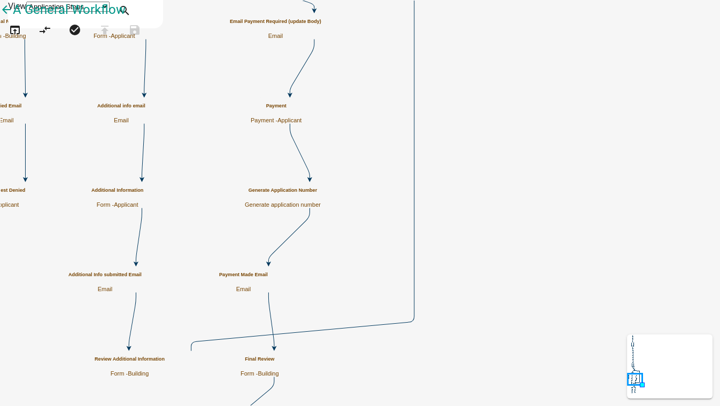
click at [279, 362] on h5 "Final Review" at bounding box center [259, 359] width 38 height 6
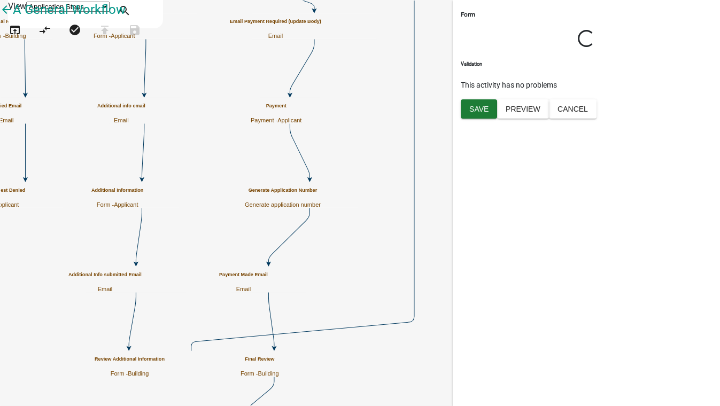
select select "5B5348D1-155D-4F33-9D39-D95D5769BF3A"
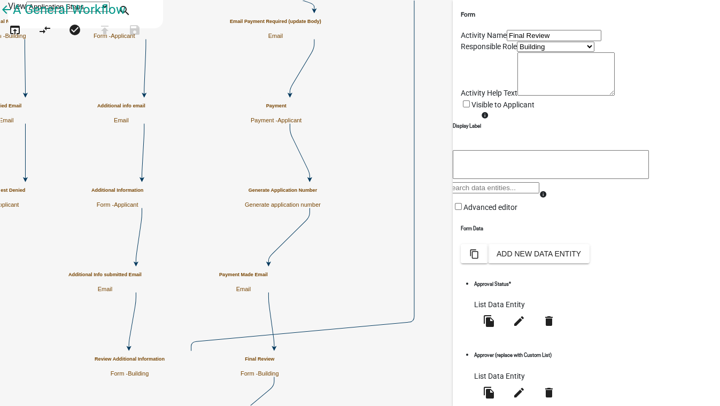
click at [425, 245] on icon "Start Start - Applicant Owner and Property Information Form - Applicant Parcel …" at bounding box center [360, 359] width 718 height 716
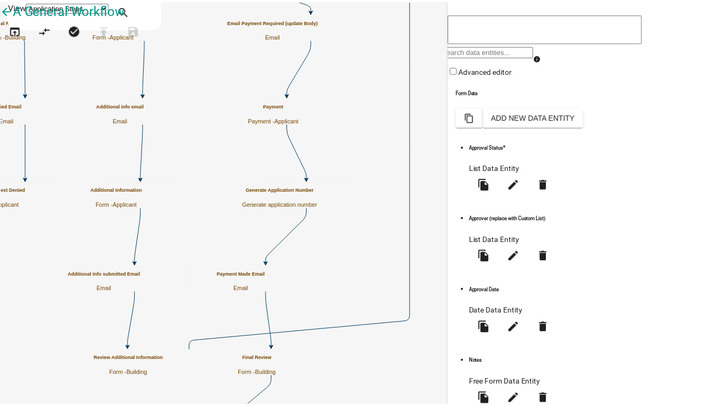
scroll to position [202, 0]
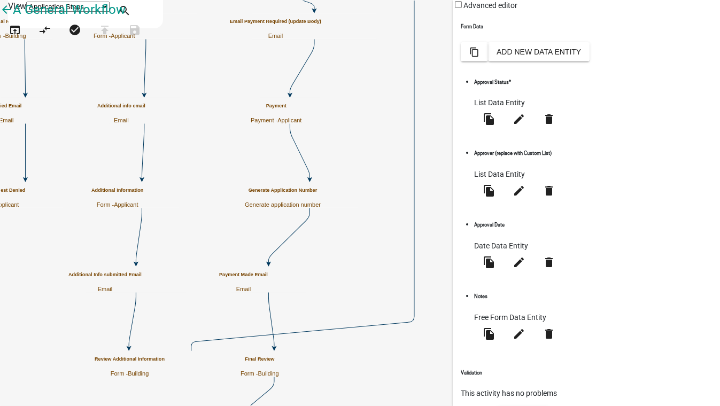
click at [9, 92] on span "×" at bounding box center [6, 96] width 4 height 8
click at [13, 18] on icon "arrow_back" at bounding box center [6, 10] width 13 height 15
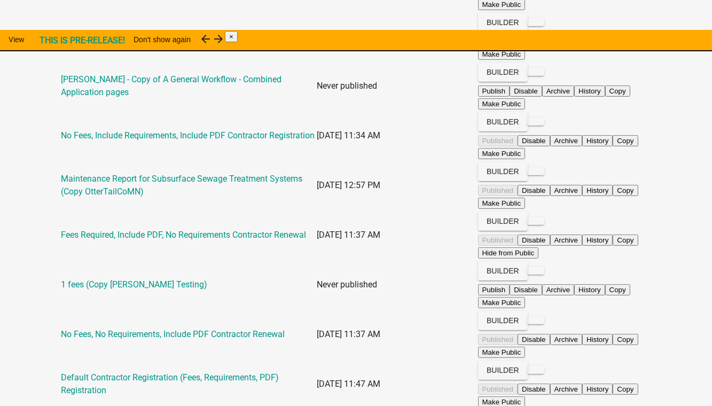
scroll to position [655, 0]
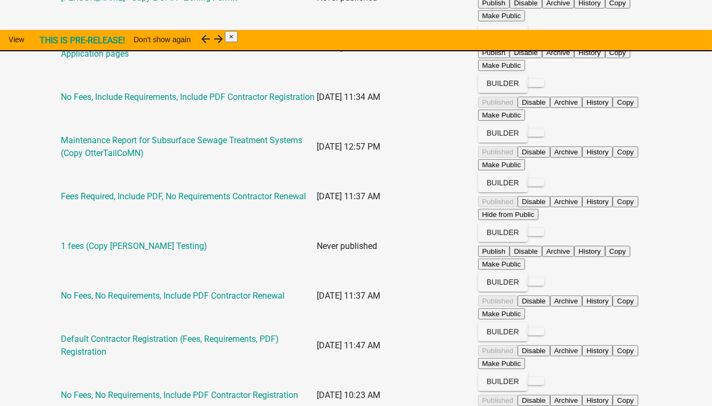
scroll to position [704, 0]
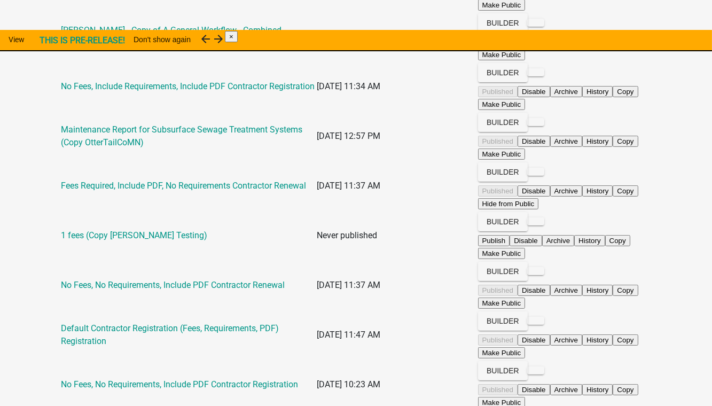
click at [674, 230] on app-global-admin "Toggle drawer menu more_horiz Admin Global 201 Users Roles Payment Processors C…" at bounding box center [356, 88] width 712 height 1585
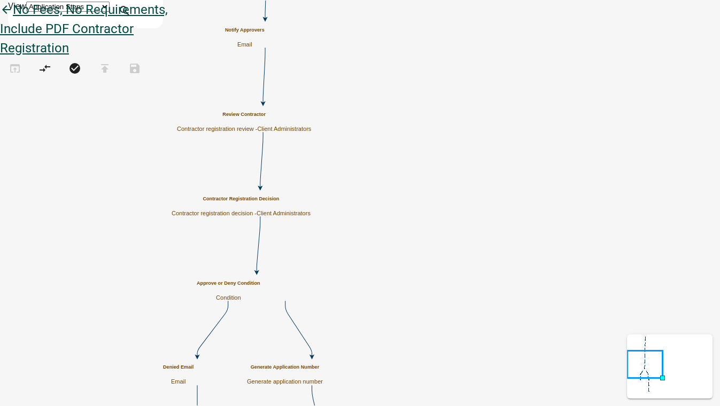
click at [13, 18] on icon "arrow_back" at bounding box center [6, 10] width 13 height 15
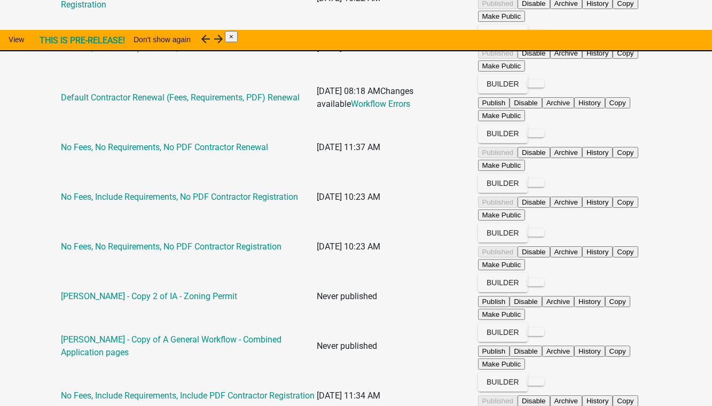
scroll to position [655, 0]
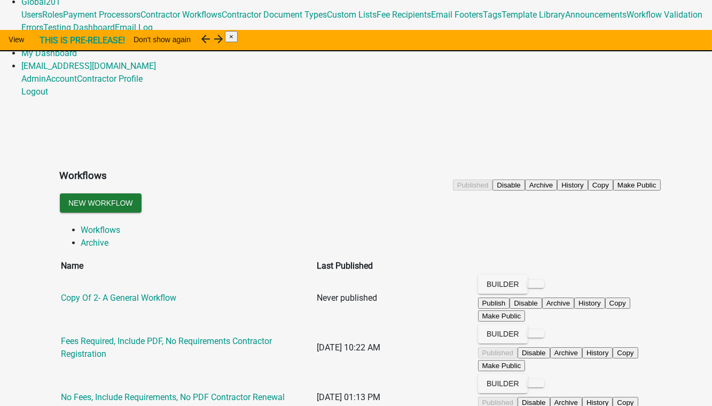
scroll to position [0, 0]
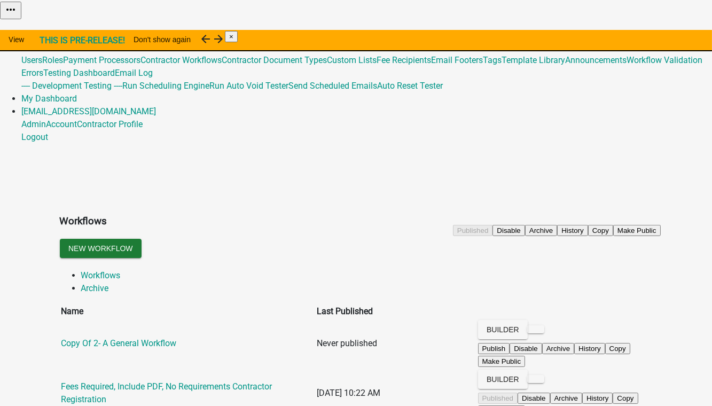
click at [60, 42] on link "Global 201" at bounding box center [40, 47] width 39 height 10
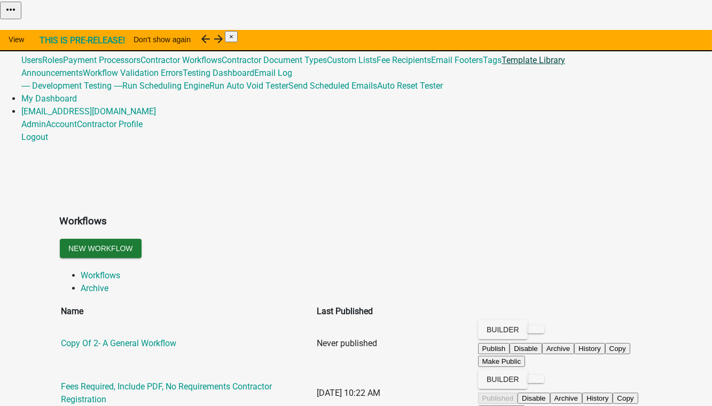
click at [502, 65] on link "Template Library" at bounding box center [534, 60] width 64 height 10
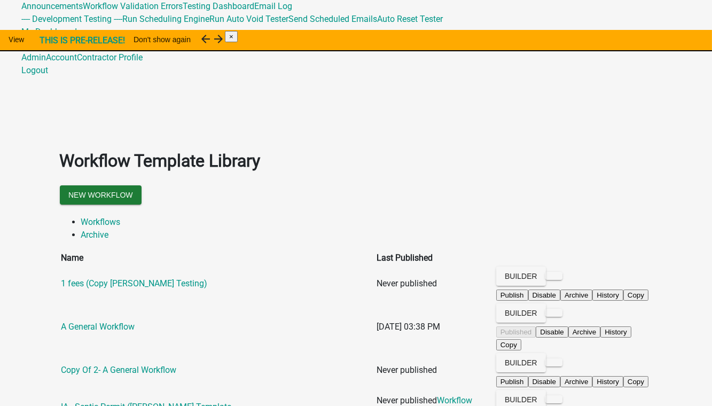
scroll to position [114, 0]
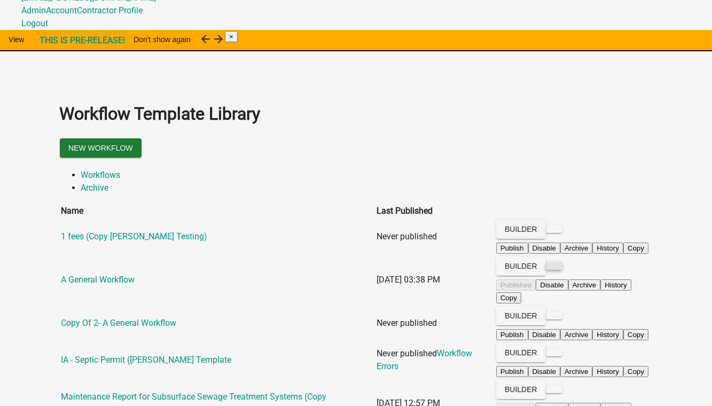
click at [563, 262] on button at bounding box center [553, 266] width 17 height 8
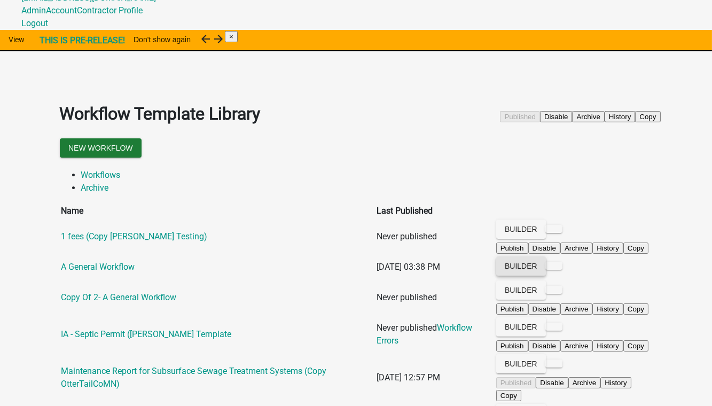
click at [546, 256] on button "Builder" at bounding box center [521, 265] width 50 height 19
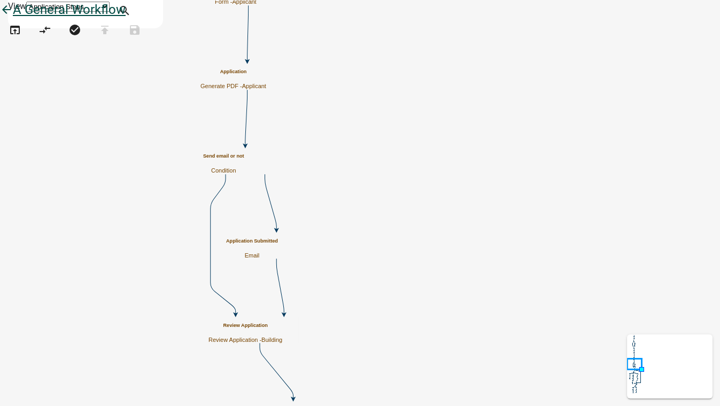
click at [13, 18] on icon "arrow_back" at bounding box center [6, 10] width 13 height 15
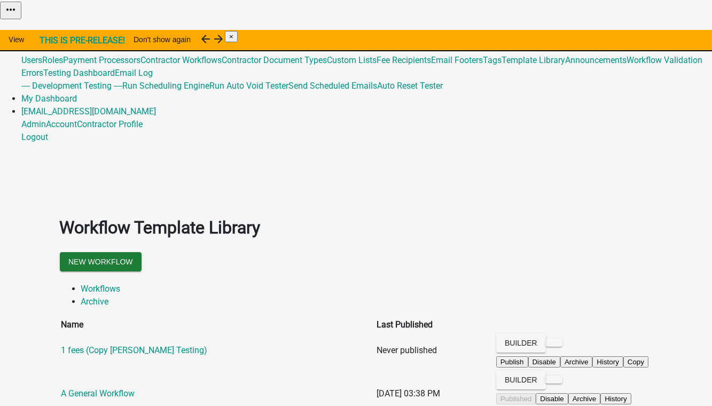
click at [60, 42] on link "Global 201" at bounding box center [40, 47] width 39 height 10
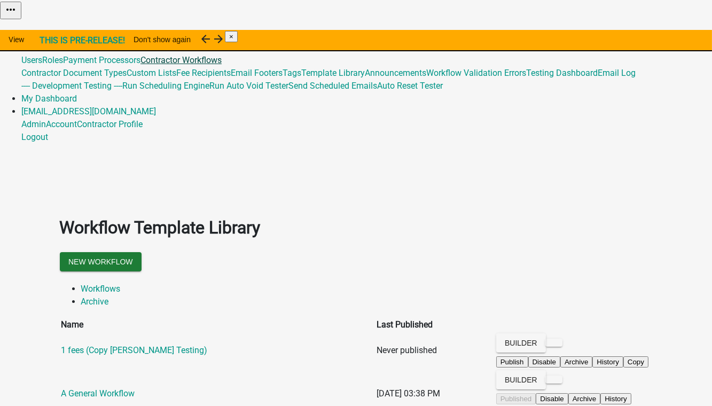
click at [222, 65] on link "Contractor Workflows" at bounding box center [180, 60] width 81 height 10
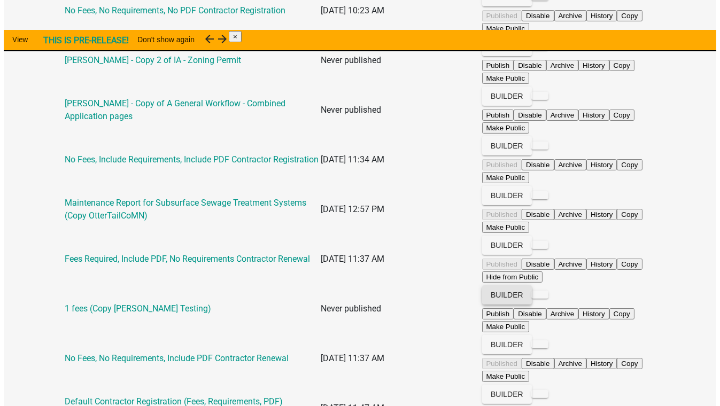
scroll to position [655, 0]
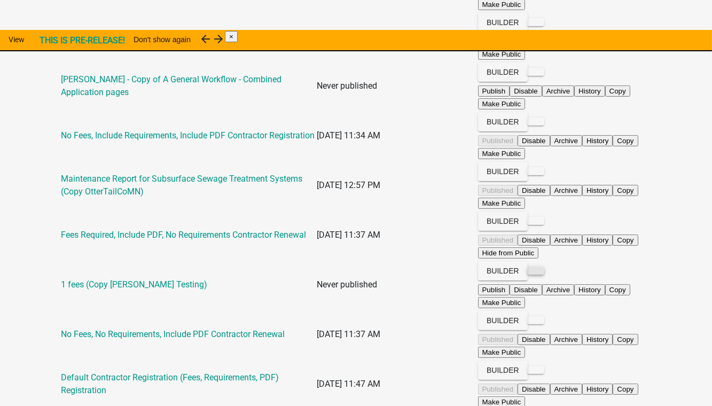
click at [544, 267] on button at bounding box center [535, 271] width 17 height 8
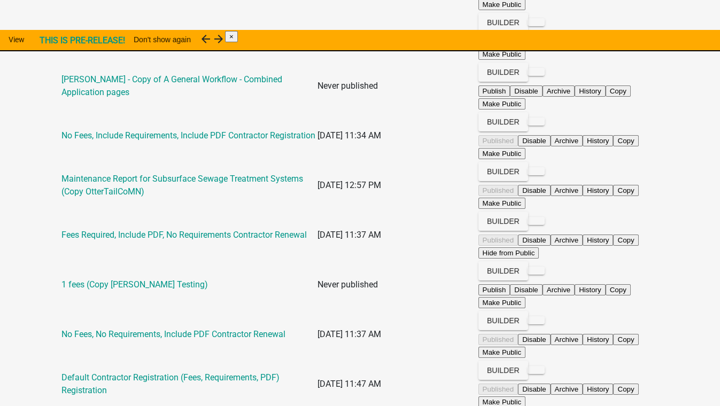
type textarea "test"
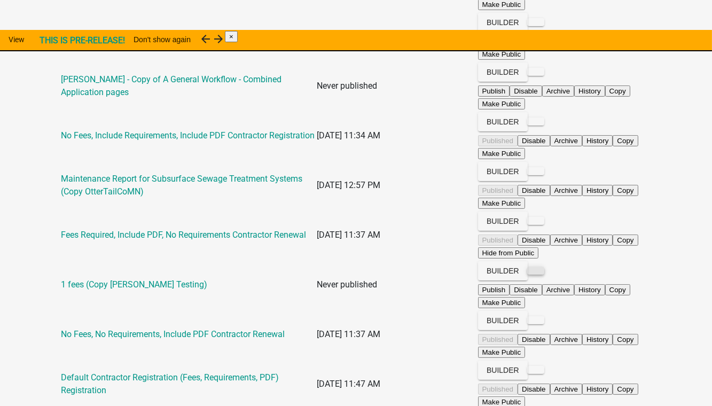
click at [544, 267] on button at bounding box center [535, 271] width 17 height 8
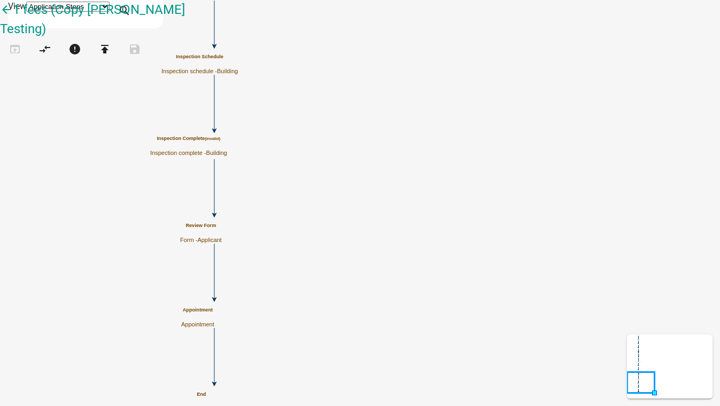
click at [220, 141] on small "(invalid)" at bounding box center [212, 138] width 15 height 5
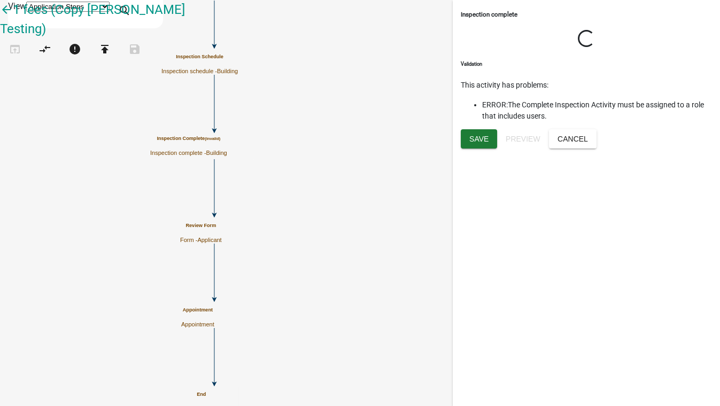
select select "5B5348D1-155D-4F33-9D39-D95D5769BF3A"
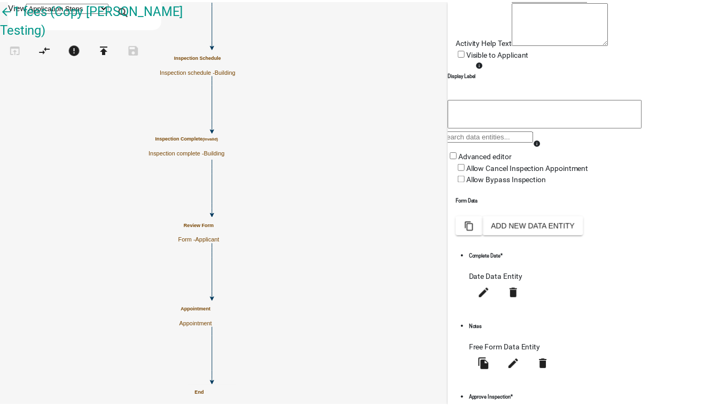
scroll to position [51, 0]
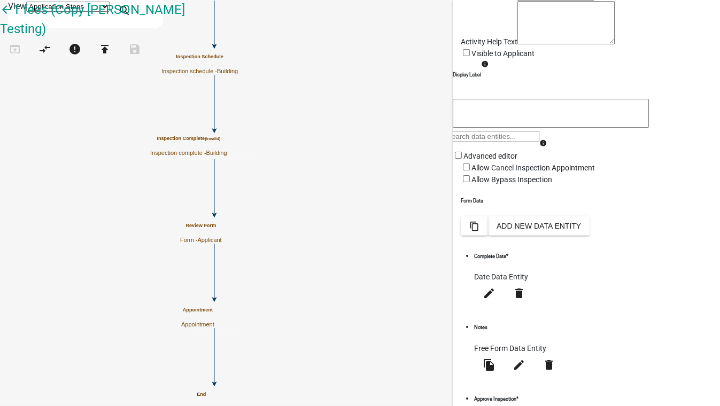
click at [13, 18] on icon "arrow_back" at bounding box center [6, 10] width 13 height 15
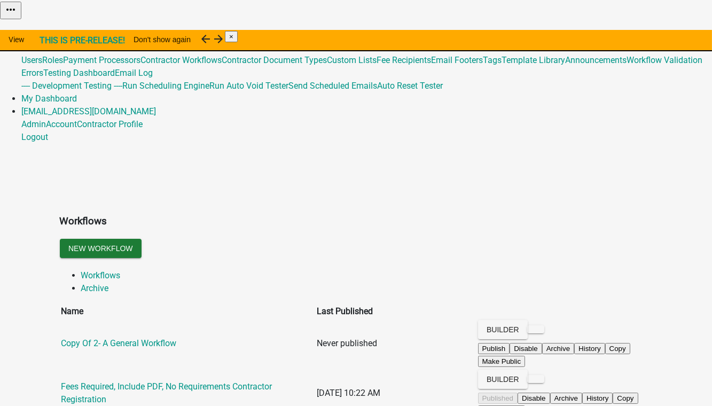
click at [60, 42] on link "Global 201" at bounding box center [40, 47] width 39 height 10
click at [222, 65] on link "Contractor Workflows" at bounding box center [180, 60] width 81 height 10
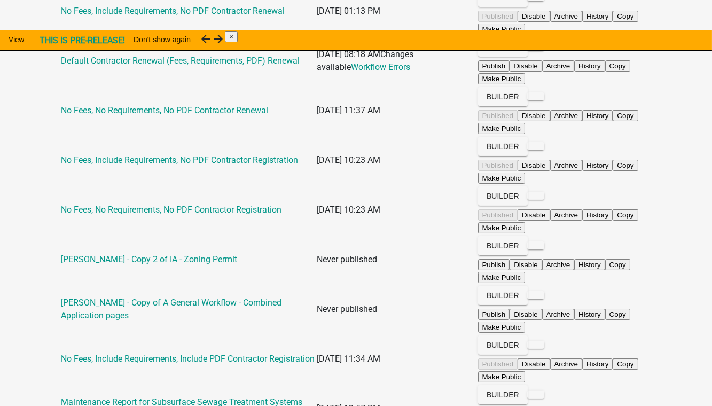
scroll to position [486, 0]
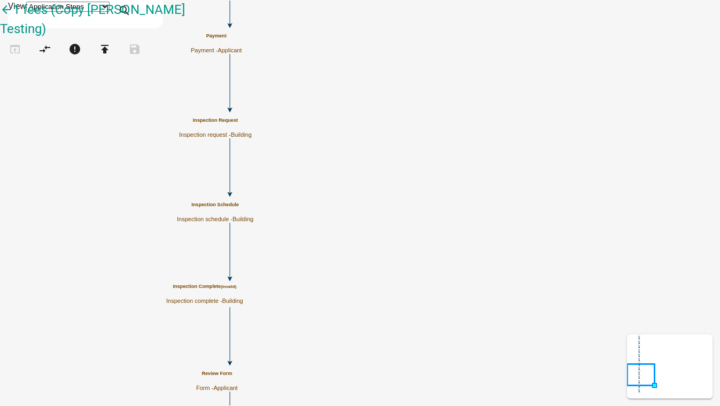
click at [243, 303] on p "Inspection complete - Building" at bounding box center [204, 301] width 77 height 7
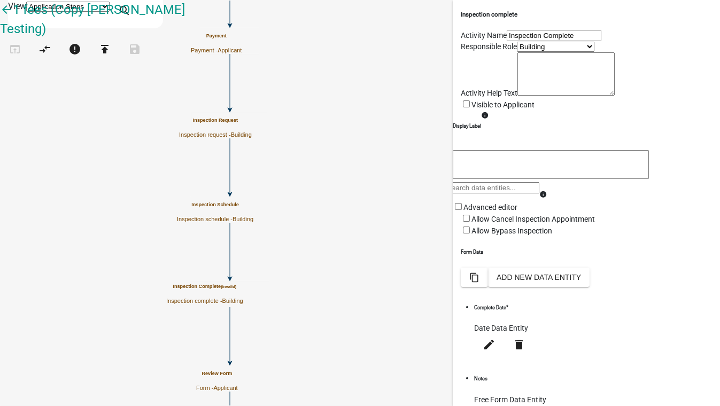
click at [517, 52] on select "Applicant Clerical PZ Bld Fire Marshal Client Administrators Building" at bounding box center [555, 47] width 77 height 10
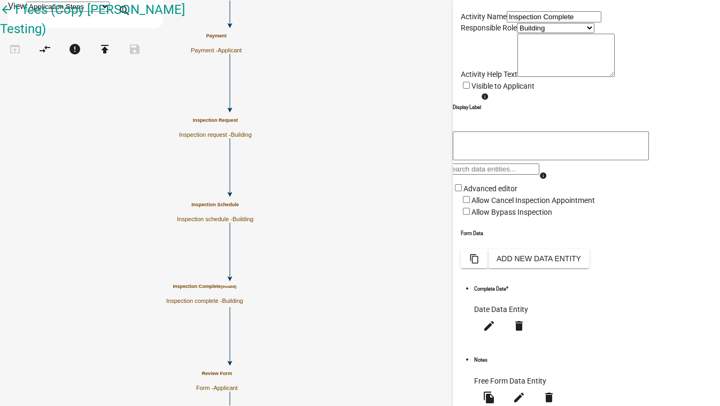
scroll to position [3, 0]
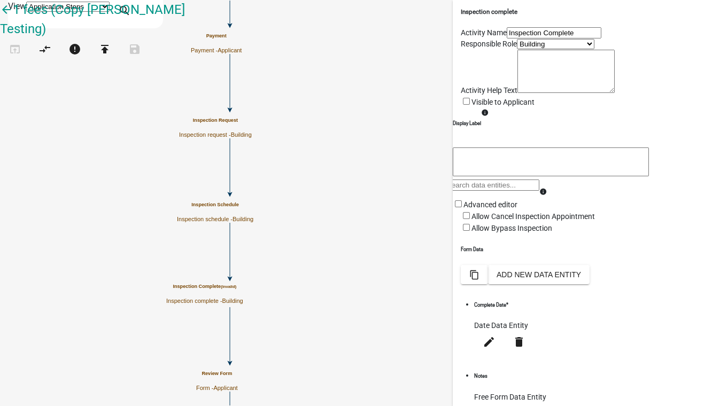
click at [517, 49] on select "Applicant Clerical PZ Bld Fire Marshal Client Administrators Building" at bounding box center [555, 44] width 77 height 10
select select "9B8161F7-3469-4EFA-ADA7-706C373B1223"
click at [517, 49] on select "Applicant Clerical PZ Bld Fire Marshal Client Administrators Building" at bounding box center [555, 44] width 77 height 10
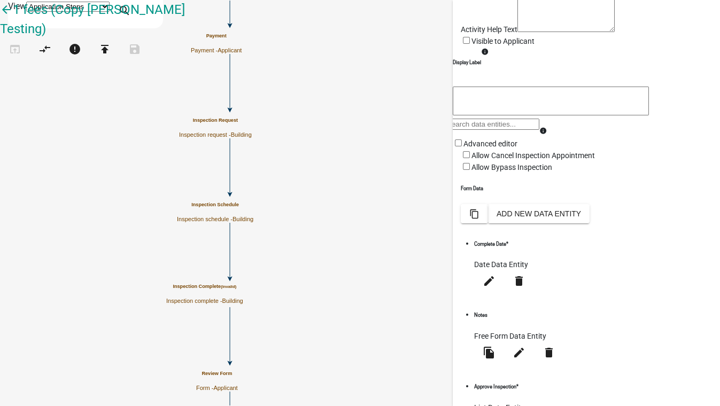
scroll to position [245, 0]
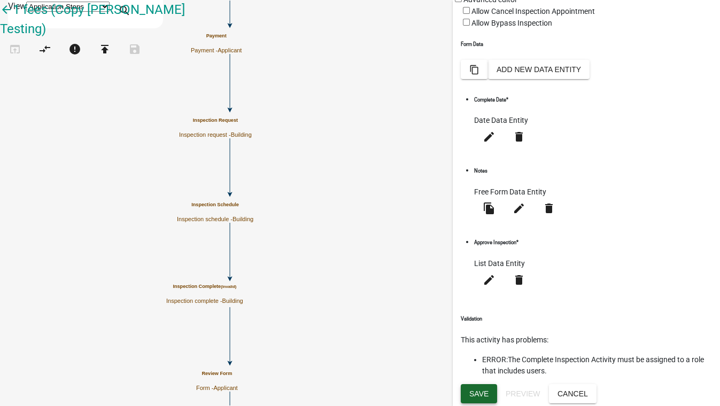
click at [474, 395] on span "Save" at bounding box center [478, 393] width 19 height 9
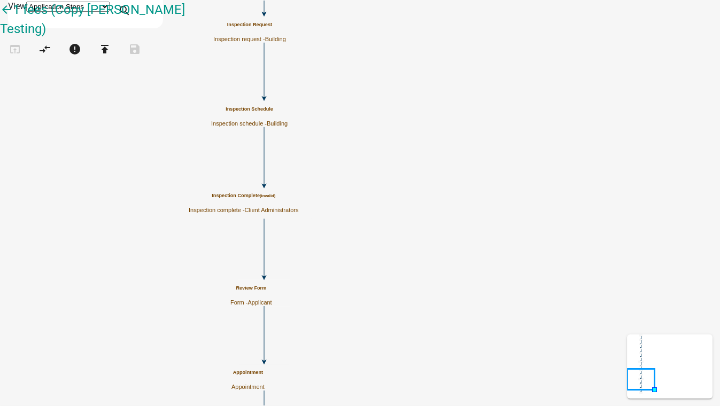
click at [275, 198] on small "(invalid)" at bounding box center [267, 195] width 15 height 5
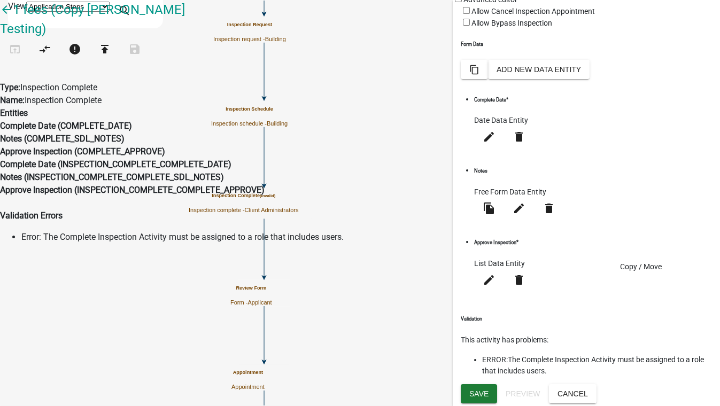
scroll to position [243, 0]
click at [654, 322] on h6 "Validation" at bounding box center [585, 318] width 251 height 7
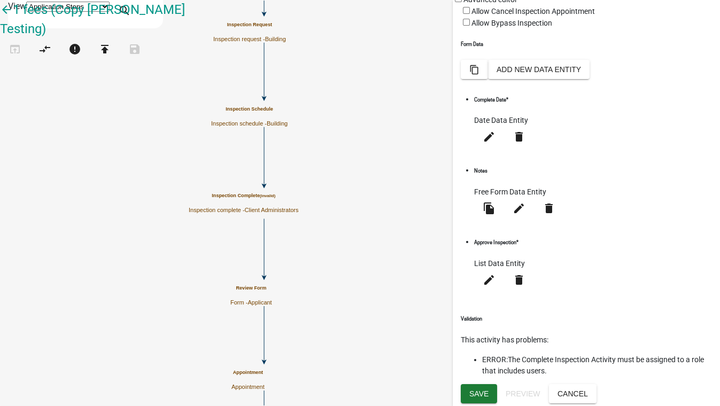
click at [287, 216] on icon "Start Start - Applicant Review Form Form - Applicant Payment Payment - Applican…" at bounding box center [360, 239] width 718 height 477
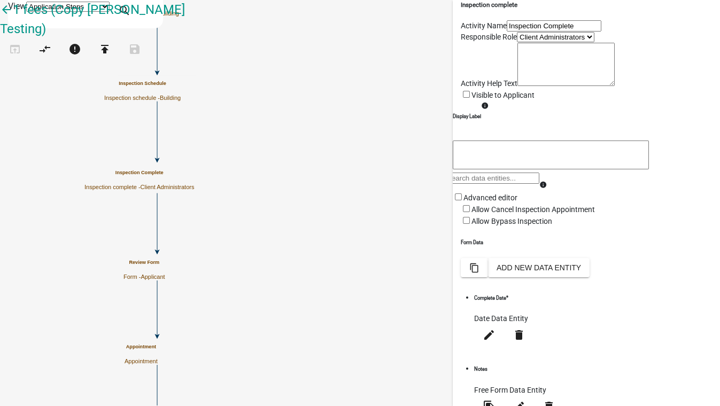
scroll to position [0, 0]
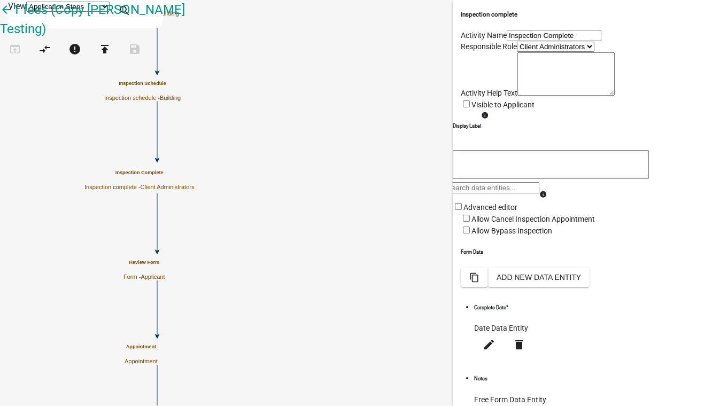
click at [528, 52] on select "Applicant Clerical PZ Bld Fire Marshal Client Administrators Building" at bounding box center [555, 47] width 77 height 10
click at [519, 52] on select "Applicant Clerical PZ Bld Fire Marshal Client Administrators Building" at bounding box center [555, 47] width 77 height 10
select select "5B5348D1-155D-4F33-9D39-D95D5769BF3A"
click at [517, 52] on select "Applicant Clerical PZ Bld Fire Marshal Client Administrators Building" at bounding box center [555, 47] width 77 height 10
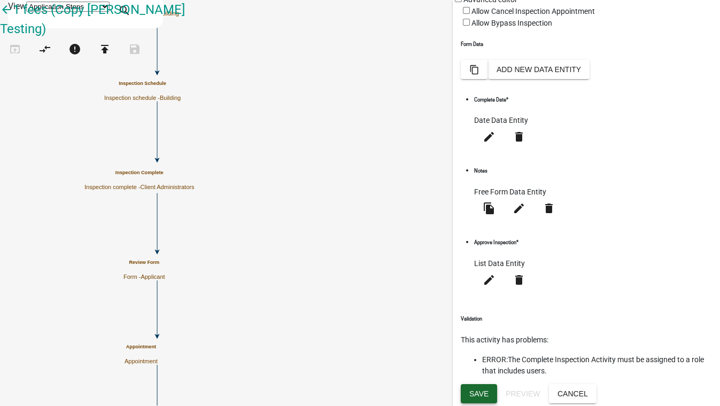
click at [489, 392] on button "Save" at bounding box center [478, 393] width 36 height 19
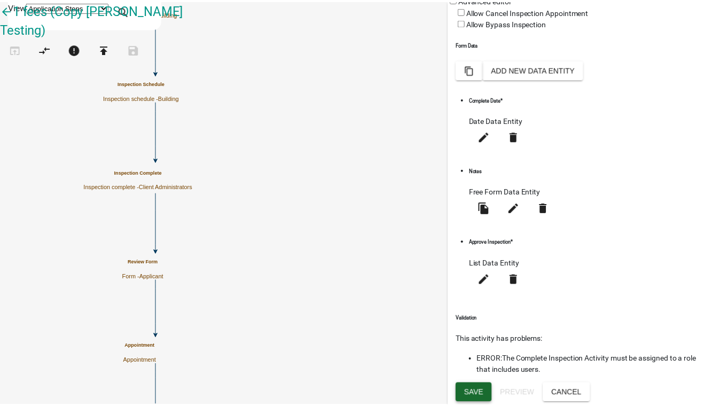
scroll to position [0, 0]
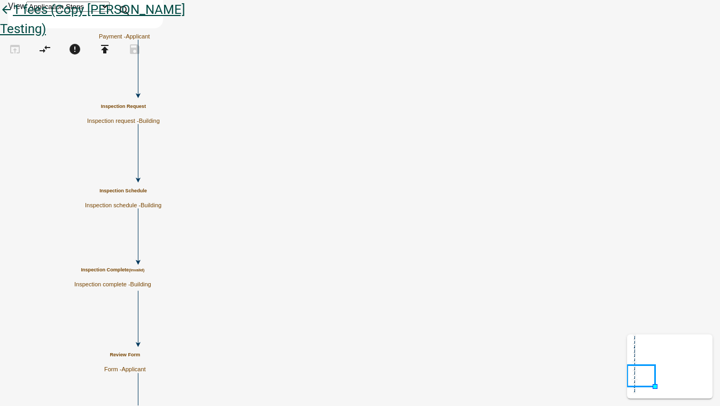
click at [13, 18] on icon "arrow_back" at bounding box center [6, 10] width 13 height 15
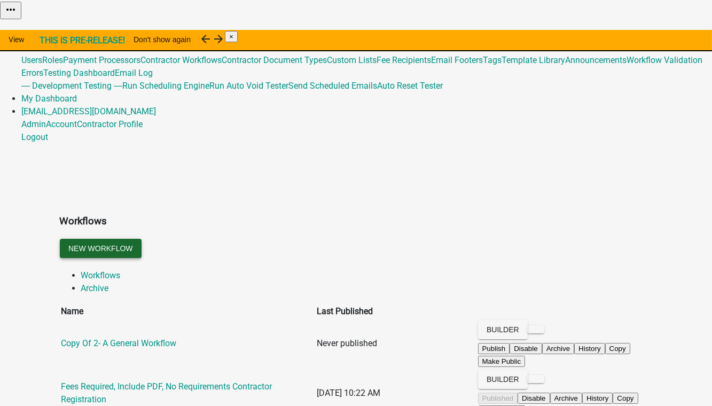
click at [142, 239] on button "New Workflow" at bounding box center [101, 248] width 82 height 19
click at [60, 42] on link "Global 201" at bounding box center [40, 47] width 39 height 10
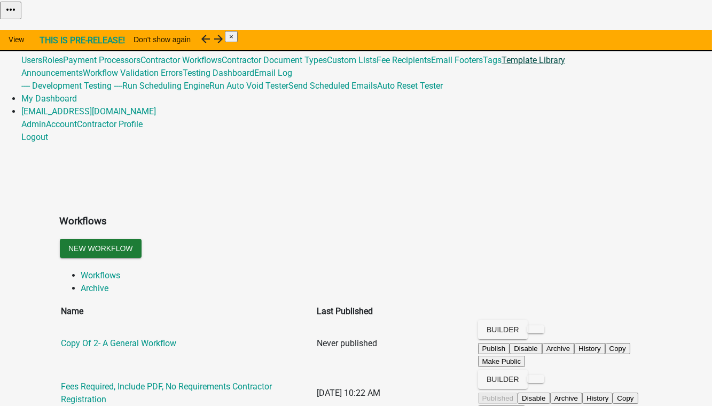
click at [502, 65] on link "Template Library" at bounding box center [534, 60] width 64 height 10
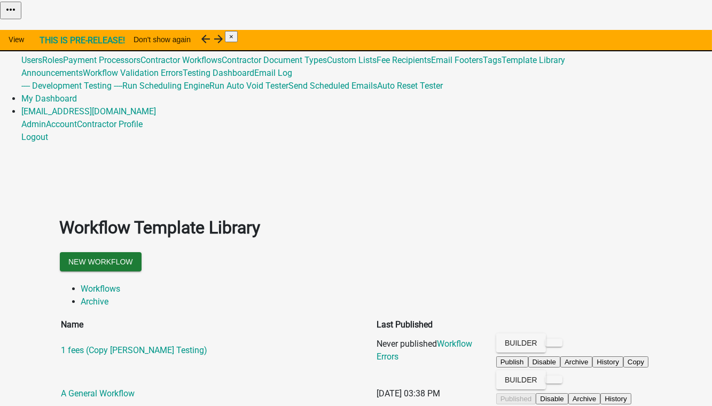
click at [60, 42] on link "Global 201" at bounding box center [40, 47] width 39 height 10
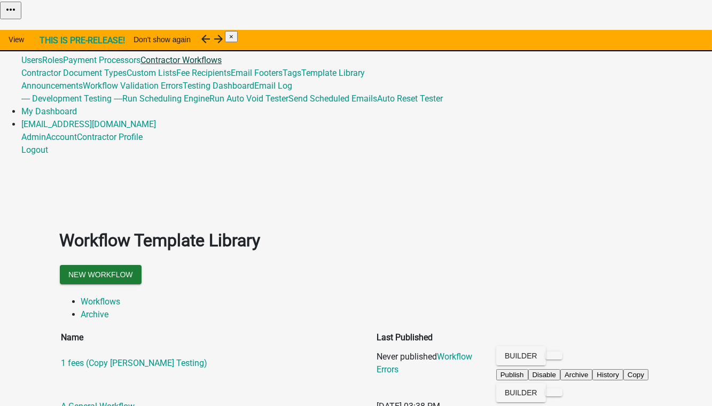
click at [222, 65] on link "Contractor Workflows" at bounding box center [180, 60] width 81 height 10
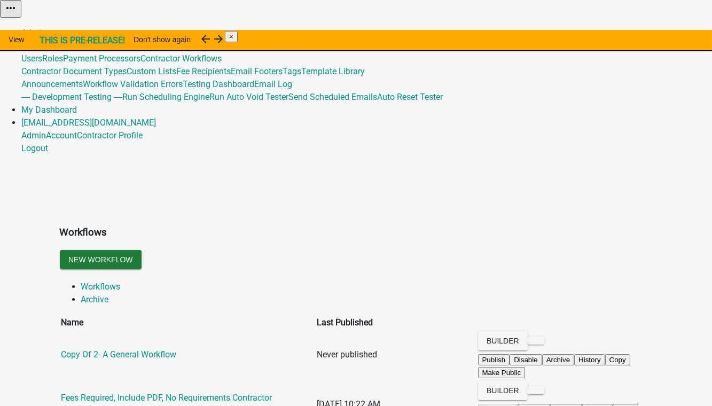
click at [60, 41] on link "Global 201" at bounding box center [40, 46] width 39 height 10
click at [365, 76] on link "Template Library" at bounding box center [333, 71] width 64 height 10
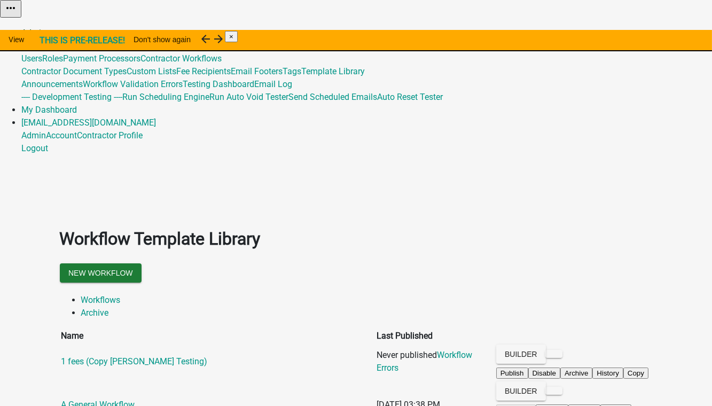
click at [46, 28] on link "Admin" at bounding box center [33, 33] width 25 height 10
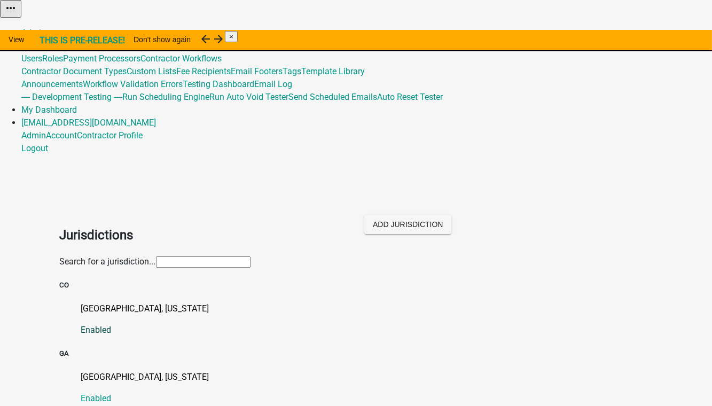
click at [97, 302] on p "[GEOGRAPHIC_DATA], [US_STATE]" at bounding box center [367, 308] width 572 height 13
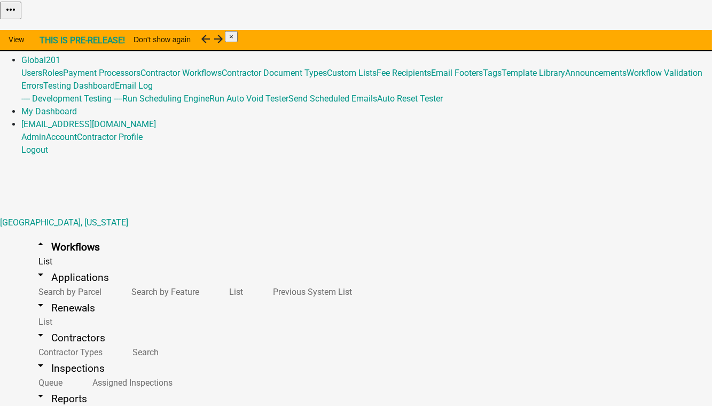
click at [605, 33] on button "Copy" at bounding box center [592, 26] width 25 height 11
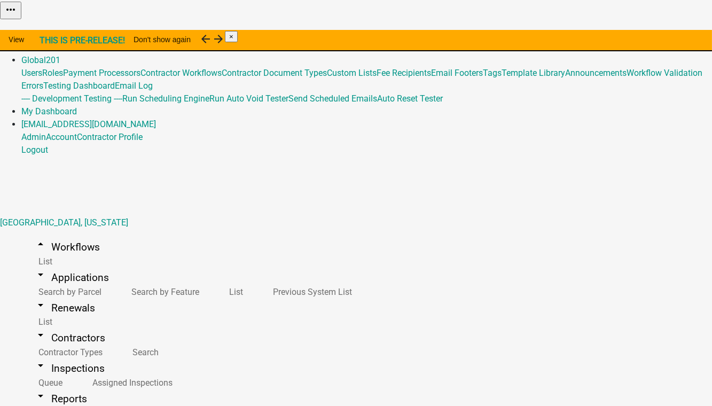
select select
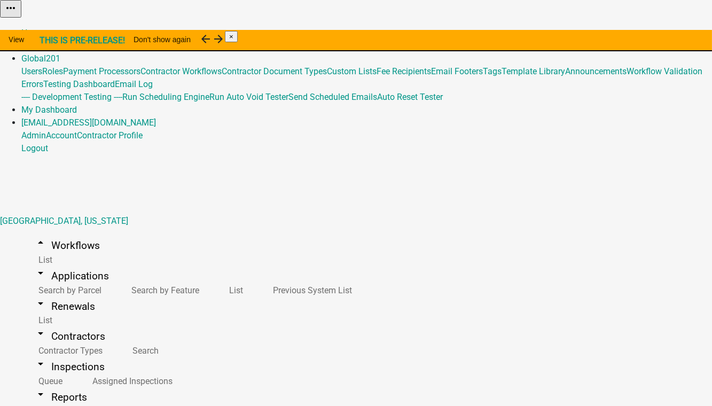
click at [60, 53] on link "Global 201" at bounding box center [40, 58] width 39 height 10
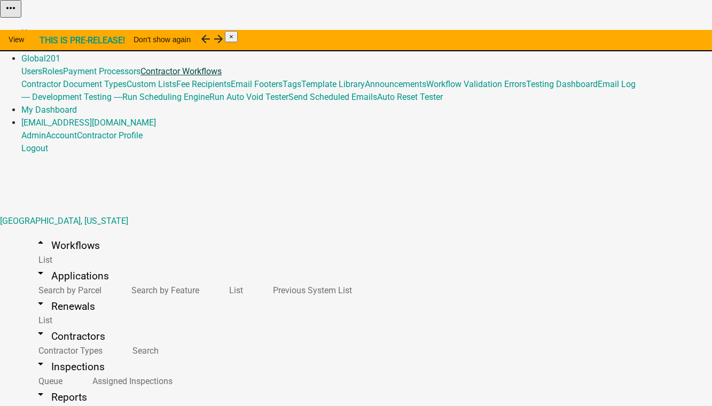
click at [222, 76] on link "Contractor Workflows" at bounding box center [180, 71] width 81 height 10
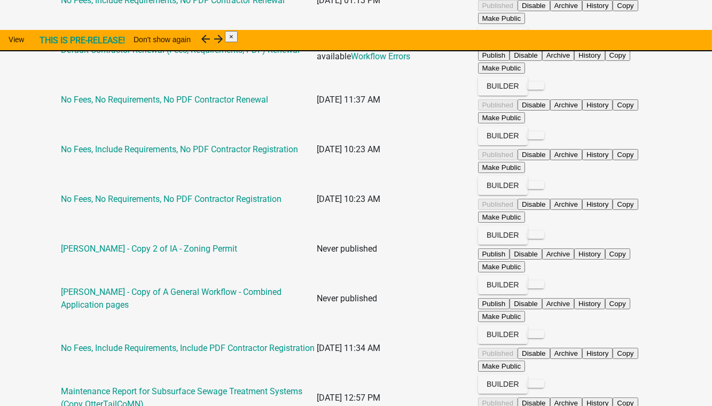
scroll to position [534, 0]
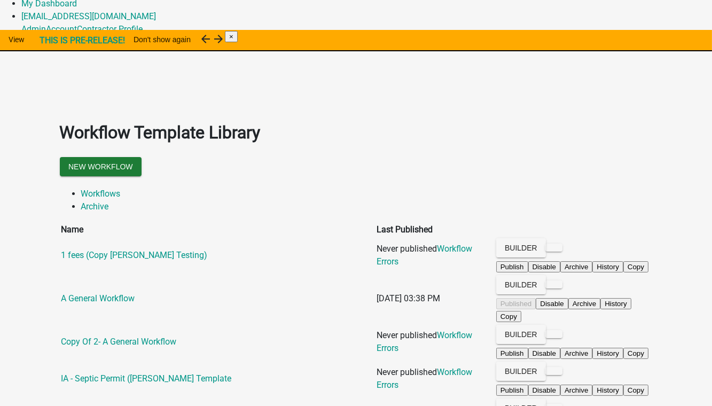
scroll to position [97, 0]
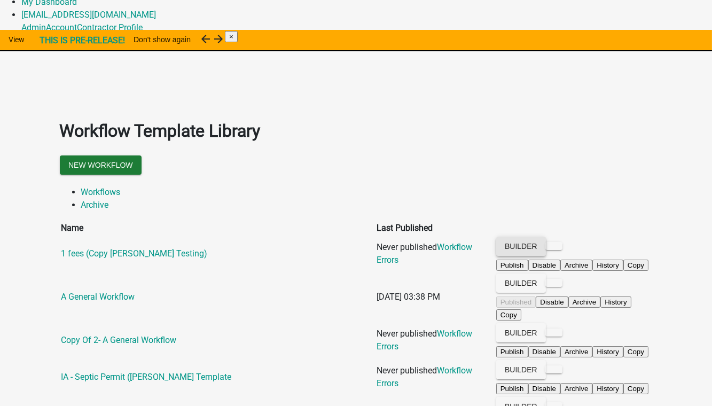
click at [546, 237] on button "Builder" at bounding box center [521, 246] width 50 height 19
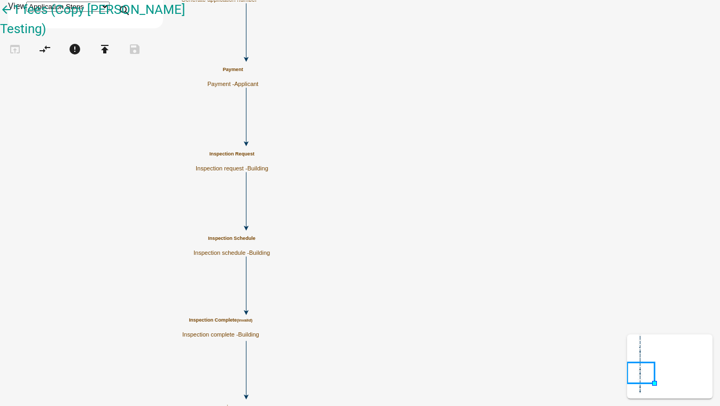
click at [252, 323] on small "(invalid)" at bounding box center [244, 320] width 15 height 5
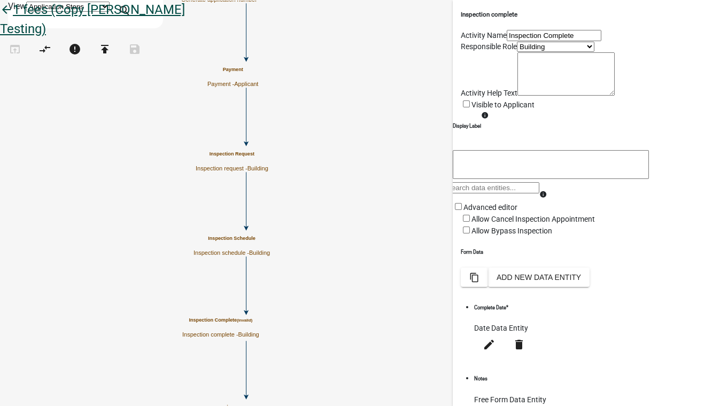
click at [13, 18] on icon "arrow_back" at bounding box center [6, 10] width 13 height 15
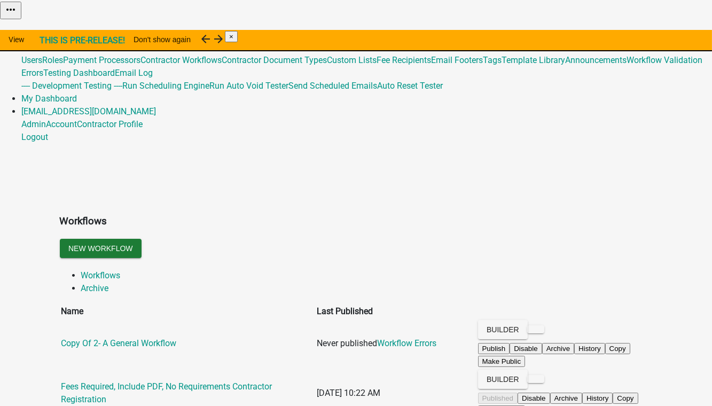
click at [60, 42] on link "Global 201" at bounding box center [40, 47] width 39 height 10
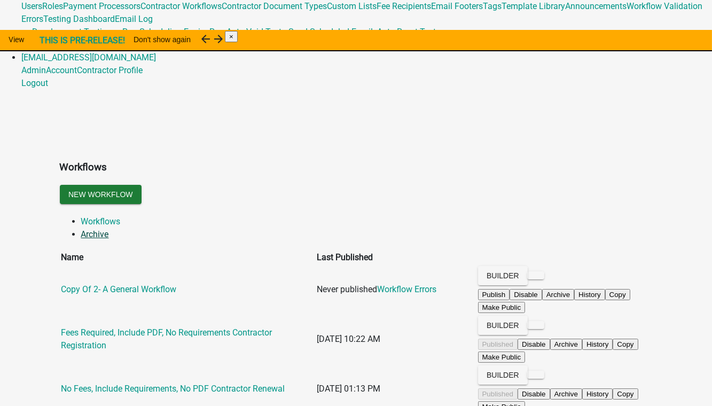
scroll to position [48, 0]
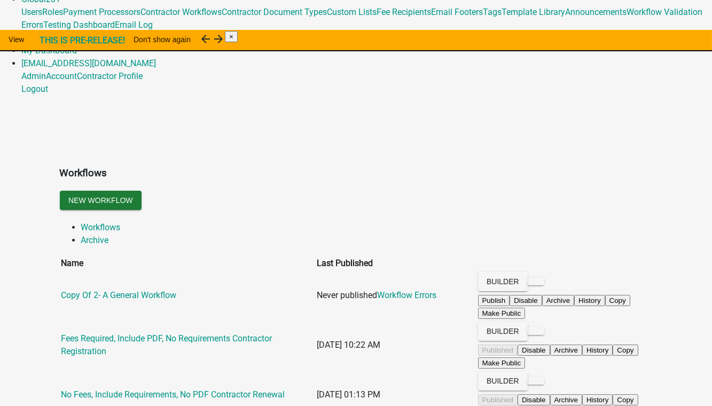
click at [556, 221] on ul "Workflows Archive" at bounding box center [356, 234] width 593 height 26
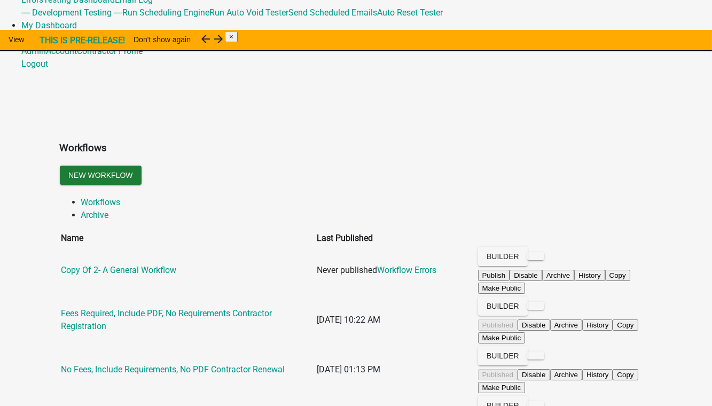
scroll to position [0, 0]
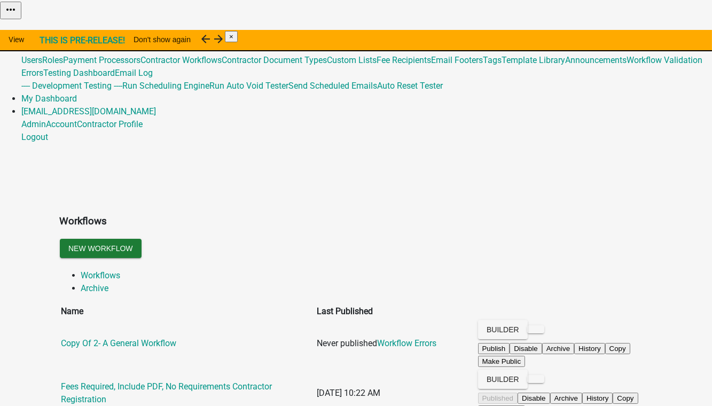
click at [60, 42] on link "Global 201" at bounding box center [40, 47] width 39 height 10
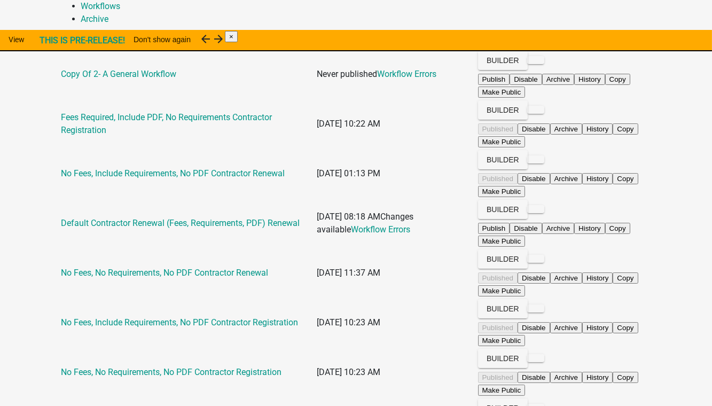
scroll to position [291, 0]
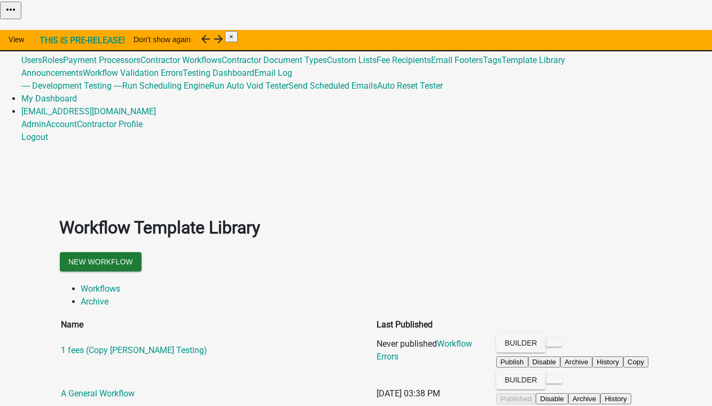
scroll to position [114, 0]
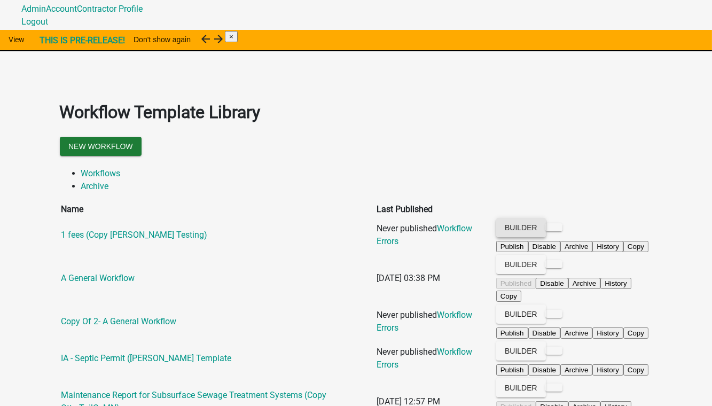
click at [546, 218] on button "Builder" at bounding box center [521, 227] width 50 height 19
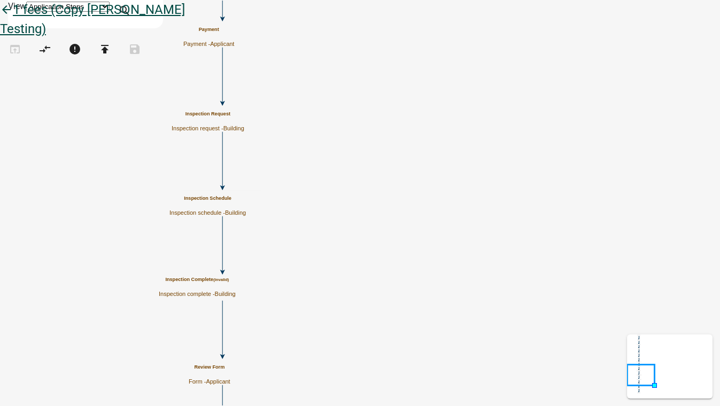
click at [13, 18] on icon "arrow_back" at bounding box center [6, 10] width 13 height 15
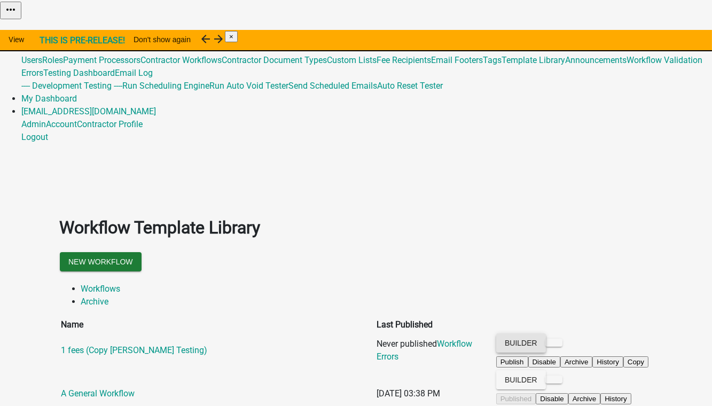
click at [546, 333] on button "Builder" at bounding box center [521, 342] width 50 height 19
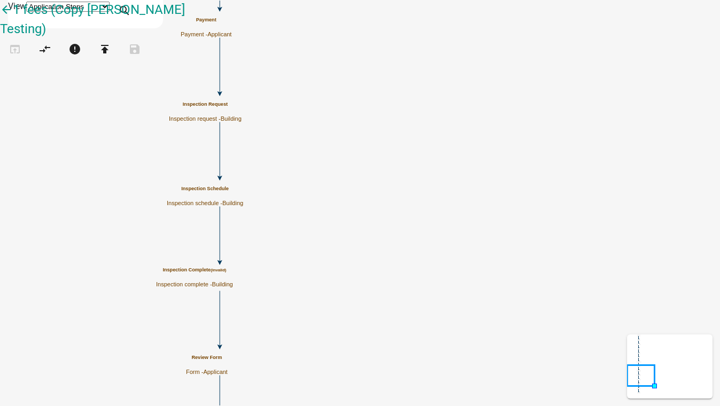
click at [226, 272] on small "(invalid)" at bounding box center [217, 270] width 15 height 5
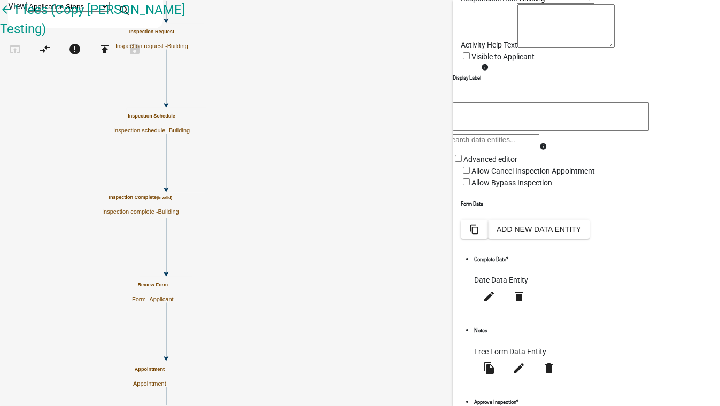
scroll to position [245, 0]
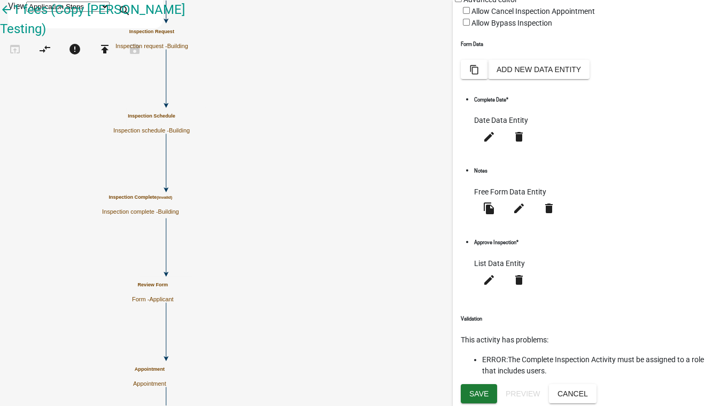
click at [205, 115] on icon "Start Start - Applicant Review Form Form - Applicant Payment Payment - Applican…" at bounding box center [360, 237] width 718 height 473
click at [13, 17] on icon "arrow_back" at bounding box center [6, 10] width 13 height 15
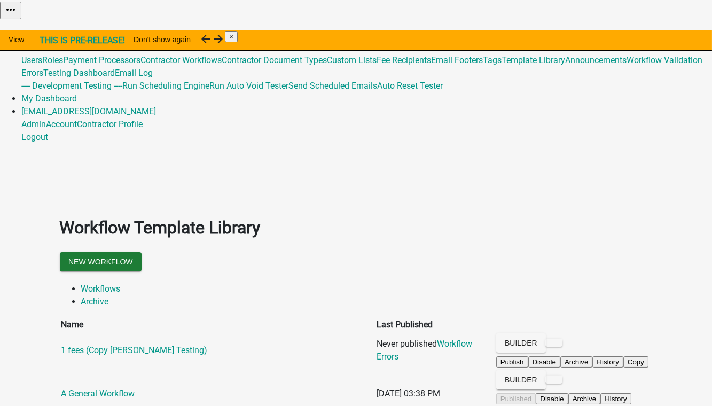
click at [60, 42] on link "Global 201" at bounding box center [40, 47] width 39 height 10
click at [46, 28] on link "Admin" at bounding box center [33, 33] width 25 height 10
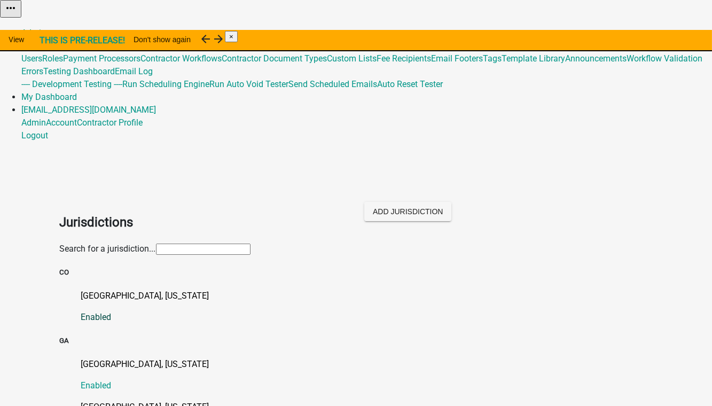
click at [128, 290] on p "[GEOGRAPHIC_DATA], [US_STATE]" at bounding box center [367, 296] width 572 height 13
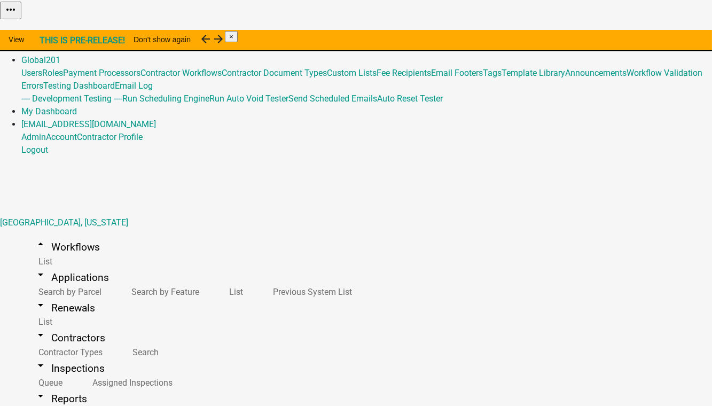
click at [652, 33] on button "Import Workflow" at bounding box center [682, 26] width 60 height 11
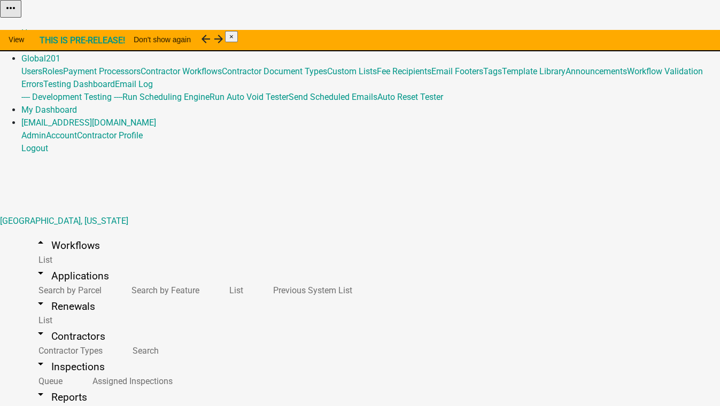
select select "ca57de23-ce41-434b-895c-e24b7b41b60f"
select select "496e8242-3939-49d7-aa6a-3de616a318f7"
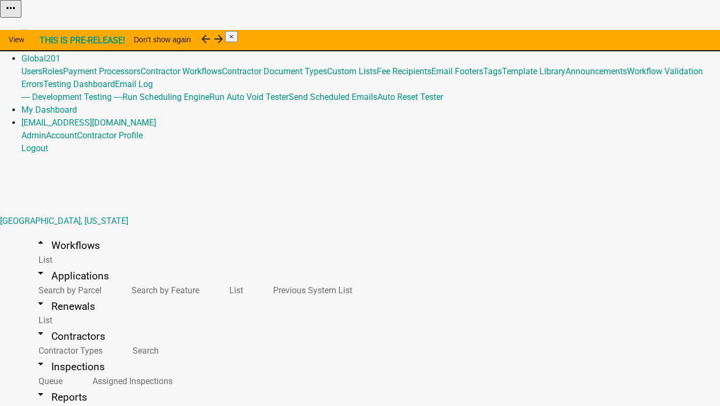
select select "72153417-8d00-4c96-986a-29243d763c43"
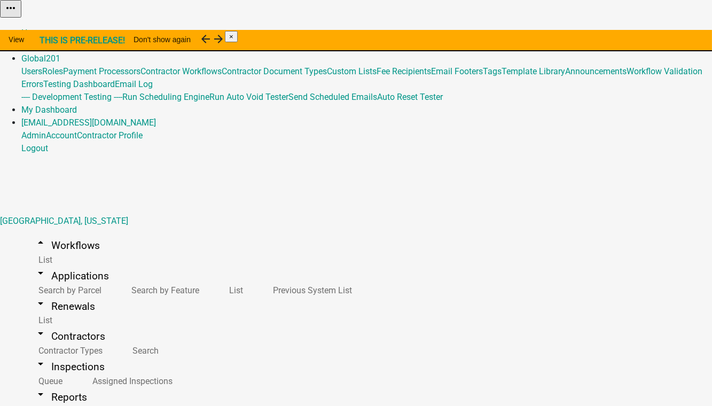
click at [652, 33] on button "Import Workflow" at bounding box center [682, 26] width 60 height 11
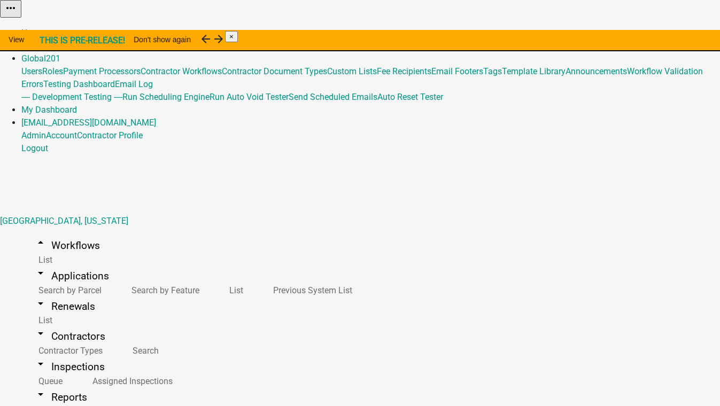
select select "ca57de23-ce41-434b-895c-e24b7b41b60f"
select select "496e8242-3939-49d7-aa6a-3de616a318f7"
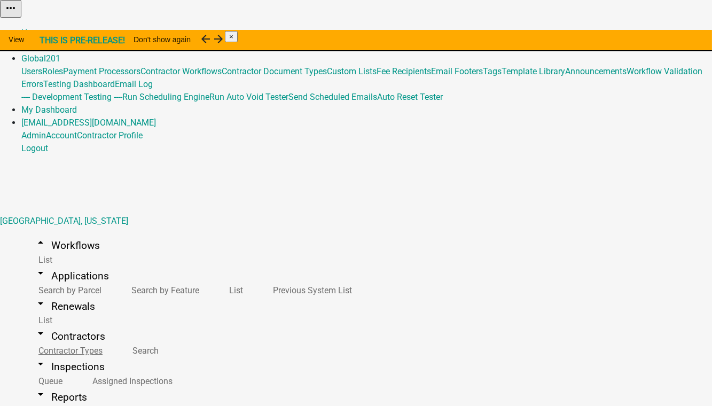
click at [73, 324] on link "arrow_drop_down Contractors" at bounding box center [69, 336] width 97 height 25
click at [51, 233] on link "arrow_drop_down Workflows" at bounding box center [66, 245] width 91 height 25
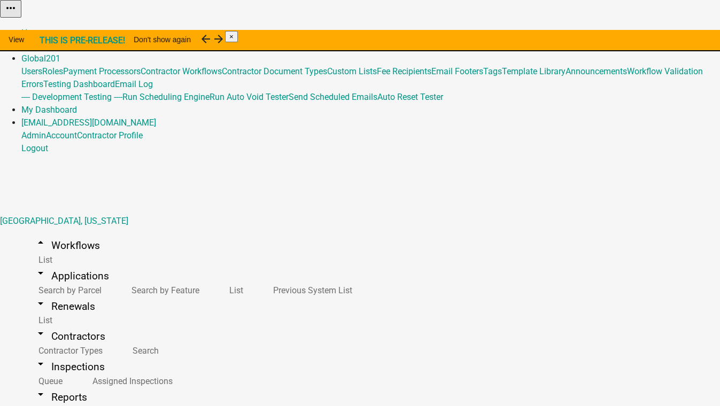
select select "ca57de23-ce41-434b-895c-e24b7b41b60f"
select select "496e8242-3939-49d7-aa6a-3de616a318f7"
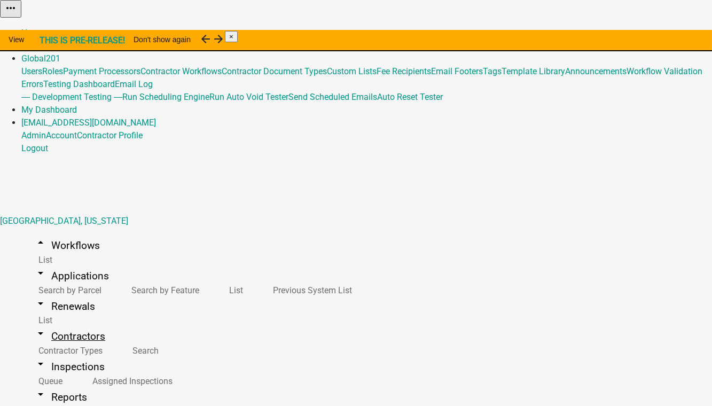
click at [56, 324] on link "arrow_drop_down Contractors" at bounding box center [69, 336] width 97 height 25
click at [60, 233] on link "arrow_drop_down Workflows" at bounding box center [66, 245] width 91 height 25
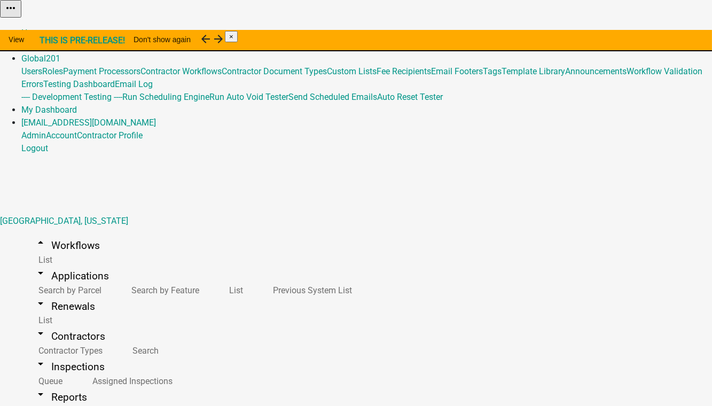
click at [652, 33] on button "Import Workflow" at bounding box center [682, 26] width 60 height 11
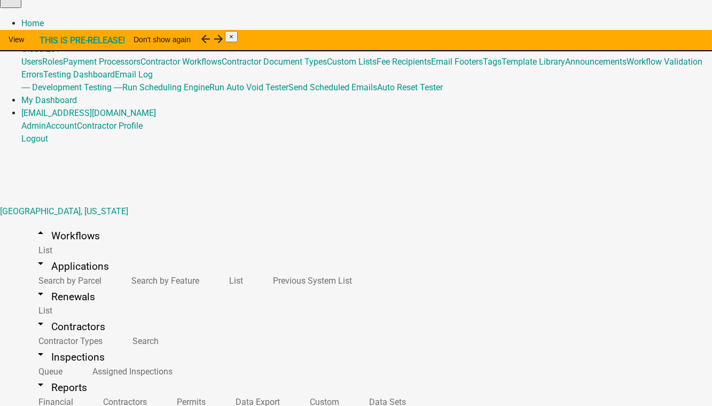
scroll to position [13, 0]
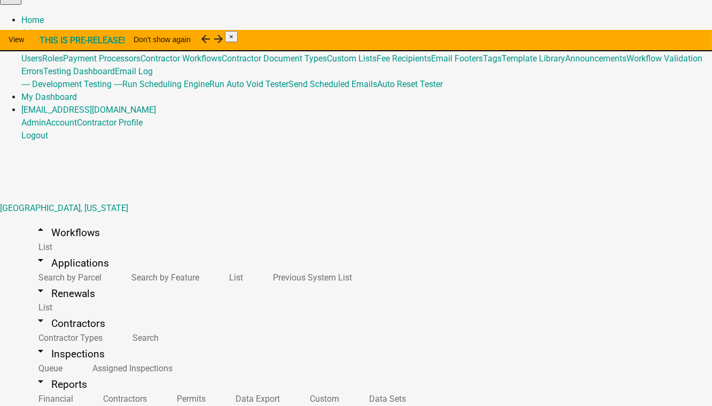
click at [60, 41] on link "Global 201" at bounding box center [40, 46] width 39 height 10
click at [222, 64] on link "Contractor Workflows" at bounding box center [180, 58] width 81 height 10
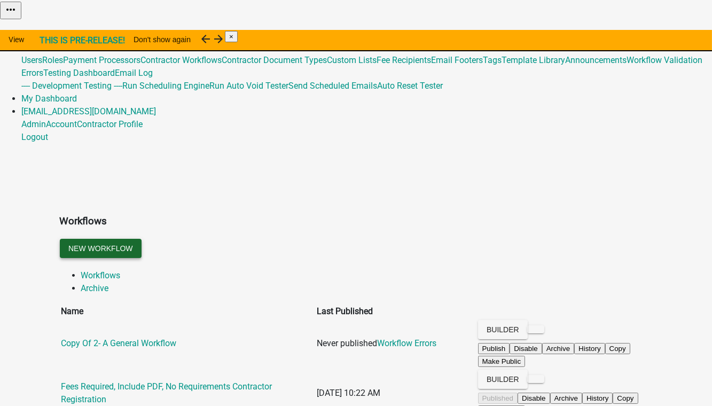
click at [142, 239] on button "New Workflow" at bounding box center [101, 248] width 82 height 19
click at [60, 42] on link "Global 201" at bounding box center [40, 47] width 39 height 10
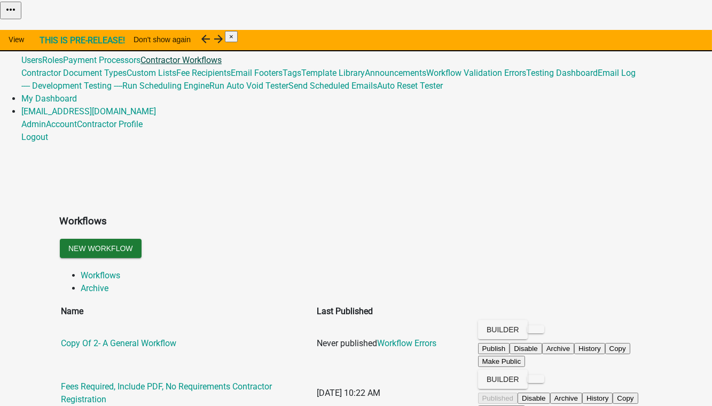
click at [222, 65] on link "Contractor Workflows" at bounding box center [180, 60] width 81 height 10
click at [142, 239] on button "New Workflow" at bounding box center [101, 248] width 82 height 19
click at [60, 42] on link "Global 201" at bounding box center [40, 47] width 39 height 10
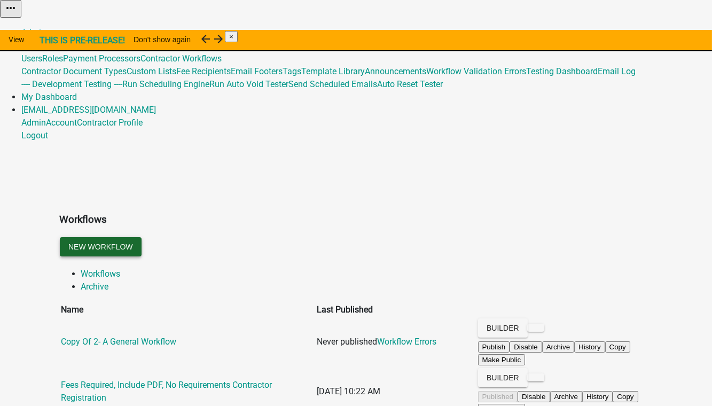
click at [142, 237] on button "New Workflow" at bounding box center [101, 246] width 82 height 19
click at [60, 41] on link "Global 201" at bounding box center [40, 46] width 39 height 10
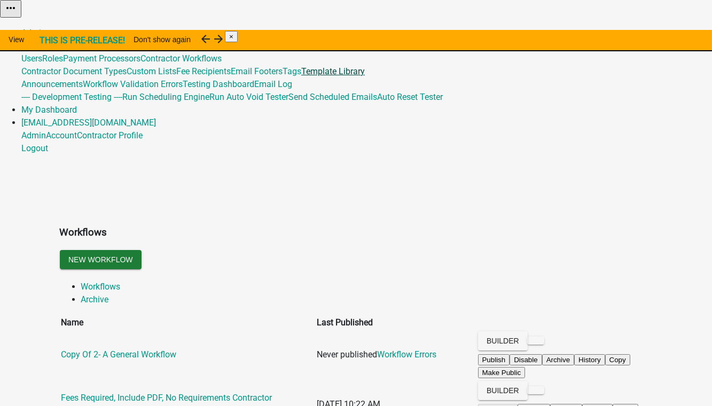
click at [365, 76] on link "Template Library" at bounding box center [333, 71] width 64 height 10
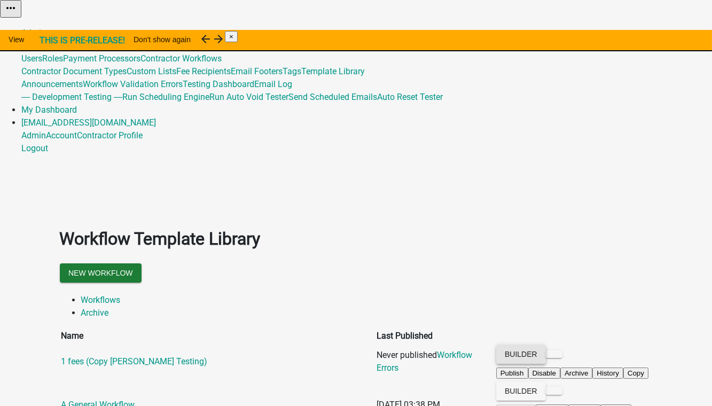
click at [546, 345] on button "Builder" at bounding box center [521, 354] width 50 height 19
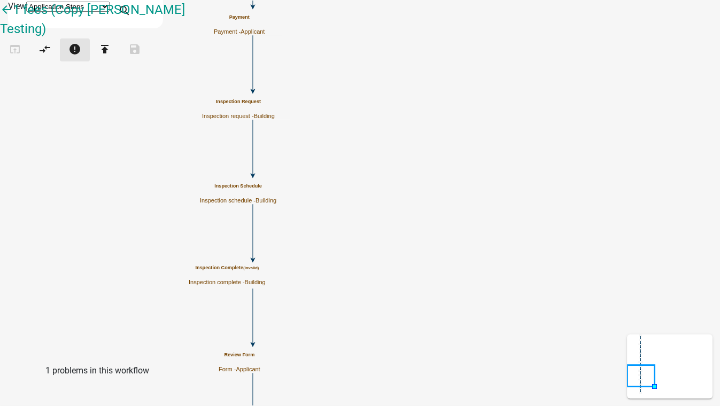
click at [81, 54] on icon "error" at bounding box center [74, 50] width 13 height 15
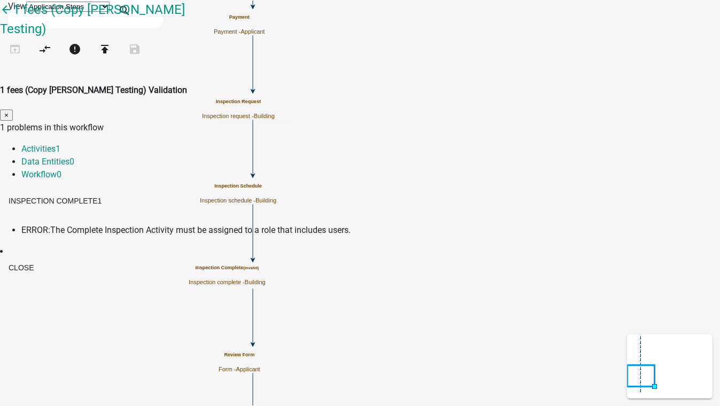
click at [9, 111] on span "×" at bounding box center [6, 115] width 4 height 8
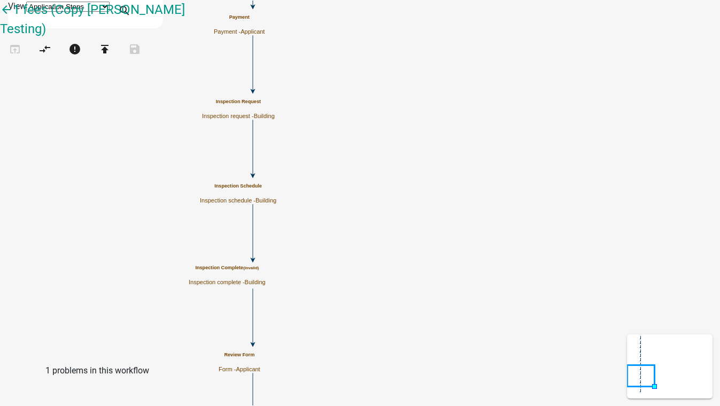
click at [265, 271] on h5 "Inspection Complete (invalid)" at bounding box center [227, 268] width 77 height 6
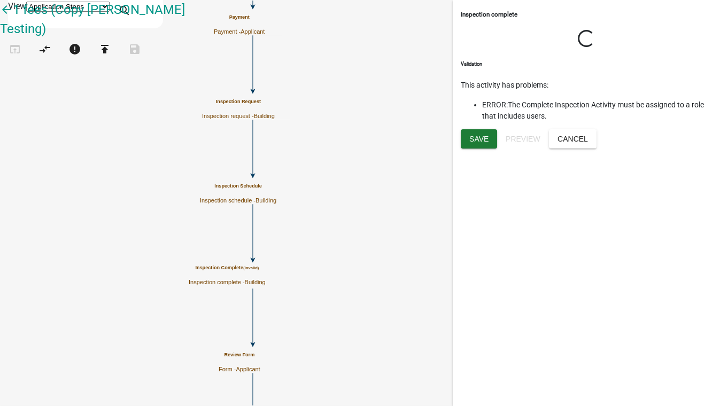
select select "5B5348D1-155D-4F33-9D39-D95D5769BF3A"
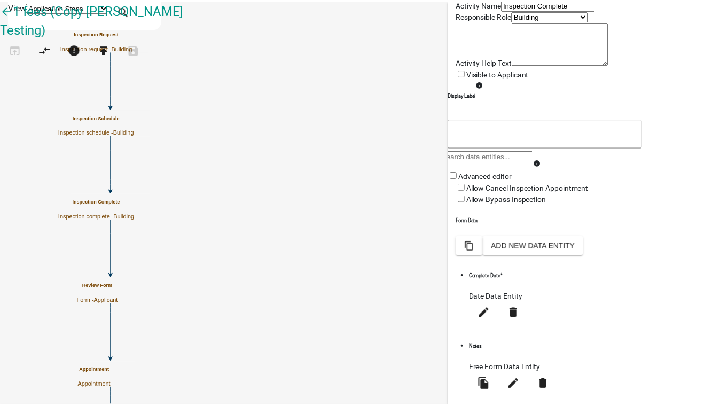
scroll to position [48, 0]
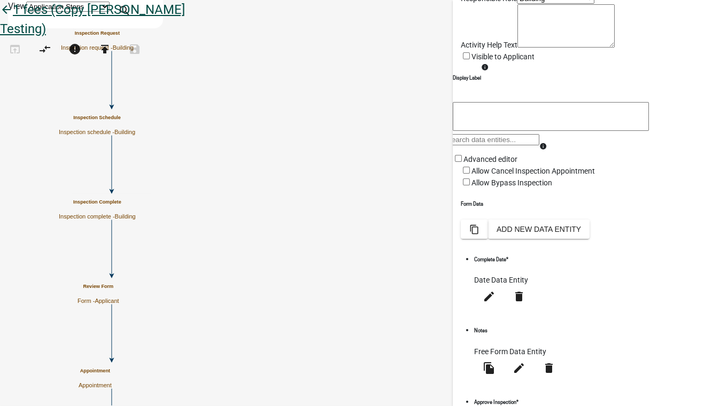
click at [13, 18] on icon "arrow_back" at bounding box center [6, 10] width 13 height 15
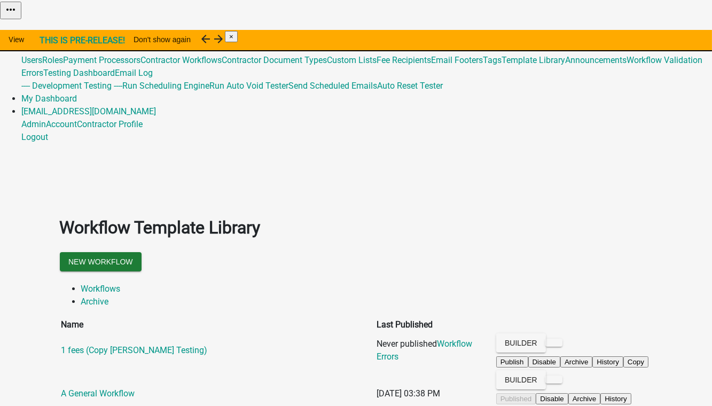
click at [60, 42] on link "Global 201" at bounding box center [40, 47] width 39 height 10
click at [222, 65] on link "Contractor Workflows" at bounding box center [180, 60] width 81 height 10
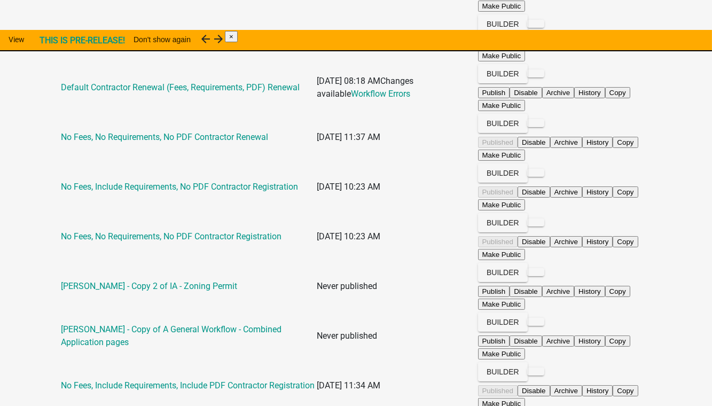
scroll to position [437, 0]
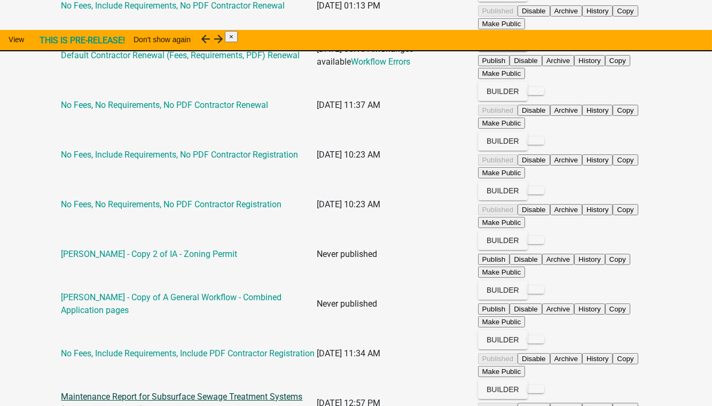
click at [212, 392] on link "Maintenance Report for Subsurface Sewage Treatment Systems (Copy OtterTailCoMN)" at bounding box center [181, 403] width 241 height 23
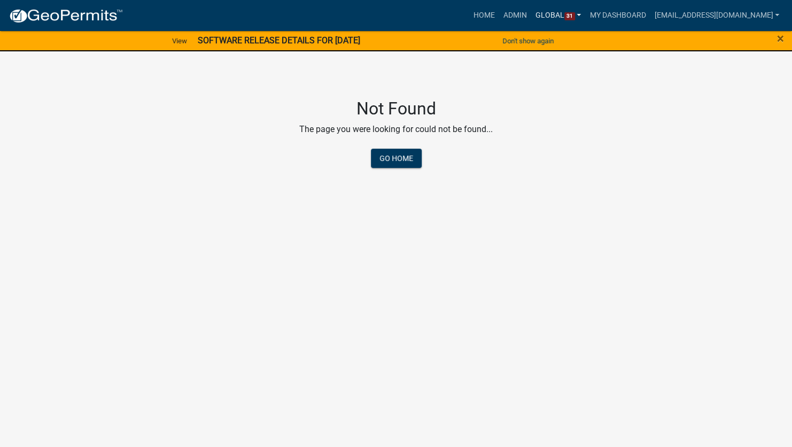
click at [540, 13] on link "Global 31" at bounding box center [558, 15] width 54 height 20
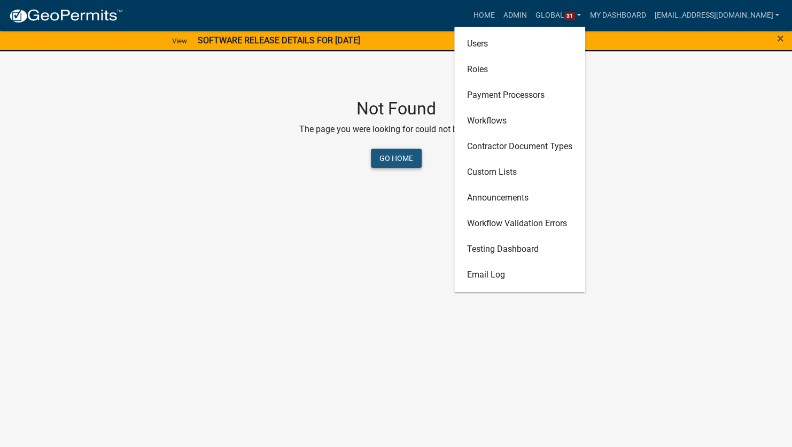
click at [384, 158] on link "Go Home" at bounding box center [396, 158] width 51 height 19
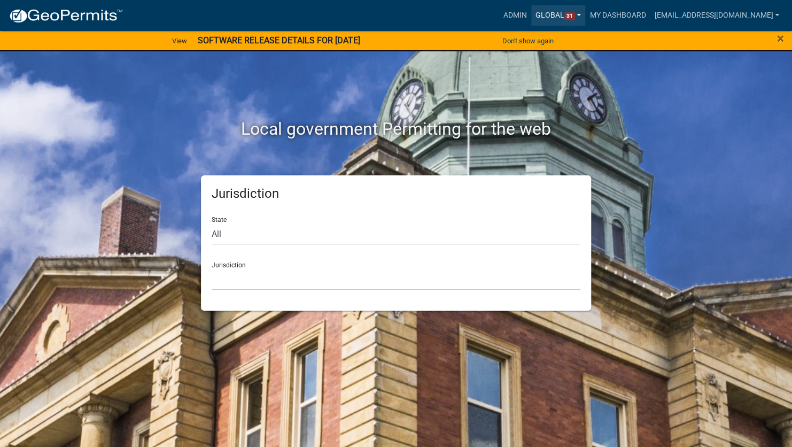
click at [543, 13] on link "Global 31" at bounding box center [558, 15] width 54 height 20
